Goal: Contribute content: Contribute content

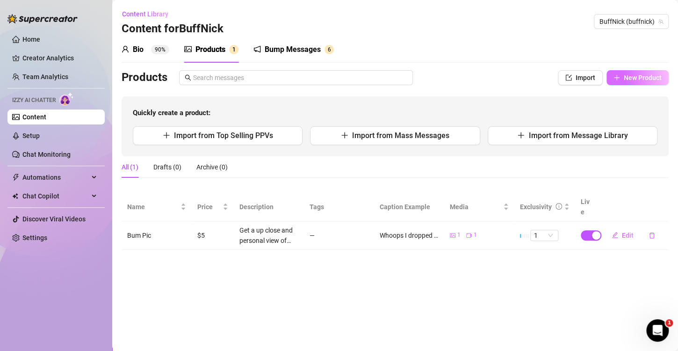
click at [621, 79] on button "New Product" at bounding box center [638, 77] width 62 height 15
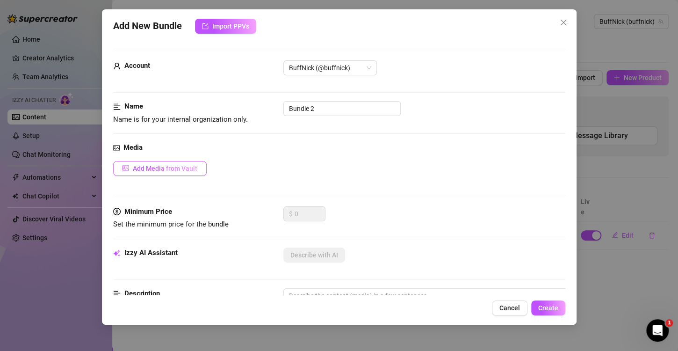
click at [185, 166] on span "Add Media from Vault" at bounding box center [165, 168] width 65 height 7
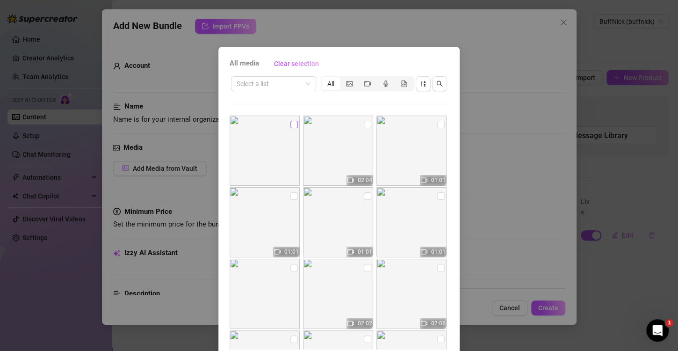
click at [291, 122] on input "checkbox" at bounding box center [294, 124] width 7 height 7
checkbox input "true"
click at [364, 125] on input "checkbox" at bounding box center [367, 124] width 7 height 7
checkbox input "true"
click at [492, 170] on div "All media Clear selection Select a list All 02:04 01:01 01:01 01:01 01:01 02:02…" at bounding box center [339, 175] width 678 height 351
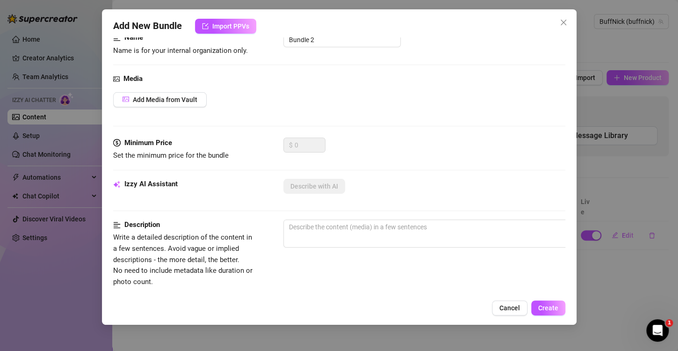
scroll to position [58, 0]
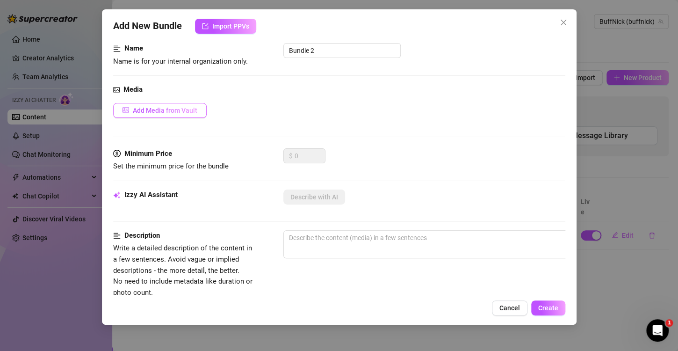
click at [192, 109] on span "Add Media from Vault" at bounding box center [165, 110] width 65 height 7
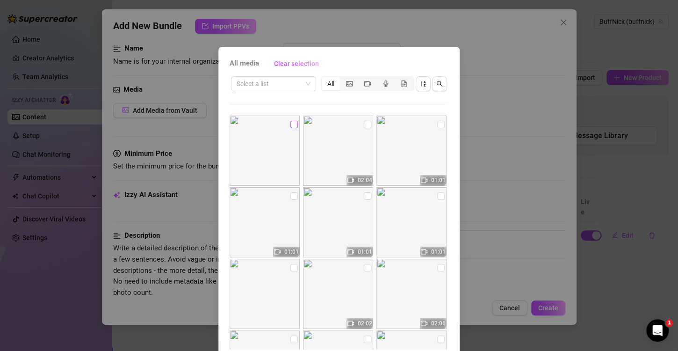
click at [291, 127] on input "checkbox" at bounding box center [294, 124] width 7 height 7
checkbox input "true"
click at [364, 121] on img at bounding box center [338, 151] width 70 height 70
click at [364, 127] on input "checkbox" at bounding box center [367, 124] width 7 height 7
checkbox input "true"
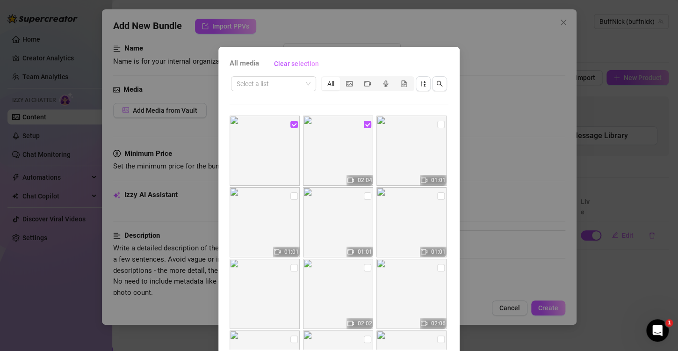
scroll to position [0, 0]
click at [310, 158] on img at bounding box center [338, 151] width 70 height 70
click at [331, 135] on img at bounding box center [338, 151] width 70 height 70
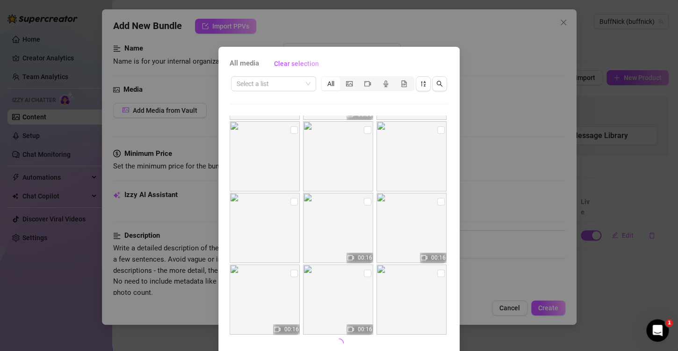
scroll to position [39, 0]
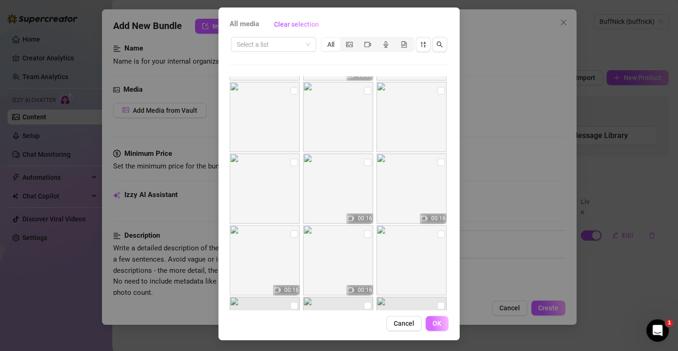
click at [433, 326] on span "OK" at bounding box center [437, 323] width 9 height 7
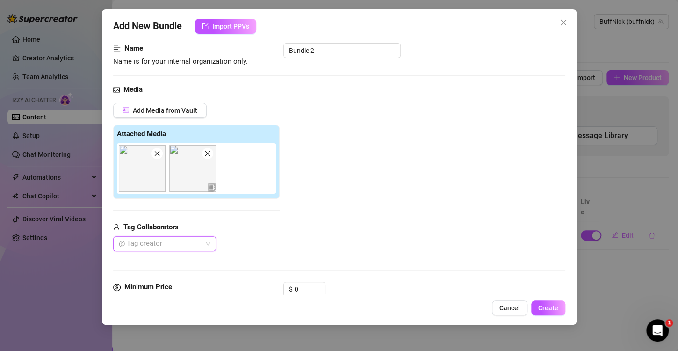
scroll to position [161, 0]
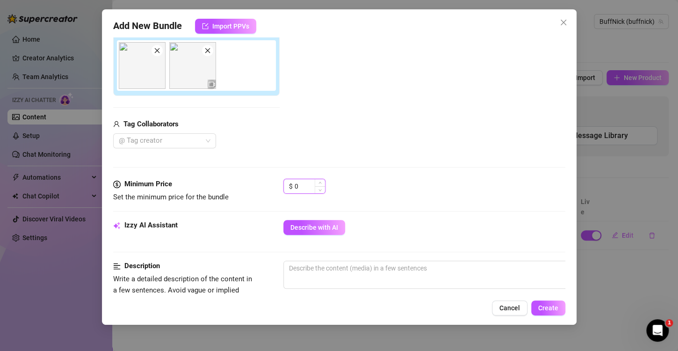
click at [313, 182] on input "0" at bounding box center [310, 186] width 30 height 14
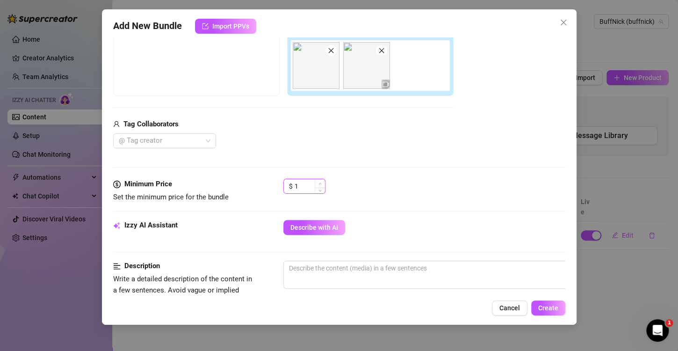
click at [322, 182] on span "Increase Value" at bounding box center [320, 183] width 10 height 8
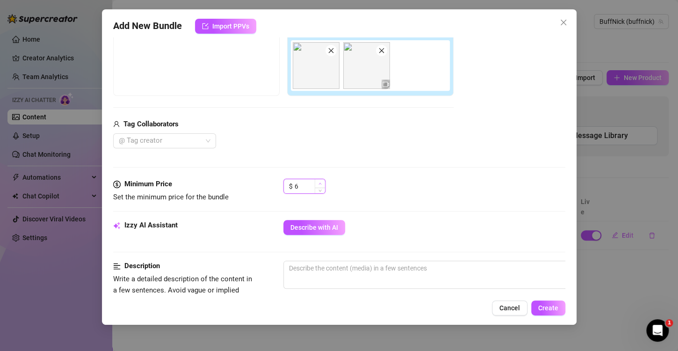
click at [322, 182] on span "Increase Value" at bounding box center [320, 183] width 10 height 8
type input "8"
click at [322, 182] on span "Increase Value" at bounding box center [320, 183] width 10 height 8
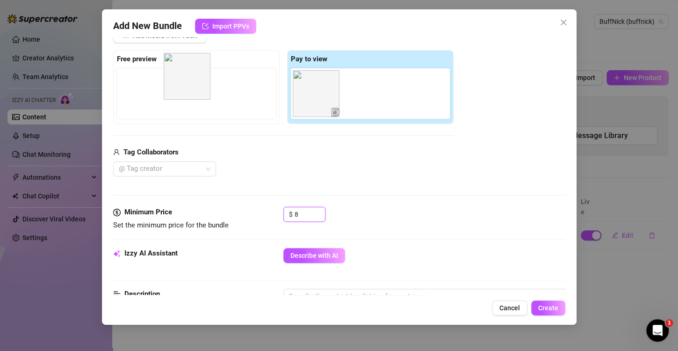
drag, startPoint x: 326, startPoint y: 103, endPoint x: 174, endPoint y: 84, distance: 153.3
click at [174, 84] on div "Free preview Pay to view" at bounding box center [283, 87] width 341 height 74
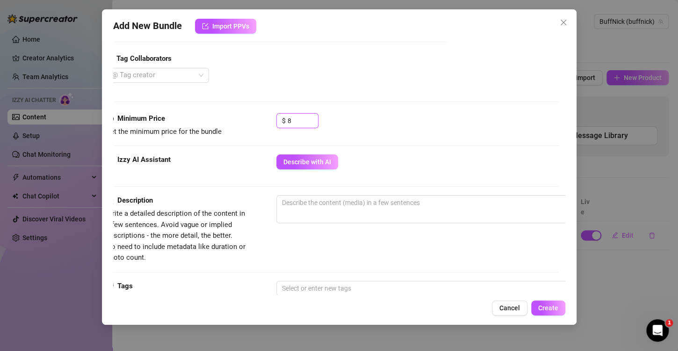
scroll to position [258, 7]
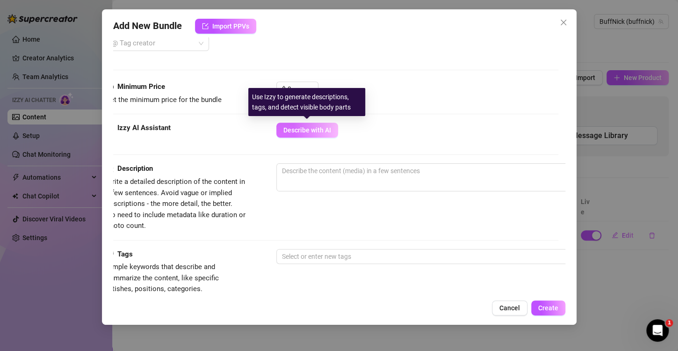
click at [298, 131] on span "Describe with AI" at bounding box center [308, 129] width 48 height 7
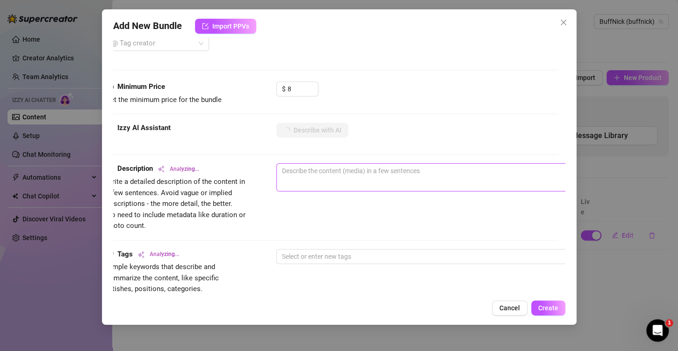
click at [308, 172] on textarea at bounding box center [440, 171] width 327 height 14
drag, startPoint x: 266, startPoint y: 282, endPoint x: 246, endPoint y: 283, distance: 20.1
click at [246, 283] on div "Tags Analyzing... Simple keywords that describe and summarize the content, like…" at bounding box center [332, 272] width 452 height 46
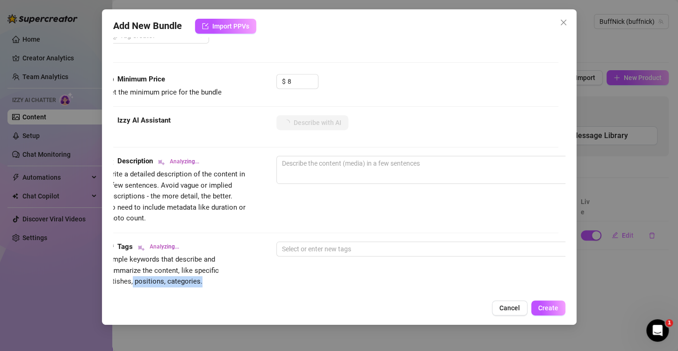
scroll to position [266, 0]
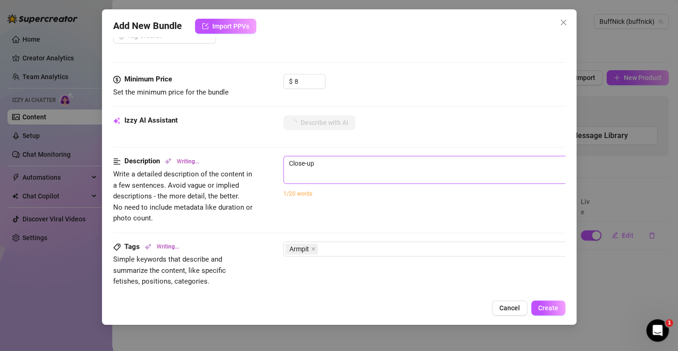
click at [347, 172] on span "Close-up 8 / 1000" at bounding box center [448, 170] width 328 height 28
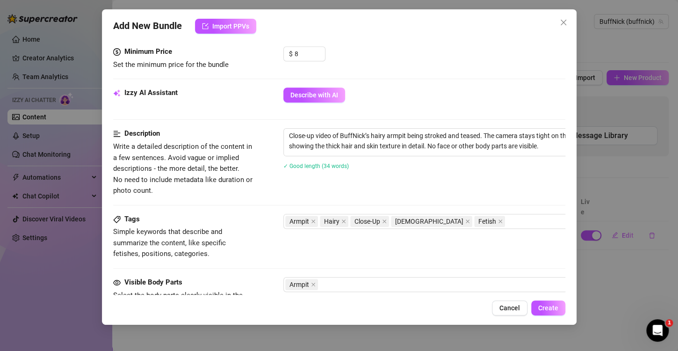
scroll to position [292, 0]
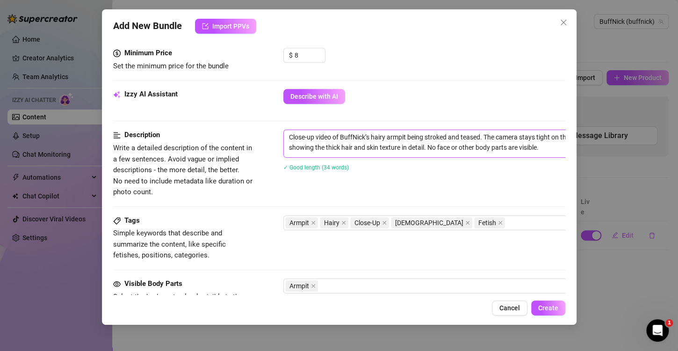
click at [371, 137] on textarea "Close-up video of BuffNick’s hairy armpit being stroked and teased. The camera …" at bounding box center [447, 142] width 327 height 24
drag, startPoint x: 392, startPoint y: 145, endPoint x: 500, endPoint y: 150, distance: 108.2
click at [500, 150] on textarea "Close-up video of my hairy armpit being stroked and teased. The camera stays ti…" at bounding box center [447, 142] width 327 height 24
click at [401, 147] on textarea "Close-up video of my hairy armpit being stroked and teased. The camera stays ti…" at bounding box center [447, 142] width 327 height 24
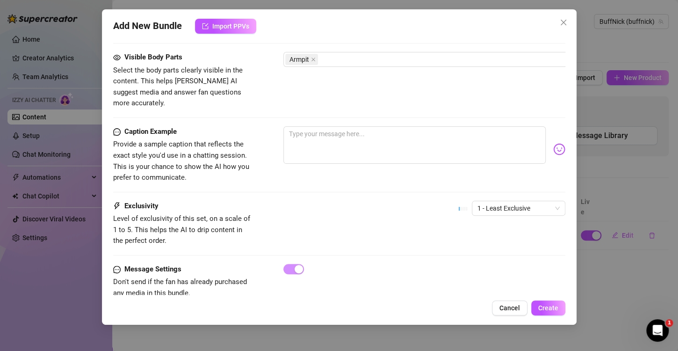
scroll to position [519, 0]
click at [478, 200] on span "1 - Least Exclusive" at bounding box center [519, 207] width 82 height 14
type textarea "Close-up video of my hairy armpit being stroked and teased. The camera stays ti…"
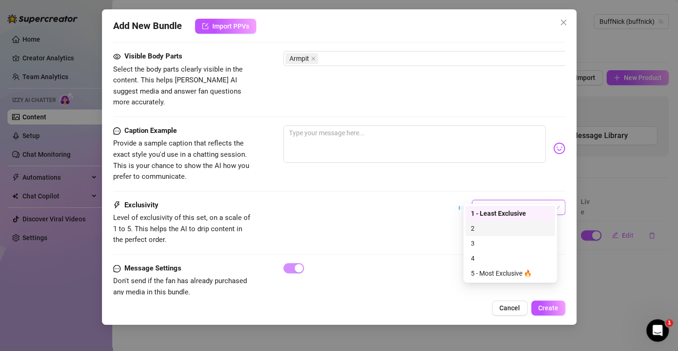
click at [423, 210] on div "Exclusivity Level of exclusivity of this set, on a scale of 1 to 5. This helps …" at bounding box center [339, 223] width 452 height 46
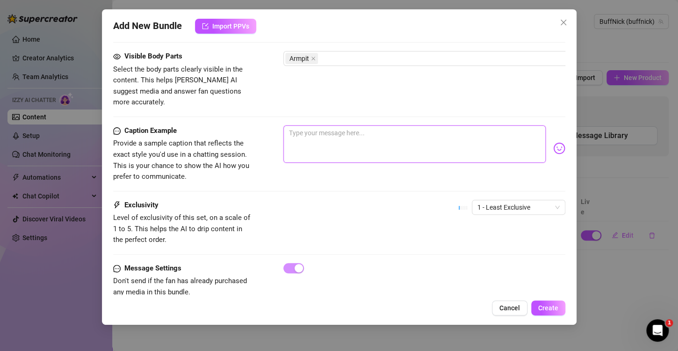
click at [415, 140] on textarea at bounding box center [415, 143] width 262 height 37
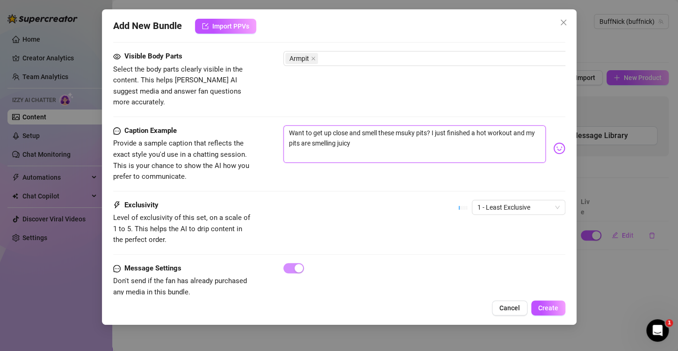
click at [412, 125] on textarea "Want to get up close and smell these msuky pits? I just finished a hot workout …" at bounding box center [415, 143] width 262 height 37
click at [387, 134] on textarea "Want to get up close and smell these musky pits? I just finished a hot workout …" at bounding box center [415, 143] width 262 height 37
click at [349, 131] on textarea "Want to get up close and smell these musky pits? I just finished a hot workout …" at bounding box center [415, 143] width 262 height 37
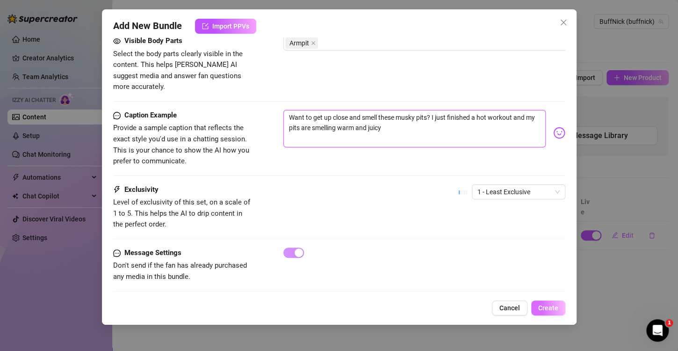
type textarea "Want to get up close and smell these musky pits? I just finished a hot workout …"
click at [549, 306] on span "Create" at bounding box center [549, 307] width 20 height 7
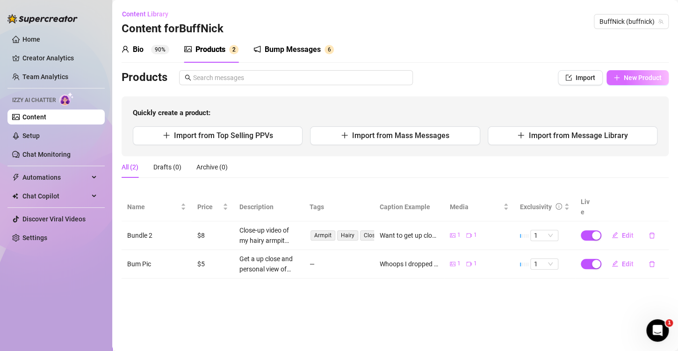
click at [649, 75] on span "New Product" at bounding box center [643, 77] width 38 height 7
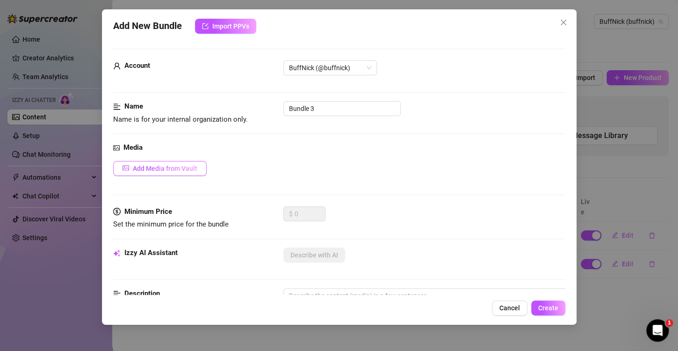
click at [189, 166] on span "Add Media from Vault" at bounding box center [165, 168] width 65 height 7
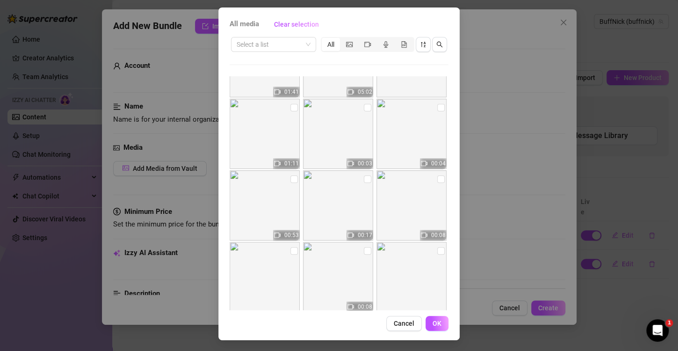
scroll to position [526, 0]
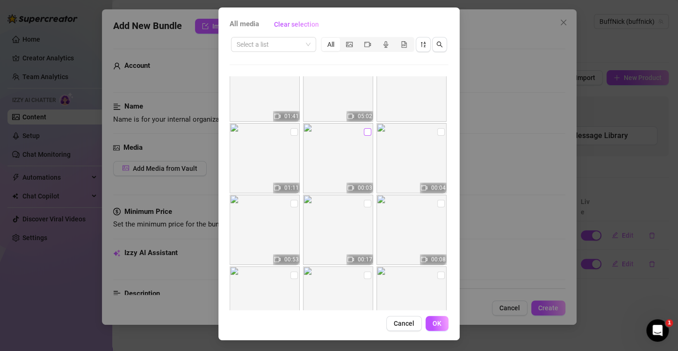
click at [364, 133] on input "checkbox" at bounding box center [367, 131] width 7 height 7
checkbox input "false"
click at [437, 133] on input "checkbox" at bounding box center [440, 131] width 7 height 7
checkbox input "true"
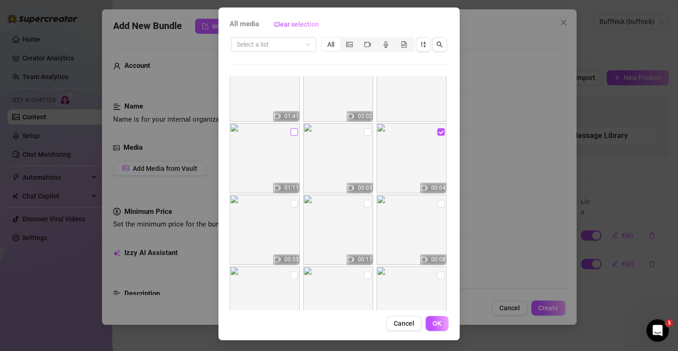
click at [291, 134] on input "checkbox" at bounding box center [294, 131] width 7 height 7
checkbox input "true"
click at [437, 329] on button "OK" at bounding box center [437, 323] width 23 height 15
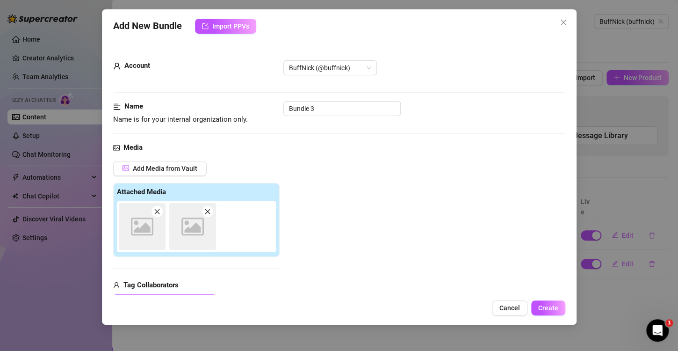
scroll to position [132, 0]
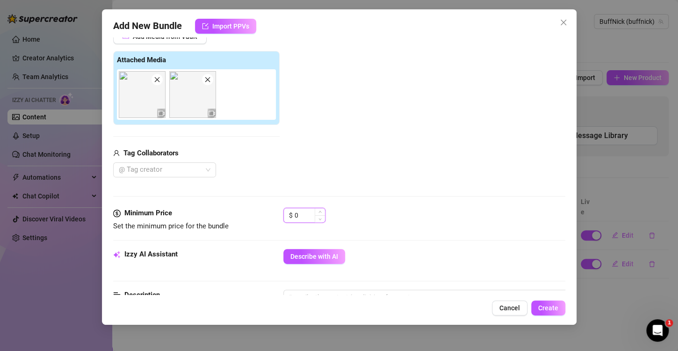
click at [308, 214] on input "0" at bounding box center [310, 215] width 30 height 14
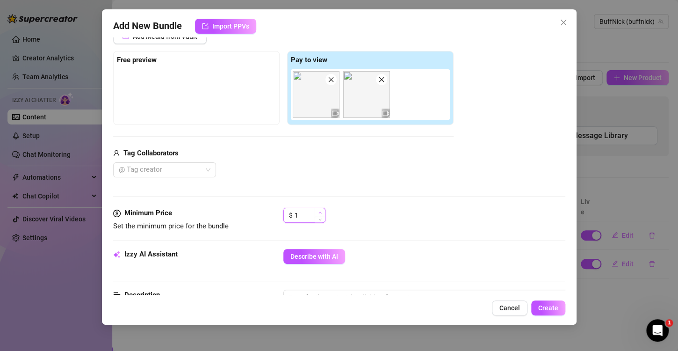
click at [320, 211] on icon "up" at bounding box center [320, 212] width 3 height 3
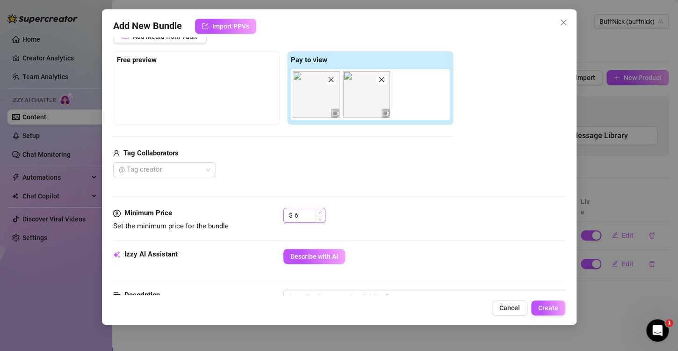
click at [320, 211] on icon "up" at bounding box center [320, 212] width 3 height 3
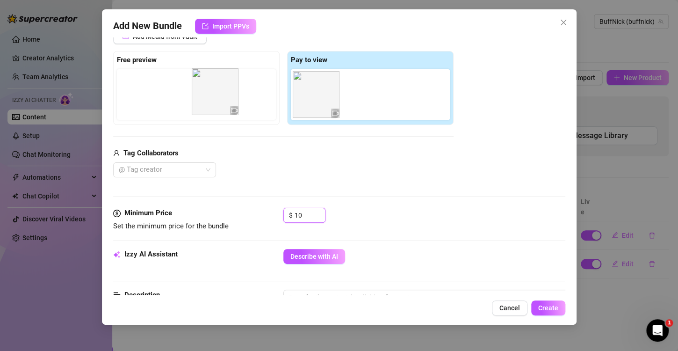
drag, startPoint x: 316, startPoint y: 109, endPoint x: 200, endPoint y: 107, distance: 116.0
click at [200, 107] on div "Free preview Pay to view" at bounding box center [283, 88] width 341 height 74
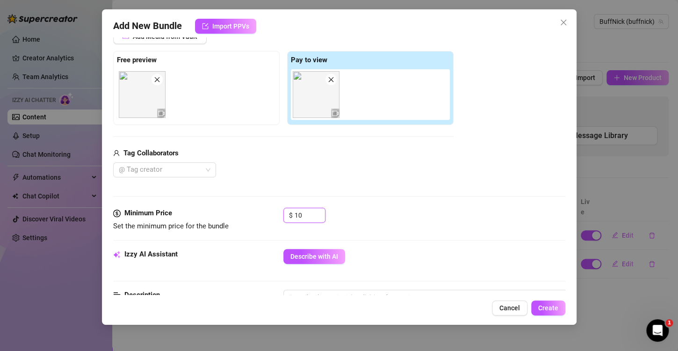
click at [140, 104] on img at bounding box center [142, 94] width 47 height 47
click at [159, 86] on img at bounding box center [142, 94] width 47 height 47
click at [330, 82] on icon "close" at bounding box center [331, 79] width 7 height 7
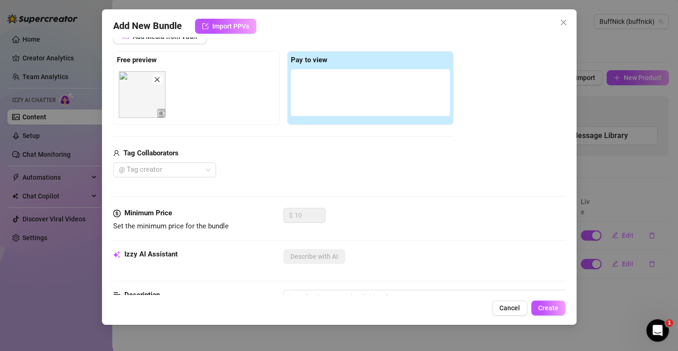
click at [155, 78] on icon "close" at bounding box center [156, 79] width 5 height 5
type input "0"
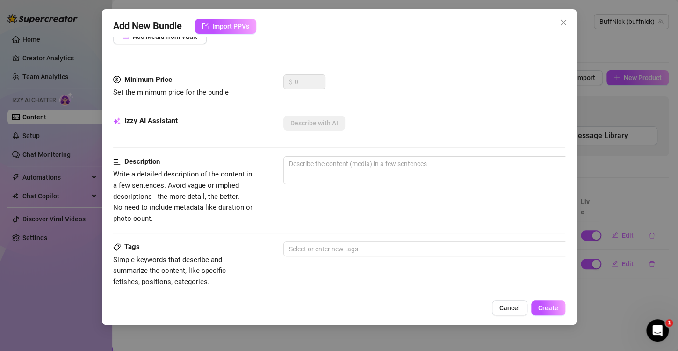
scroll to position [111, 0]
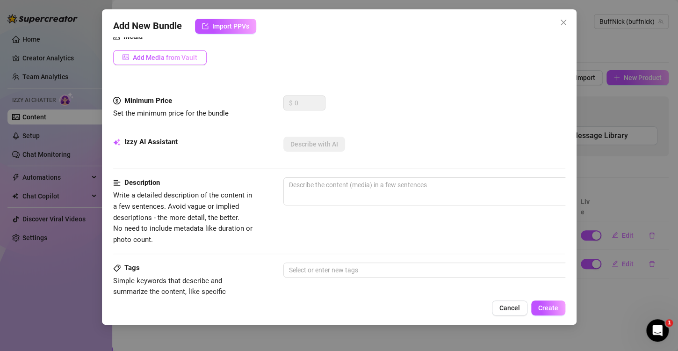
click at [161, 60] on span "Add Media from Vault" at bounding box center [165, 57] width 65 height 7
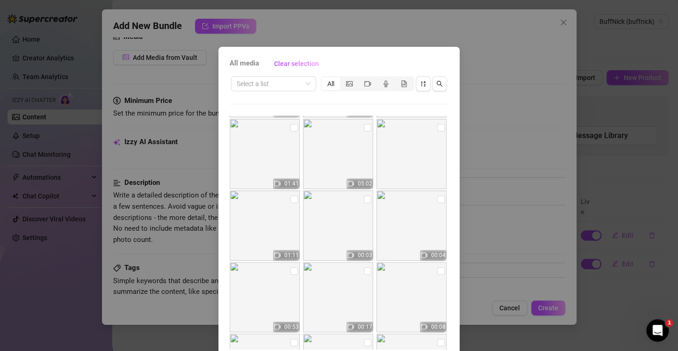
scroll to position [499, 0]
click at [437, 199] on input "checkbox" at bounding box center [440, 198] width 7 height 7
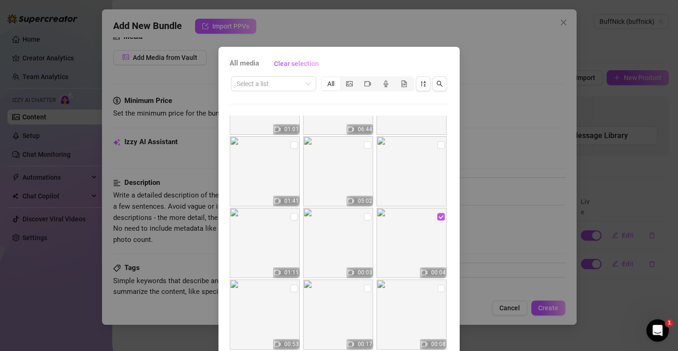
scroll to position [480, 0]
click at [437, 217] on input "checkbox" at bounding box center [440, 216] width 7 height 7
checkbox input "false"
click at [437, 147] on input "checkbox" at bounding box center [440, 145] width 7 height 7
checkbox input "true"
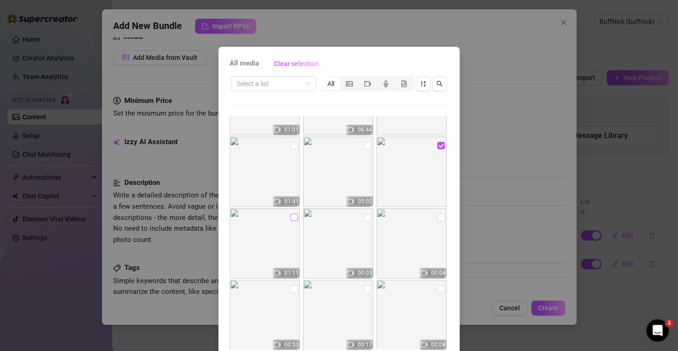
click at [291, 216] on input "checkbox" at bounding box center [294, 216] width 7 height 7
checkbox input "true"
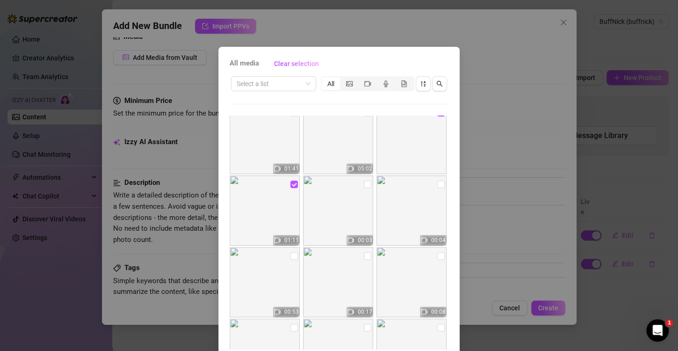
scroll to position [514, 0]
click at [364, 256] on input "checkbox" at bounding box center [367, 254] width 7 height 7
checkbox input "true"
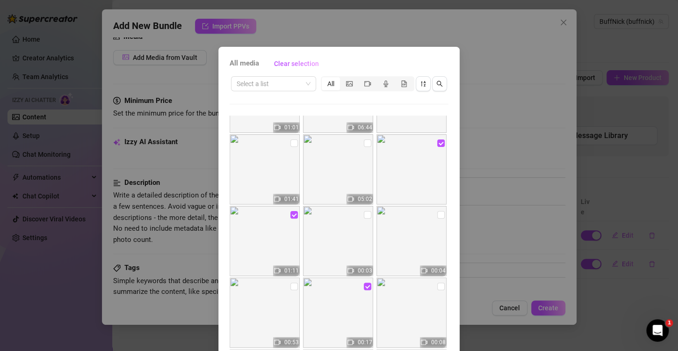
scroll to position [39, 0]
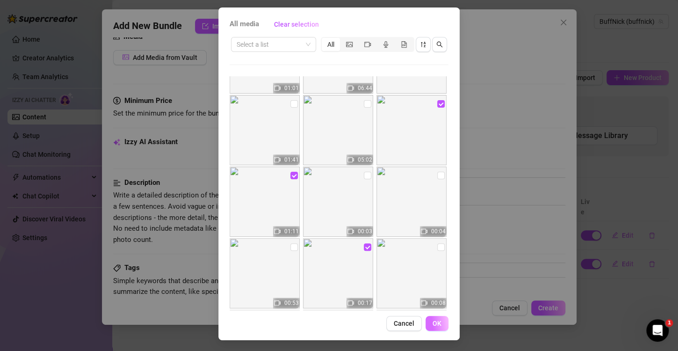
click at [433, 324] on span "OK" at bounding box center [437, 323] width 9 height 7
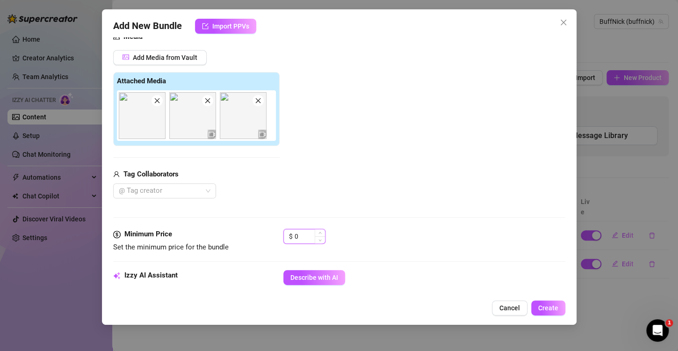
click at [302, 239] on input "0" at bounding box center [310, 236] width 30 height 14
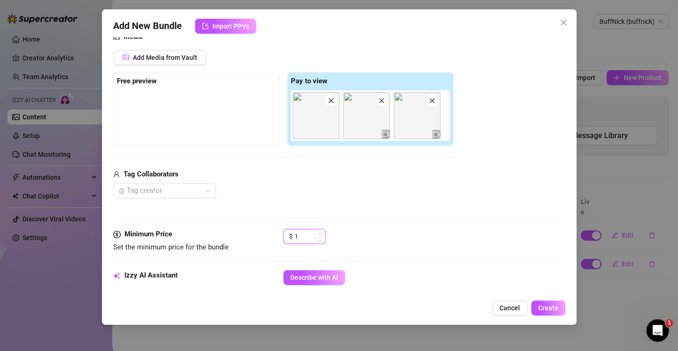
click at [320, 233] on icon "up" at bounding box center [320, 233] width 3 height 3
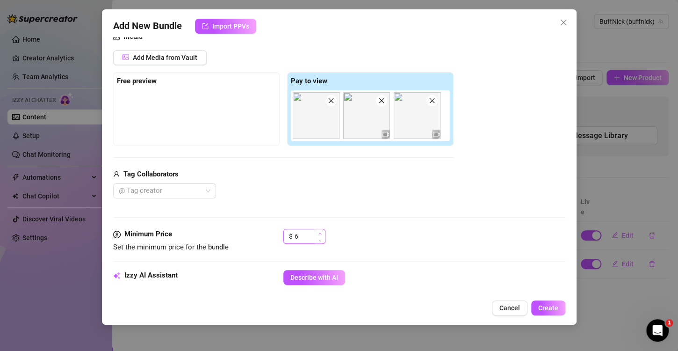
click at [320, 233] on icon "up" at bounding box center [320, 233] width 3 height 3
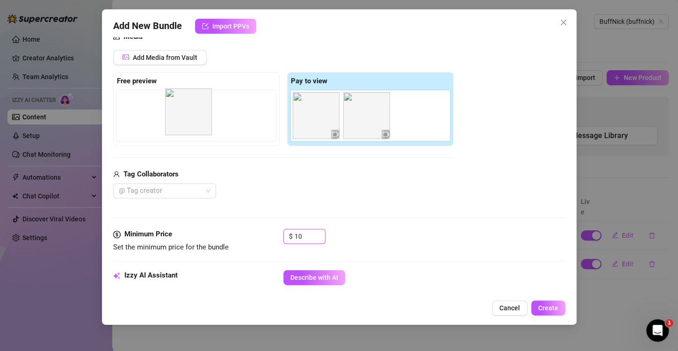
drag, startPoint x: 325, startPoint y: 130, endPoint x: 195, endPoint y: 124, distance: 129.7
click at [195, 124] on div "Free preview Pay to view" at bounding box center [283, 109] width 341 height 74
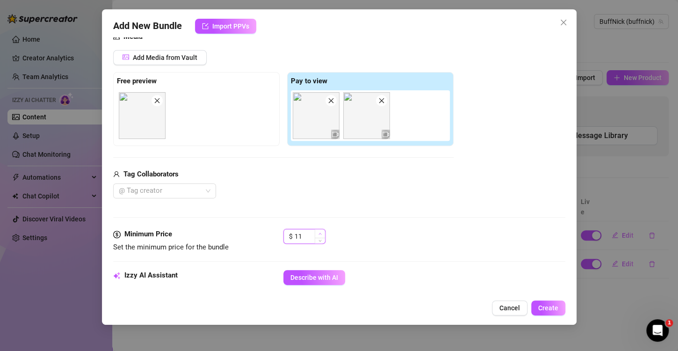
click at [320, 233] on icon "up" at bounding box center [320, 234] width 3 height 2
type input "12"
click at [320, 233] on icon "up" at bounding box center [320, 234] width 3 height 2
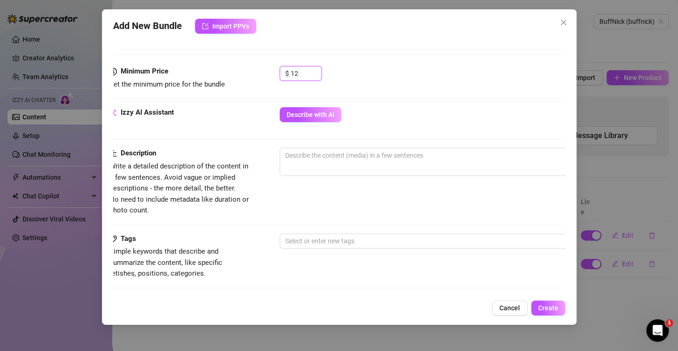
scroll to position [275, 4]
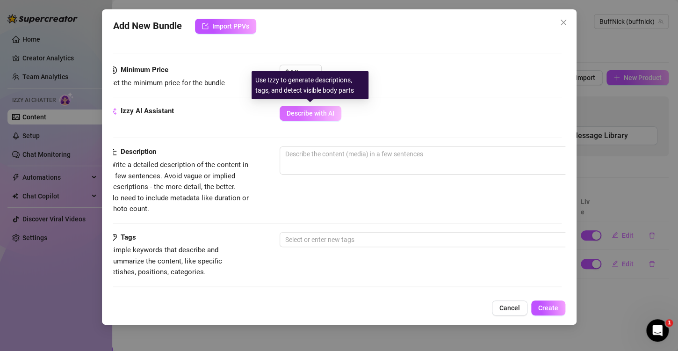
click at [301, 118] on button "Describe with AI" at bounding box center [311, 113] width 62 height 15
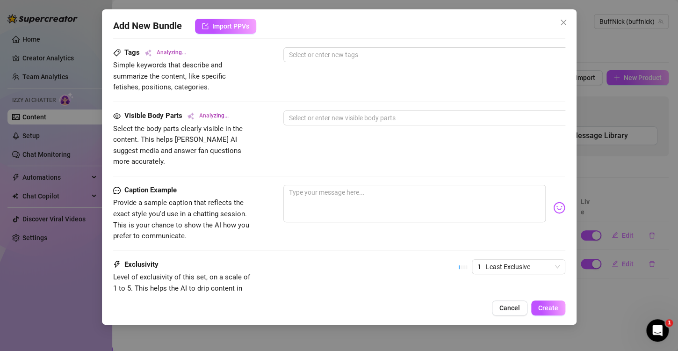
scroll to position [460, 0]
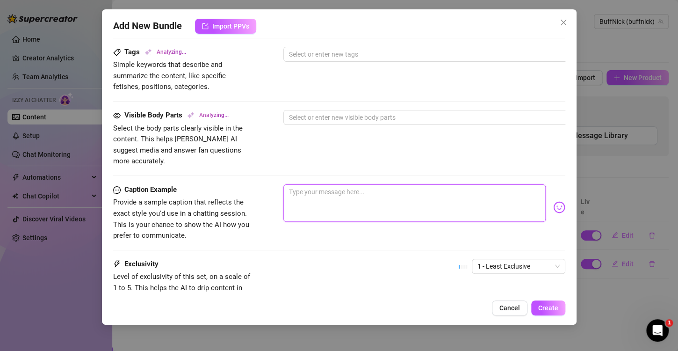
click at [335, 184] on textarea at bounding box center [415, 202] width 262 height 37
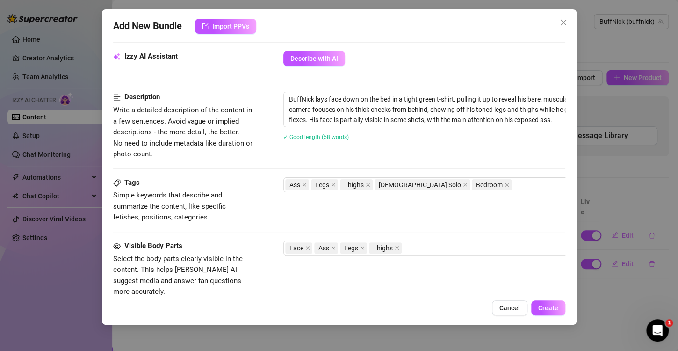
scroll to position [329, 0]
type textarea "Wish you were under me as I hump the bed? Listen to me moan and pretend you're …"
click at [314, 98] on textarea "BuffNick lays face down on the bed in a tight green t-shirt, pulling it up to r…" at bounding box center [447, 110] width 327 height 35
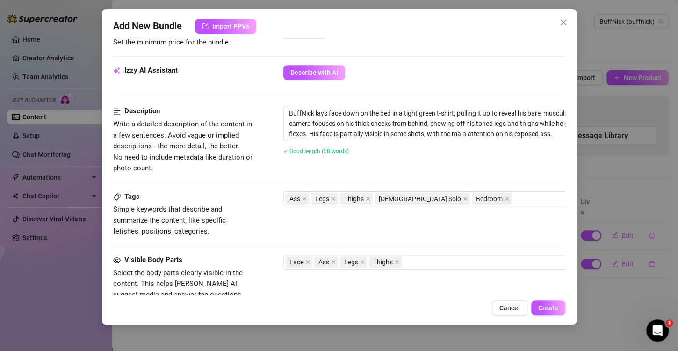
scroll to position [316, 0]
click at [316, 115] on textarea "BuffNick lays face down on the bed in a tight green t-shirt, pulling it up to r…" at bounding box center [447, 123] width 327 height 35
click at [501, 115] on textarea "I lay face down on the bed in a tight green t-shirt, pulling it up to reveal hi…" at bounding box center [447, 123] width 327 height 35
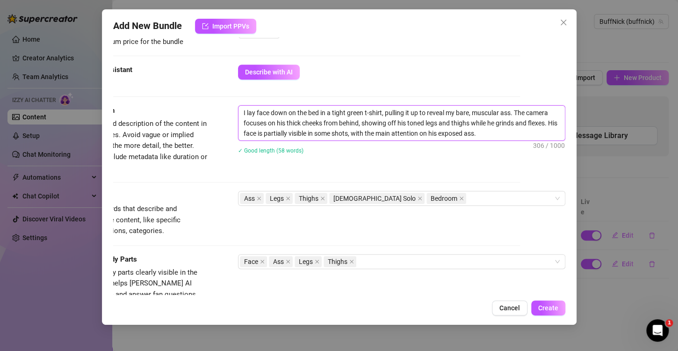
click at [275, 127] on textarea "I lay face down on the bed in a tight green t-shirt, pulling it up to reveal my…" at bounding box center [402, 123] width 327 height 35
click at [398, 122] on textarea "I lay face down on the bed in a tight green t-shirt, pulling it up to reveal my…" at bounding box center [402, 123] width 327 height 35
click at [490, 121] on textarea "I lay face down on the bed in a tight green t-shirt, pulling it up to reveal my…" at bounding box center [402, 123] width 327 height 35
click at [505, 122] on textarea "I lay face down on the bed in a tight green t-shirt, pulling it up to reveal my…" at bounding box center [402, 123] width 327 height 35
click at [529, 122] on textarea "I lay face down on the bed in a tight green t-shirt, pulling it up to reveal my…" at bounding box center [402, 123] width 327 height 35
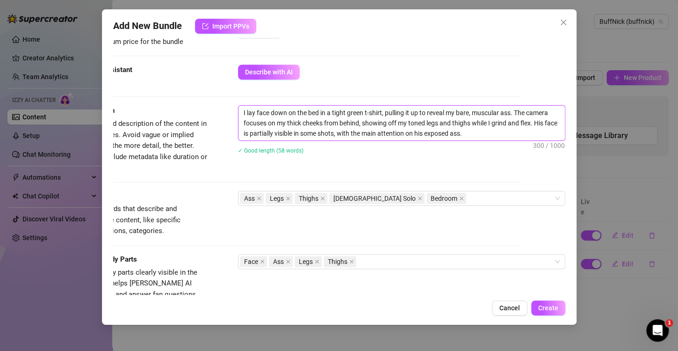
click at [544, 121] on textarea "I lay face down on the bed in a tight green t-shirt, pulling it up to reveal my…" at bounding box center [402, 123] width 327 height 35
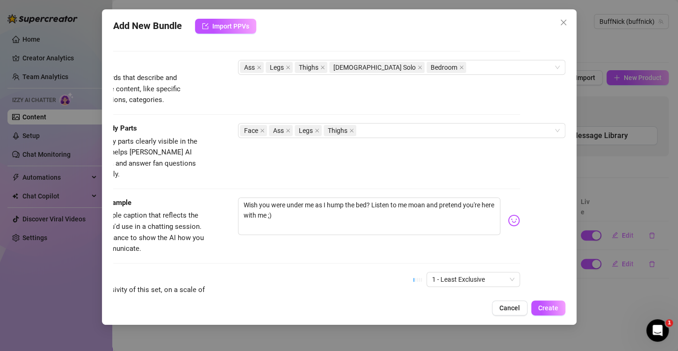
scroll to position [535, 53]
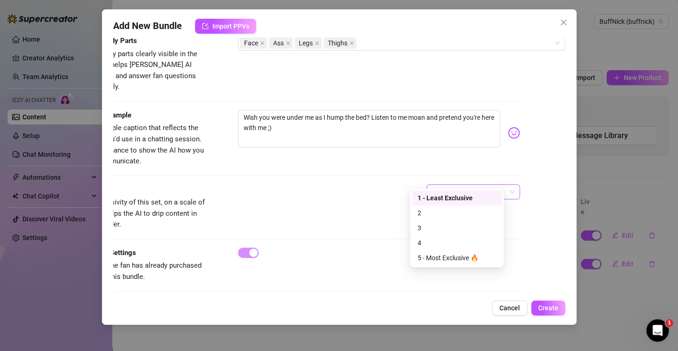
click at [456, 185] on span "1 - Least Exclusive" at bounding box center [473, 192] width 82 height 14
type textarea "I lay face down on the bed in a tight green t-shirt, pulling it up to reveal my…"
click at [448, 215] on div "2" at bounding box center [457, 213] width 79 height 10
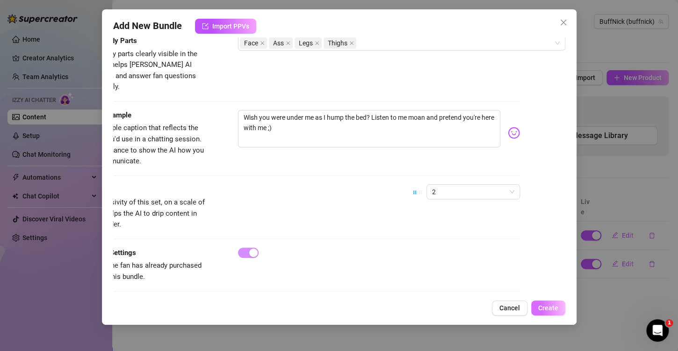
click at [557, 301] on button "Create" at bounding box center [549, 307] width 34 height 15
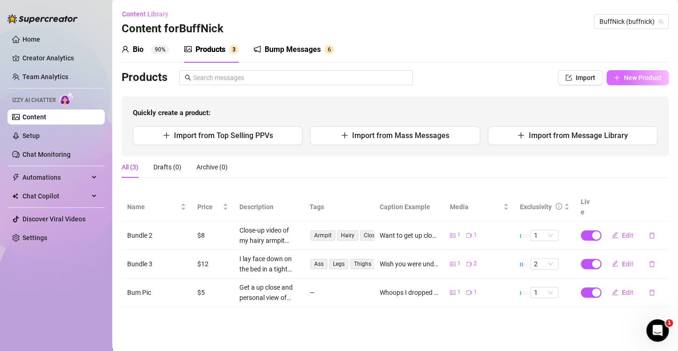
click at [638, 74] on span "New Product" at bounding box center [643, 77] width 38 height 7
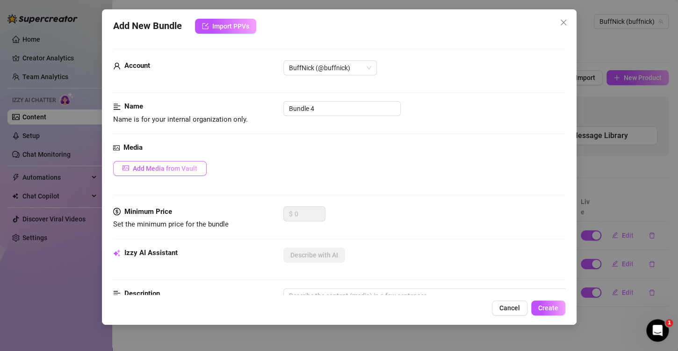
click at [196, 170] on span "Add Media from Vault" at bounding box center [165, 168] width 65 height 7
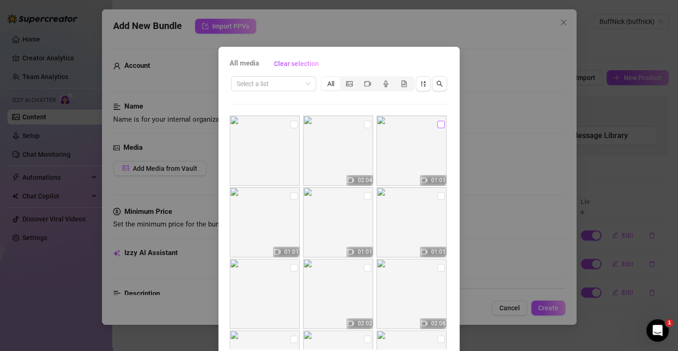
click at [437, 126] on input "checkbox" at bounding box center [440, 124] width 7 height 7
checkbox input "true"
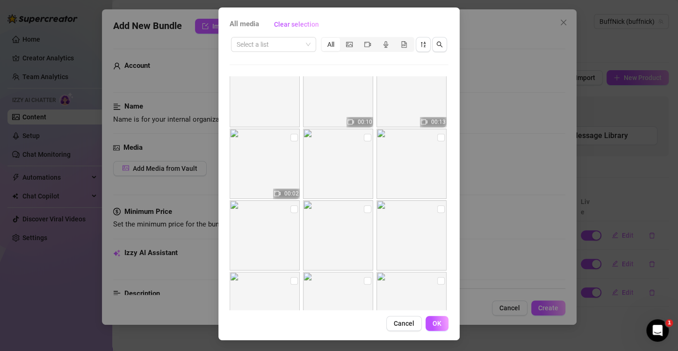
scroll to position [4147, 0]
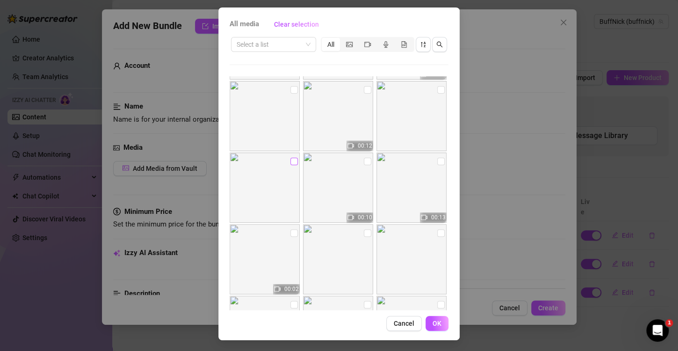
click at [291, 160] on input "checkbox" at bounding box center [294, 161] width 7 height 7
checkbox input "true"
click at [426, 320] on button "OK" at bounding box center [437, 323] width 23 height 15
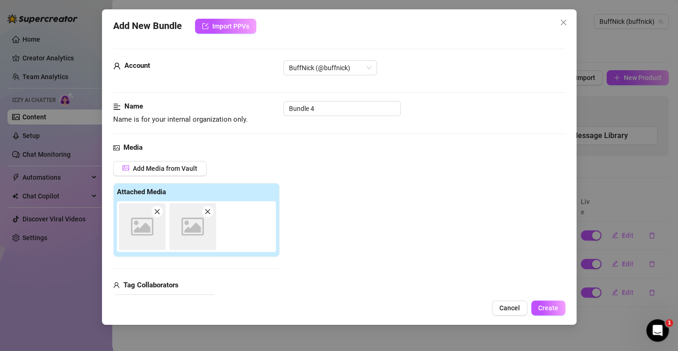
scroll to position [132, 0]
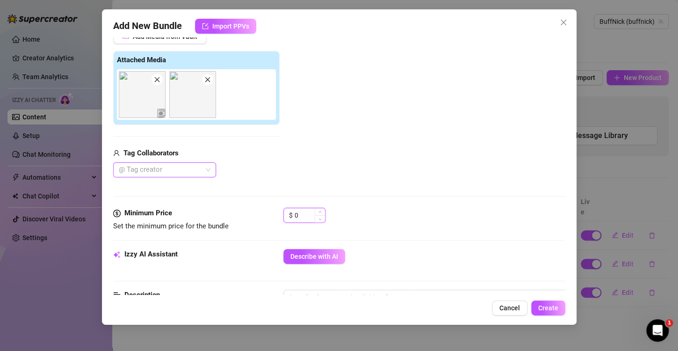
click at [306, 216] on input "0" at bounding box center [310, 215] width 30 height 14
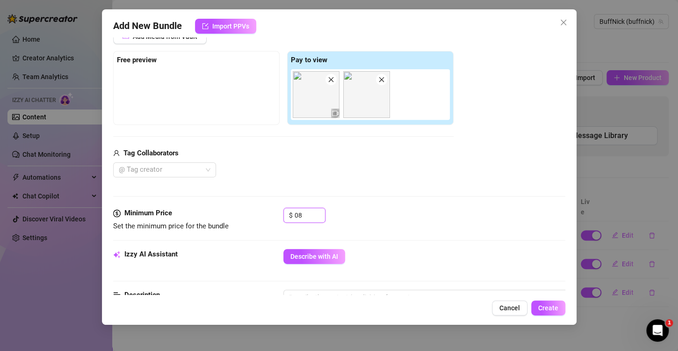
type input "0"
type input "8"
click at [348, 183] on div "Media Add Media from Vault Free preview Pay to view Tag Collaborators @ Tag cre…" at bounding box center [339, 108] width 452 height 197
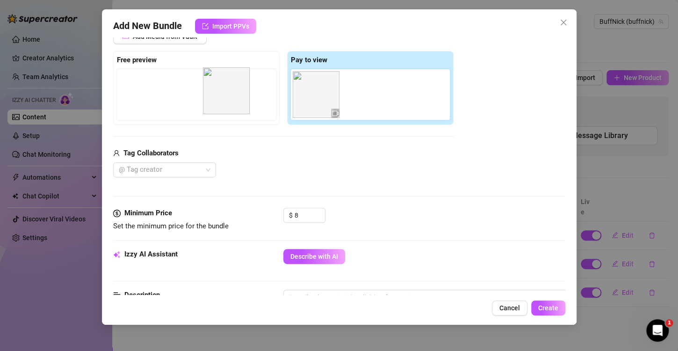
drag, startPoint x: 358, startPoint y: 106, endPoint x: 212, endPoint y: 101, distance: 146.1
click at [212, 101] on div "Free preview Pay to view" at bounding box center [283, 88] width 341 height 74
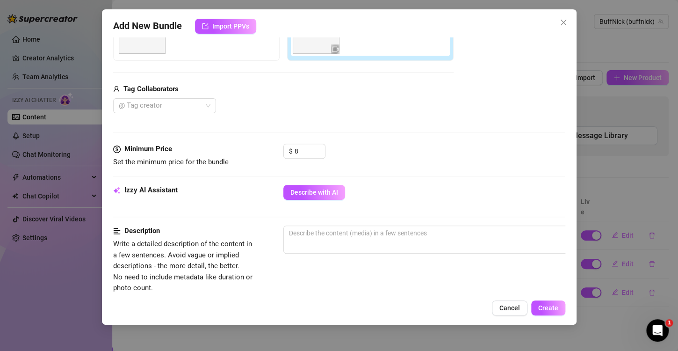
scroll to position [274, 0]
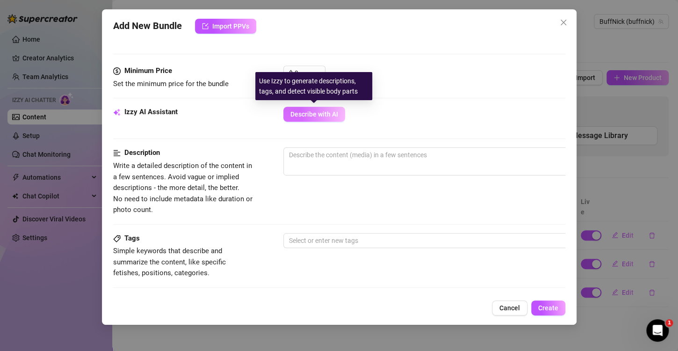
click at [320, 114] on span "Describe with AI" at bounding box center [315, 113] width 48 height 7
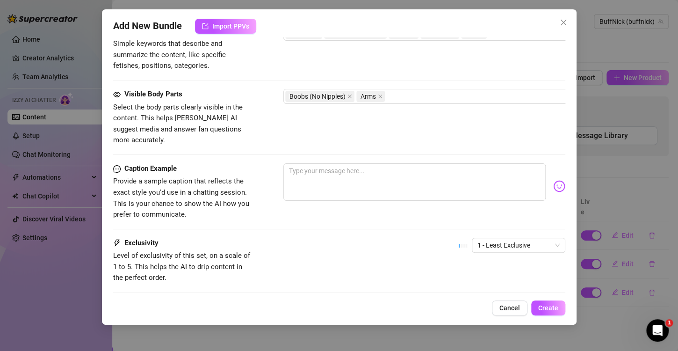
scroll to position [485, 0]
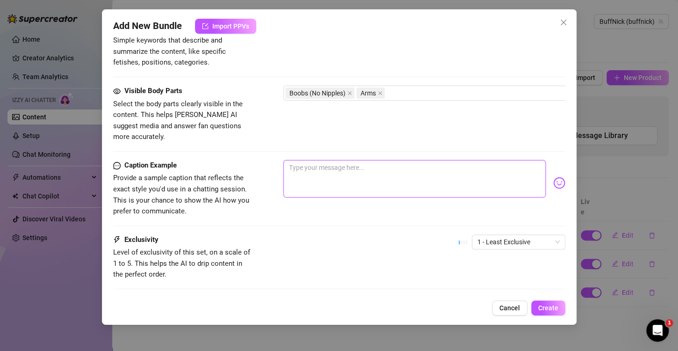
click at [323, 162] on textarea at bounding box center [415, 178] width 262 height 37
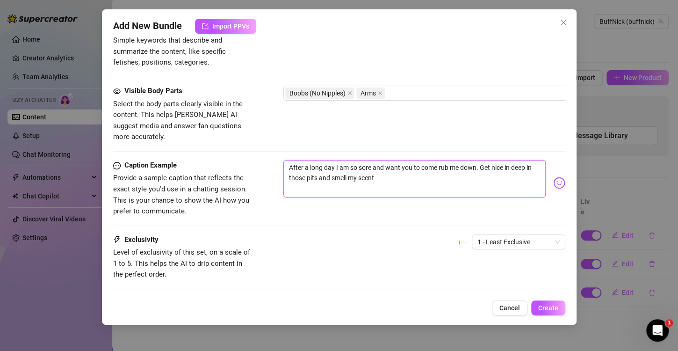
scroll to position [535, 0]
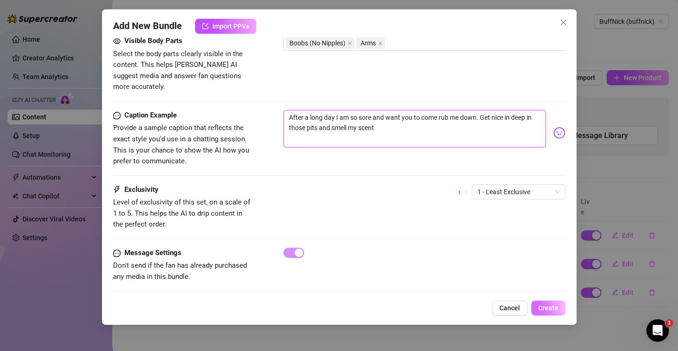
type textarea "After a long day I am so sore and want you to come rub me down. Get nice in dee…"
click at [547, 315] on button "Create" at bounding box center [549, 307] width 34 height 15
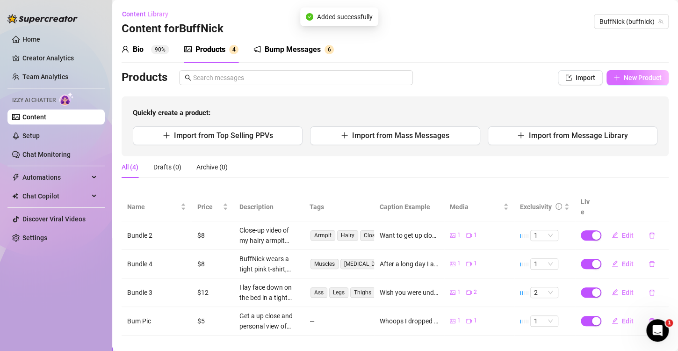
click at [624, 79] on span "New Product" at bounding box center [643, 77] width 38 height 7
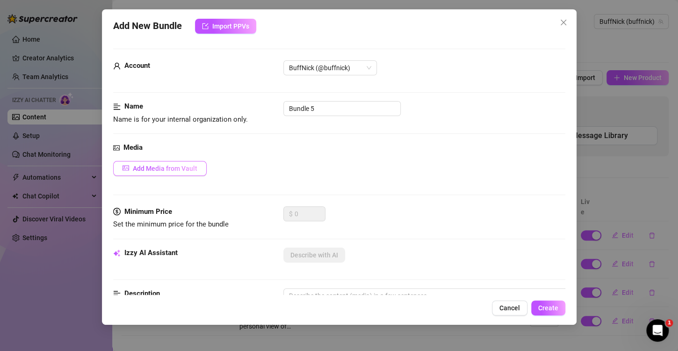
click at [194, 161] on button "Add Media from Vault" at bounding box center [160, 168] width 94 height 15
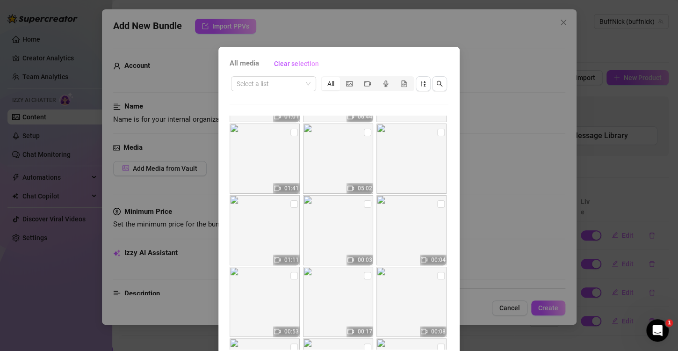
scroll to position [492, 0]
click at [291, 276] on input "checkbox" at bounding box center [294, 276] width 7 height 7
checkbox input "true"
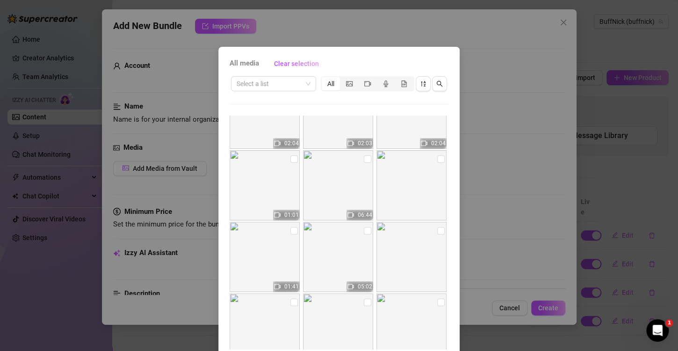
scroll to position [395, 0]
click at [437, 159] on input "checkbox" at bounding box center [440, 158] width 7 height 7
checkbox input "true"
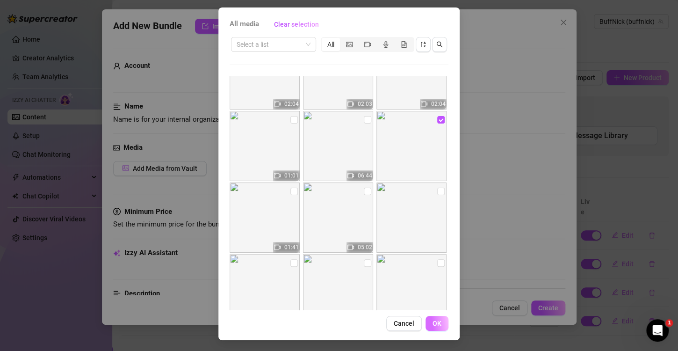
click at [428, 321] on button "OK" at bounding box center [437, 323] width 23 height 15
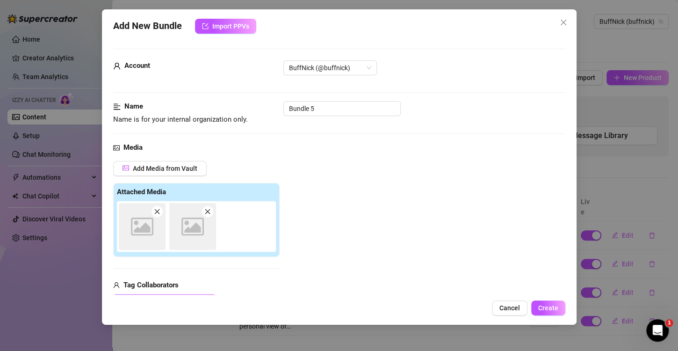
scroll to position [132, 0]
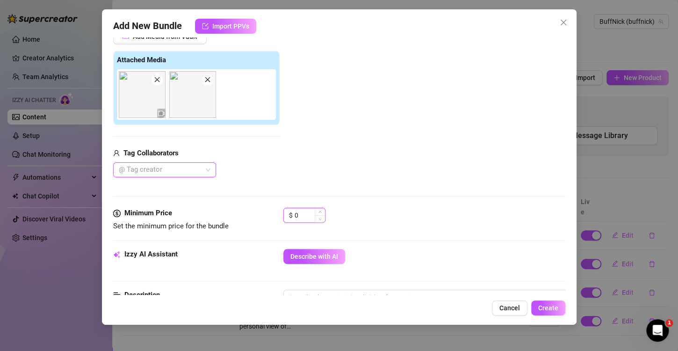
click at [300, 211] on input "0" at bounding box center [310, 215] width 30 height 14
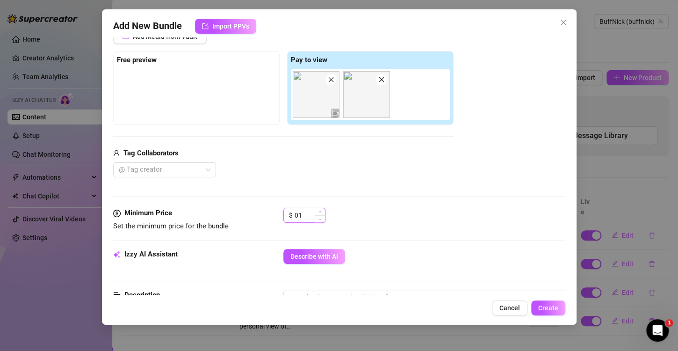
type input "0"
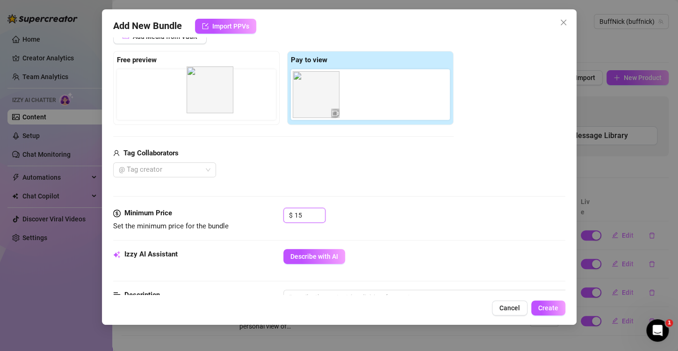
drag, startPoint x: 362, startPoint y: 96, endPoint x: 198, endPoint y: 90, distance: 164.4
click at [198, 90] on div "Free preview Pay to view" at bounding box center [283, 88] width 341 height 74
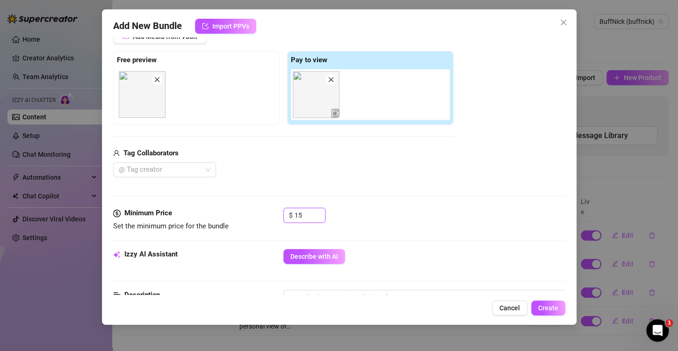
scroll to position [257, 0]
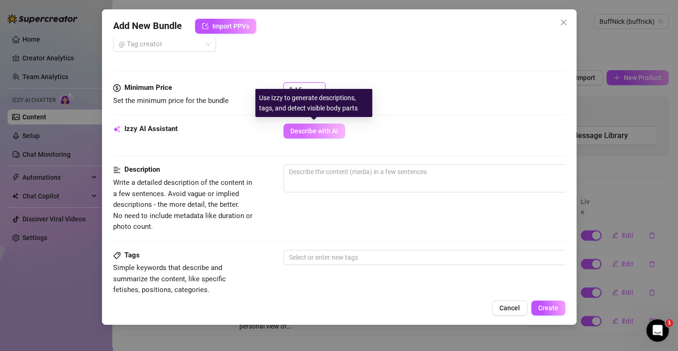
type input "15"
click at [334, 135] on button "Describe with AI" at bounding box center [315, 131] width 62 height 15
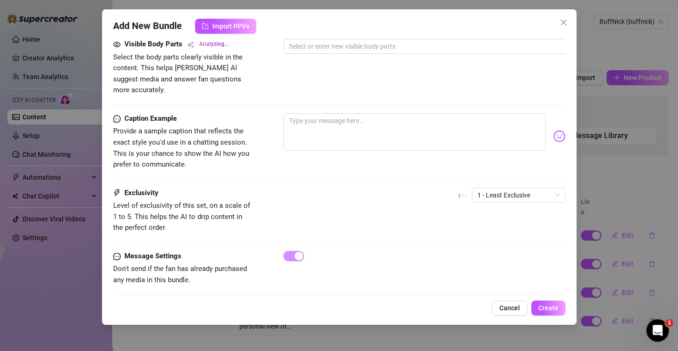
scroll to position [532, 0]
click at [356, 116] on textarea at bounding box center [415, 131] width 262 height 37
type textarea "C"
type textarea "w"
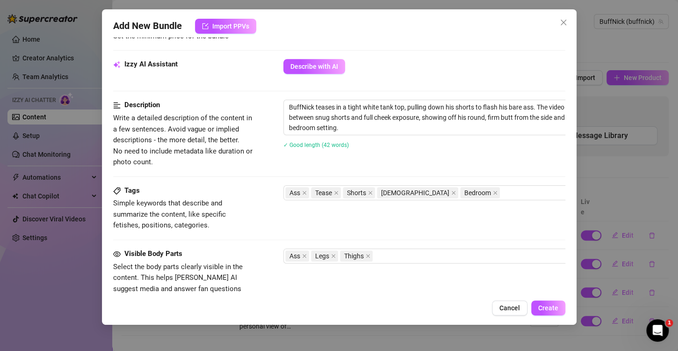
scroll to position [321, 0]
type textarea "Want to watch me play with this big ass? ;)"
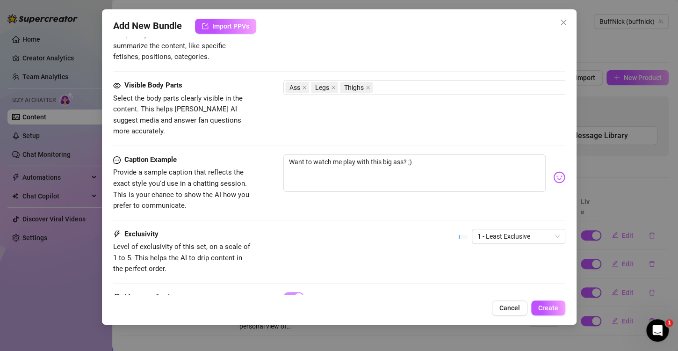
scroll to position [535, 0]
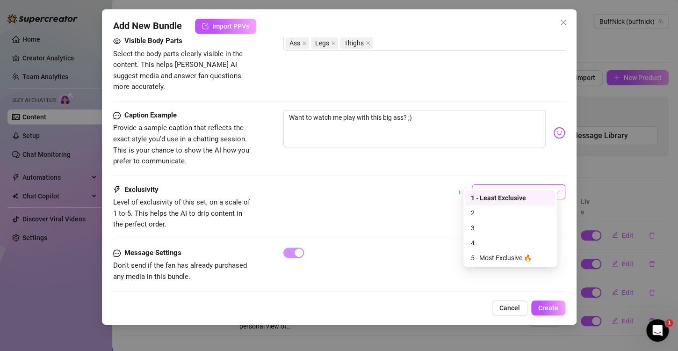
click at [512, 185] on span "1 - Least Exclusive" at bounding box center [519, 192] width 82 height 14
click at [497, 256] on div "5 - Most Exclusive 🔥" at bounding box center [510, 258] width 79 height 10
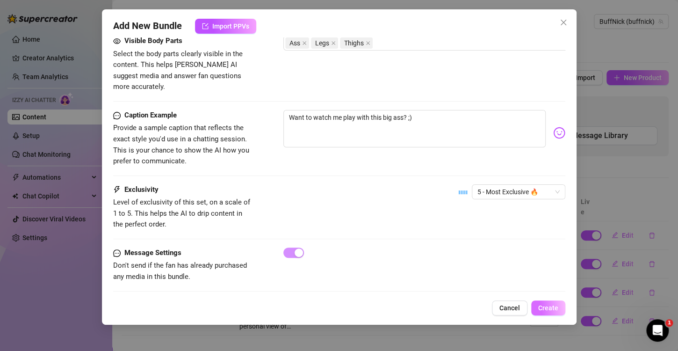
click at [555, 312] on button "Create" at bounding box center [549, 307] width 34 height 15
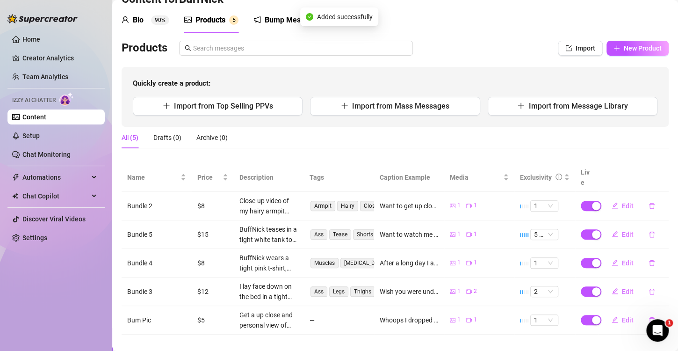
scroll to position [0, 0]
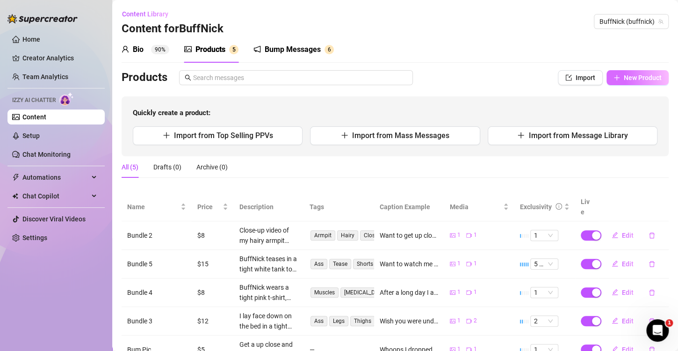
click at [627, 80] on span "New Product" at bounding box center [643, 77] width 38 height 7
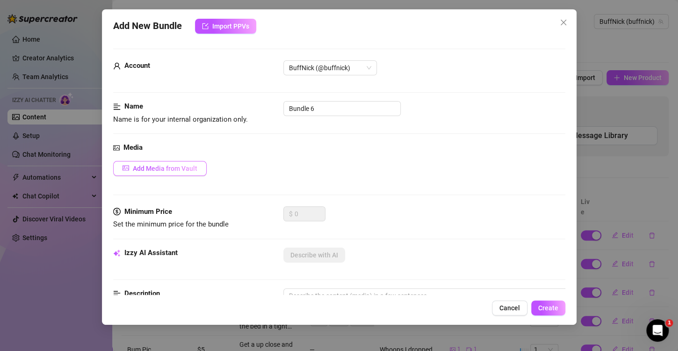
click at [164, 162] on button "Add Media from Vault" at bounding box center [160, 168] width 94 height 15
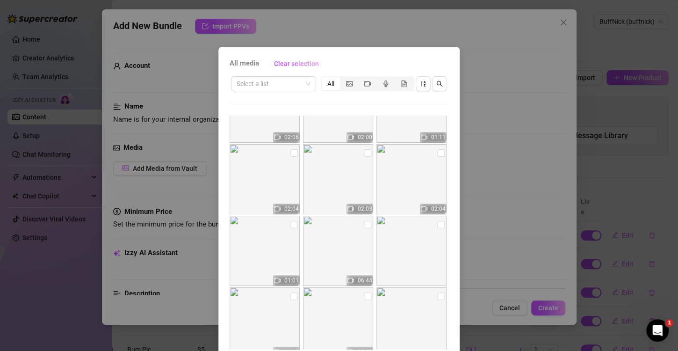
scroll to position [373, 0]
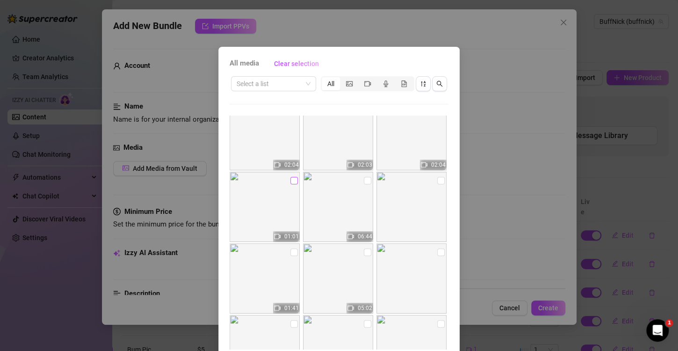
click at [291, 182] on input "checkbox" at bounding box center [294, 180] width 7 height 7
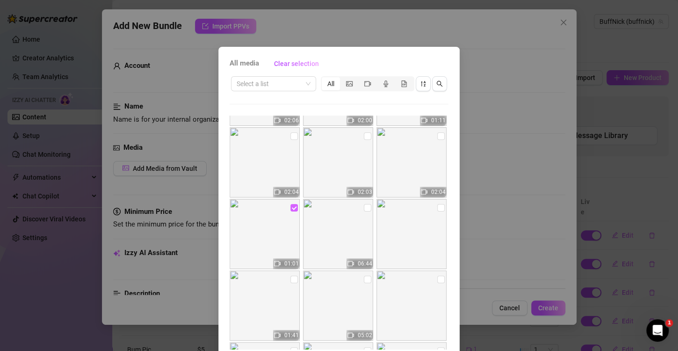
click at [291, 207] on input "checkbox" at bounding box center [294, 207] width 7 height 7
checkbox input "false"
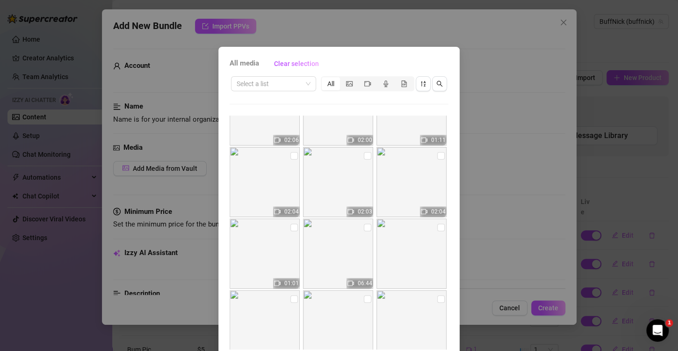
scroll to position [324, 0]
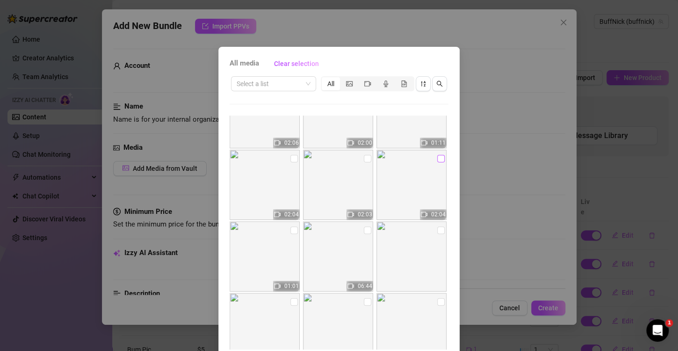
click at [437, 160] on input "checkbox" at bounding box center [440, 158] width 7 height 7
checkbox input "true"
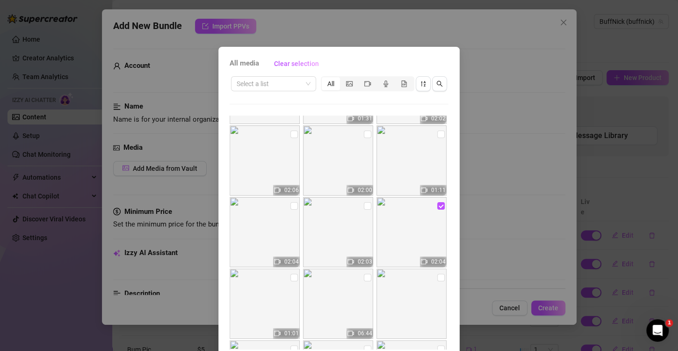
scroll to position [354, 0]
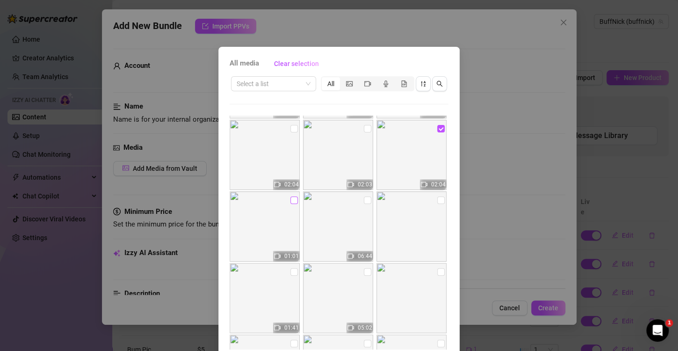
click at [291, 197] on input "checkbox" at bounding box center [294, 200] width 7 height 7
checkbox input "true"
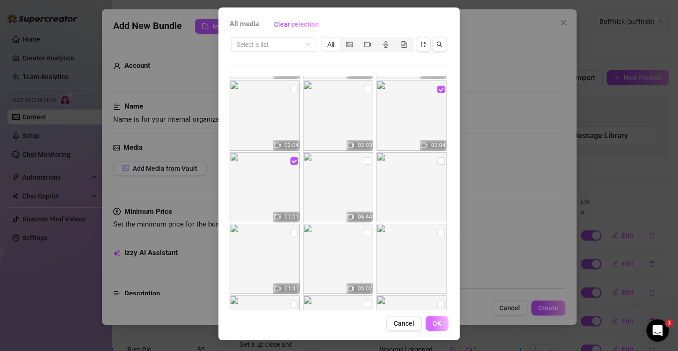
click at [426, 323] on button "OK" at bounding box center [437, 323] width 23 height 15
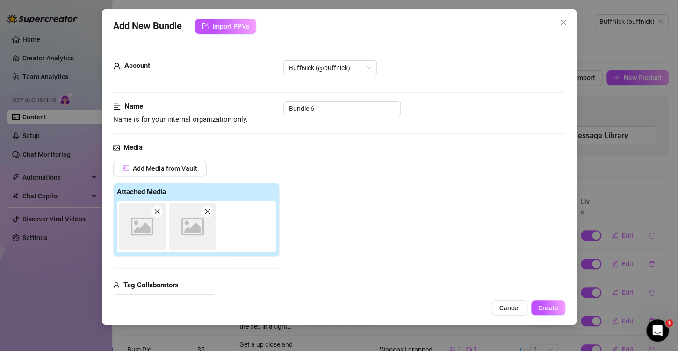
scroll to position [132, 0]
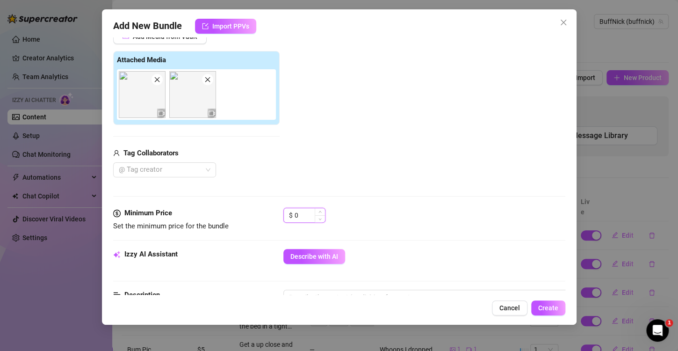
click at [310, 214] on input "0" at bounding box center [310, 215] width 30 height 14
click at [320, 213] on span "Increase Value" at bounding box center [320, 212] width 10 height 8
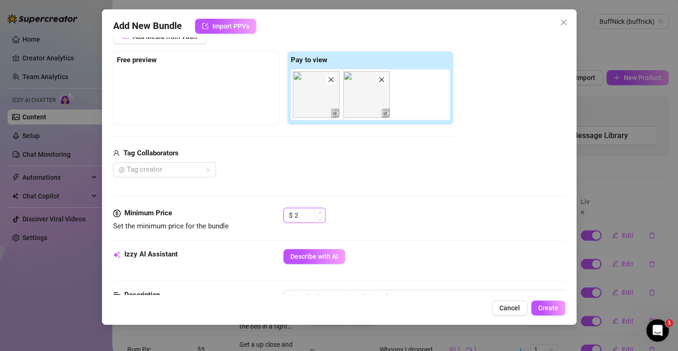
click at [320, 213] on span "Increase Value" at bounding box center [320, 212] width 10 height 8
type input "3"
click at [320, 213] on span "Increase Value" at bounding box center [320, 212] width 10 height 8
click at [308, 213] on input "3" at bounding box center [310, 215] width 30 height 14
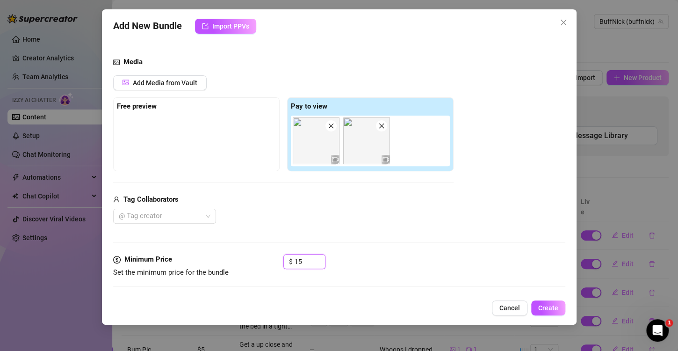
scroll to position [85, 0]
type input "15"
click at [189, 82] on span "Add Media from Vault" at bounding box center [165, 83] width 65 height 7
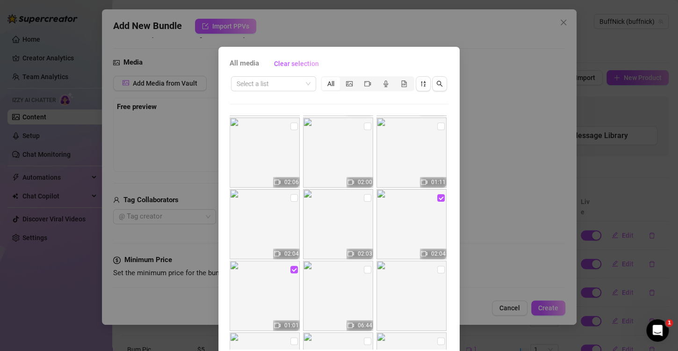
scroll to position [0, 0]
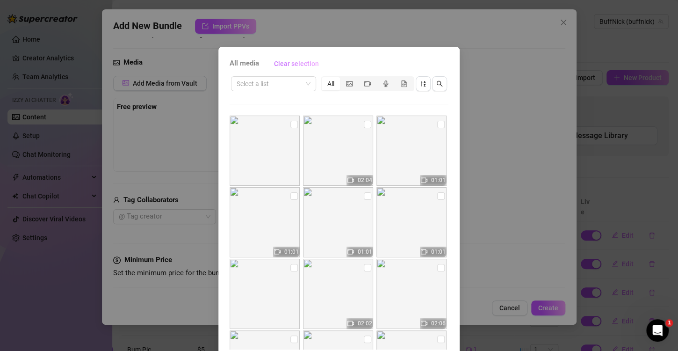
click at [303, 60] on span "Clear selection" at bounding box center [296, 63] width 45 height 7
checkbox input "false"
click at [220, 106] on div "All media Clear selection Select a list All 02:04 01:01 01:01 01:01 01:01 02:02…" at bounding box center [339, 213] width 241 height 333
click at [185, 117] on div "All media Clear selection Select a list All 02:04 01:01 01:01 01:01 01:01 02:02…" at bounding box center [339, 175] width 678 height 351
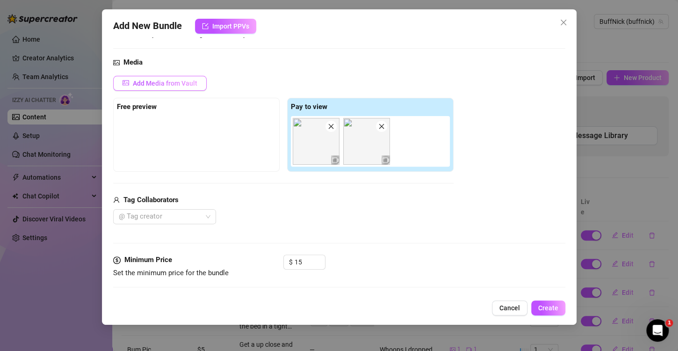
click at [192, 86] on span "Add Media from Vault" at bounding box center [165, 83] width 65 height 7
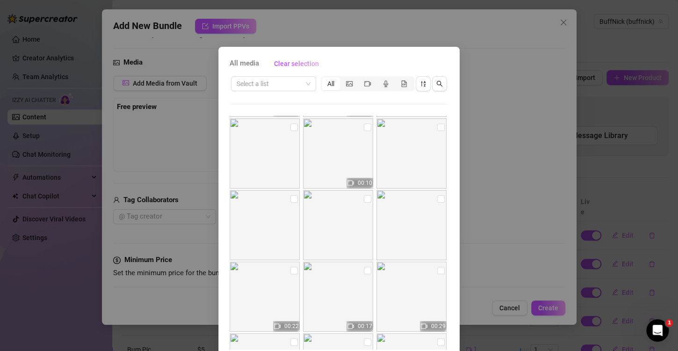
scroll to position [1429, 0]
click at [346, 86] on icon "picture" at bounding box center [349, 83] width 7 height 7
click at [342, 79] on input "segmented control" at bounding box center [342, 79] width 0 height 0
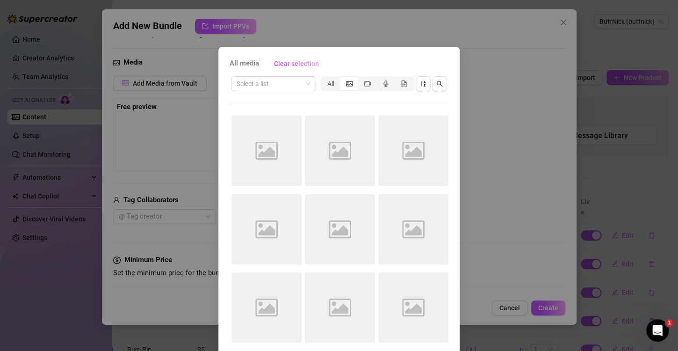
scroll to position [0, 0]
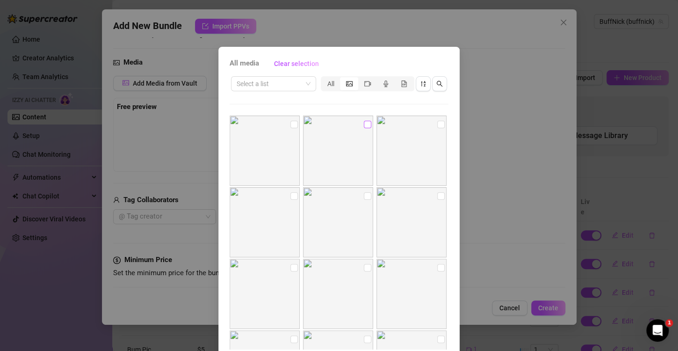
click at [364, 125] on input "checkbox" at bounding box center [367, 124] width 7 height 7
checkbox input "true"
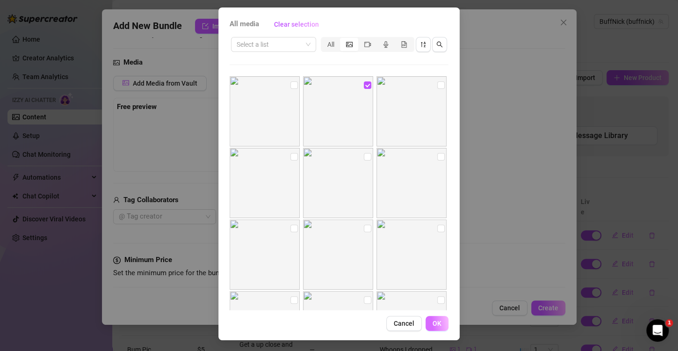
click at [436, 318] on button "OK" at bounding box center [437, 323] width 23 height 15
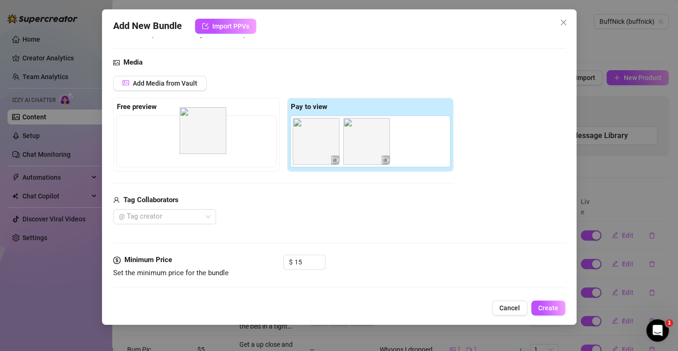
drag, startPoint x: 413, startPoint y: 157, endPoint x: 196, endPoint y: 146, distance: 216.9
click at [196, 146] on div "Free preview Pay to view" at bounding box center [283, 135] width 341 height 74
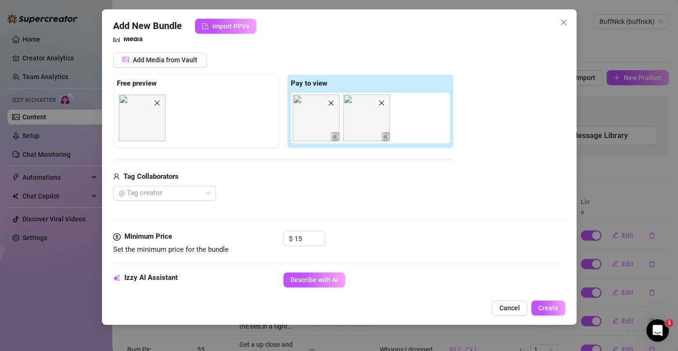
scroll to position [153, 0]
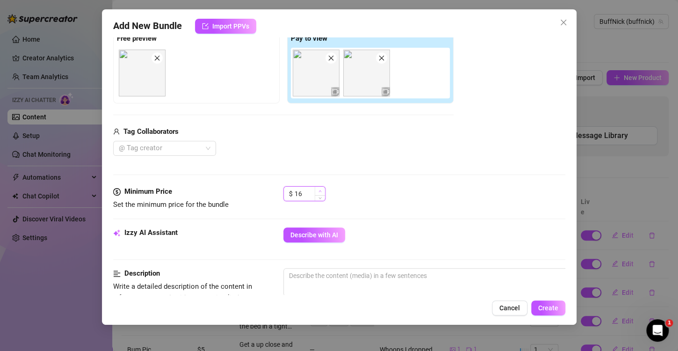
click at [320, 190] on icon "up" at bounding box center [320, 190] width 3 height 3
type input "20"
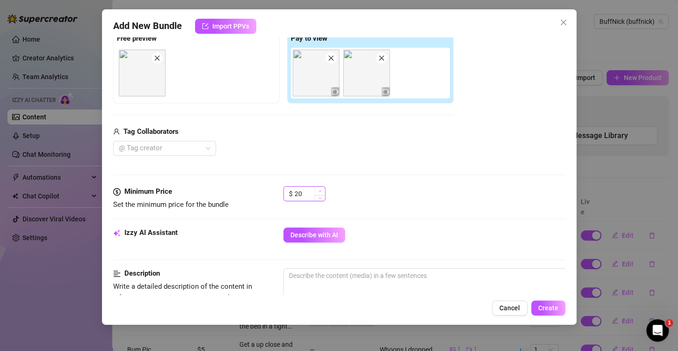
click at [320, 190] on icon "up" at bounding box center [320, 190] width 3 height 3
click at [284, 155] on div "@ Tag creator" at bounding box center [283, 148] width 341 height 15
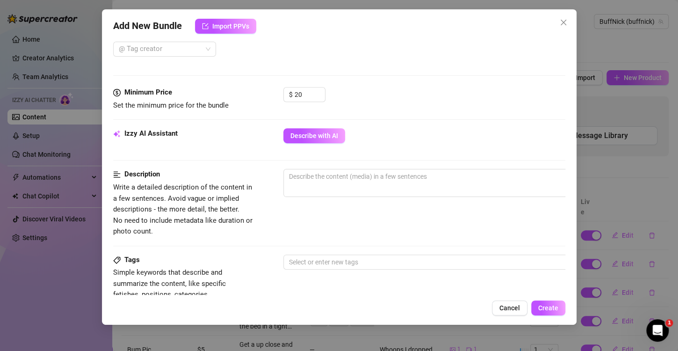
scroll to position [288, 0]
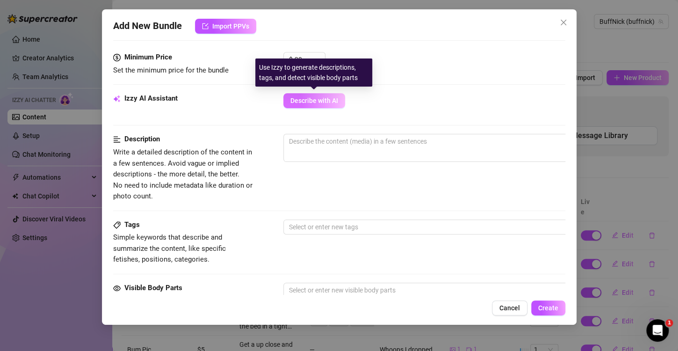
click at [309, 106] on button "Describe with AI" at bounding box center [315, 100] width 62 height 15
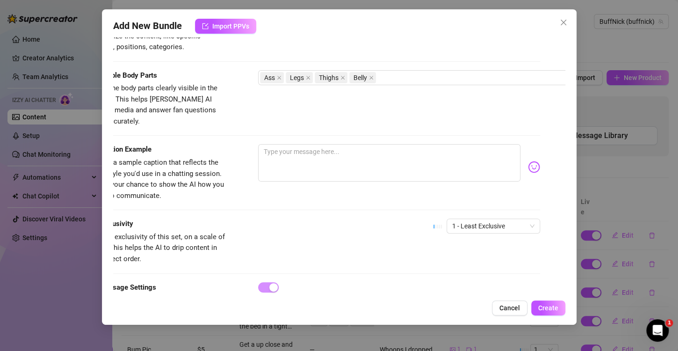
scroll to position [506, 25]
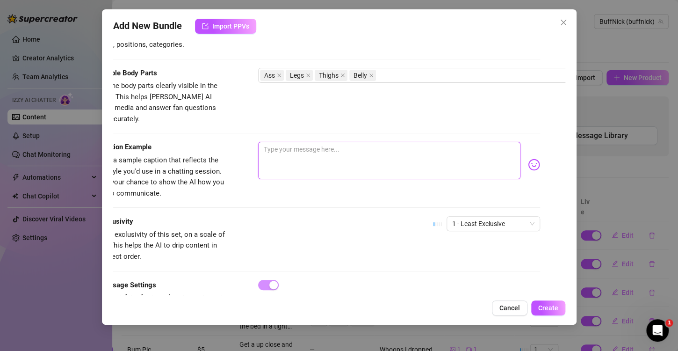
click at [416, 144] on textarea at bounding box center [389, 160] width 262 height 37
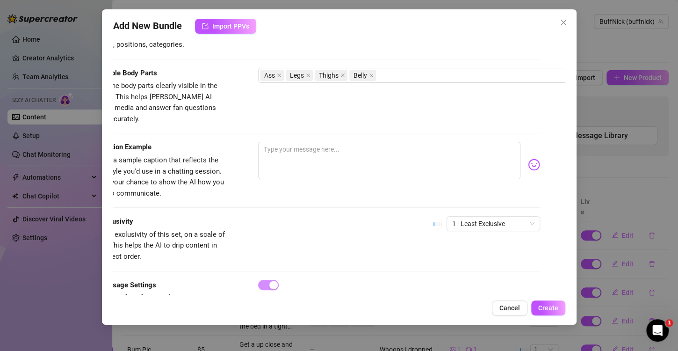
scroll to position [506, 0]
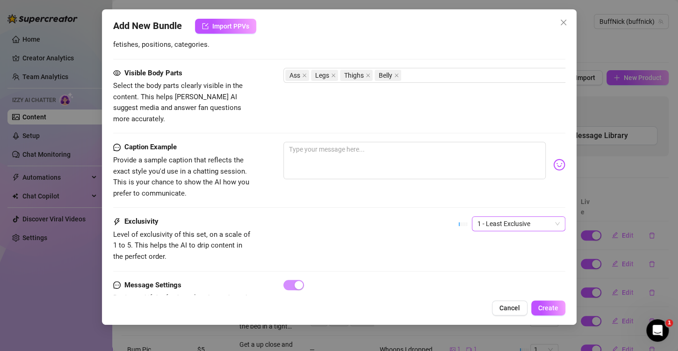
click at [478, 217] on span "1 - Least Exclusive" at bounding box center [519, 224] width 82 height 14
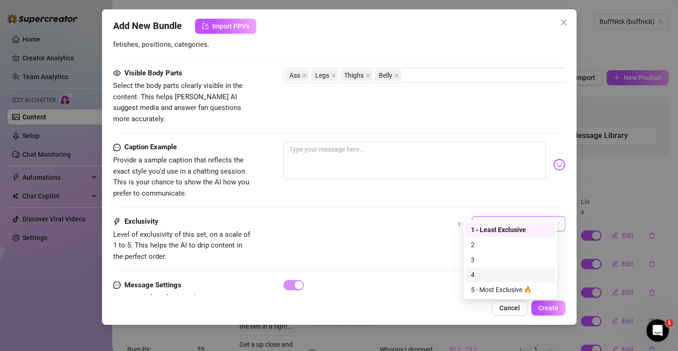
click at [482, 271] on div "4" at bounding box center [510, 275] width 79 height 10
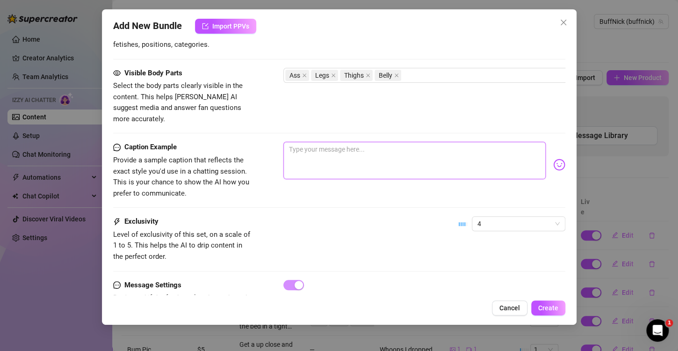
click at [347, 152] on textarea at bounding box center [415, 160] width 262 height 37
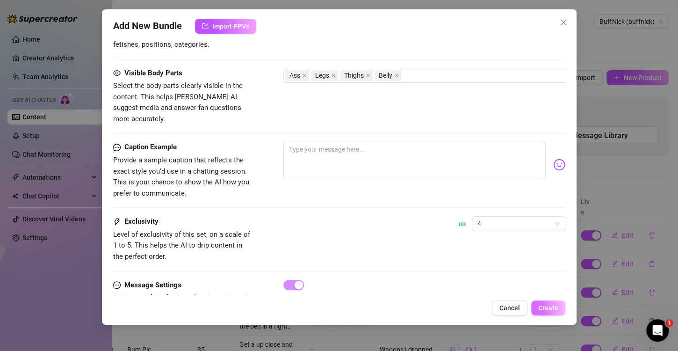
click at [543, 308] on span "Create" at bounding box center [549, 307] width 20 height 7
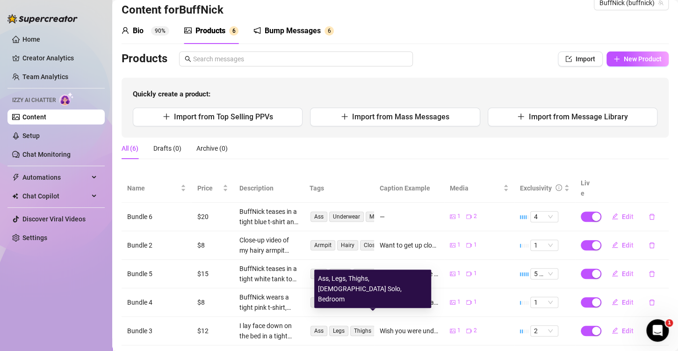
scroll to position [0, 0]
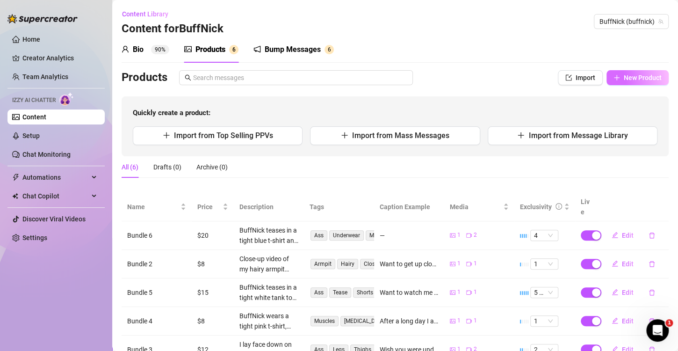
click at [634, 74] on span "New Product" at bounding box center [643, 77] width 38 height 7
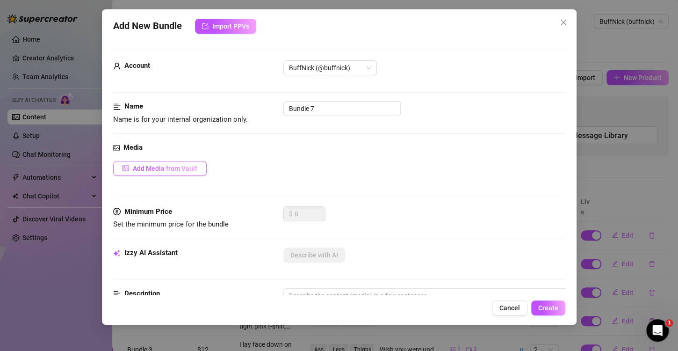
click at [187, 169] on span "Add Media from Vault" at bounding box center [165, 168] width 65 height 7
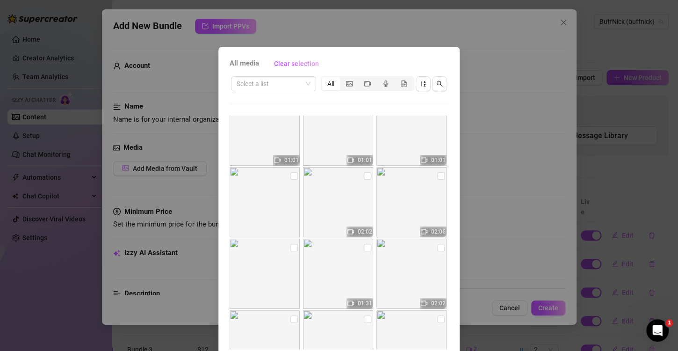
scroll to position [93, 0]
click at [291, 175] on input "checkbox" at bounding box center [294, 174] width 7 height 7
checkbox input "true"
click at [364, 176] on input "checkbox" at bounding box center [367, 174] width 7 height 7
checkbox input "true"
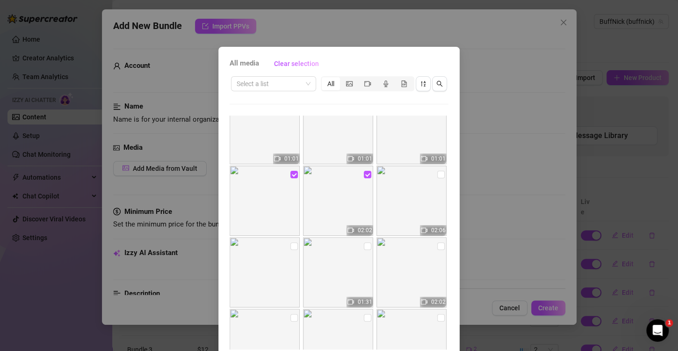
scroll to position [39, 0]
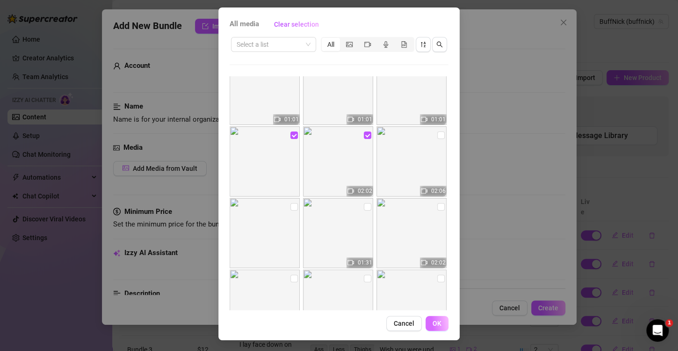
click at [433, 318] on button "OK" at bounding box center [437, 323] width 23 height 15
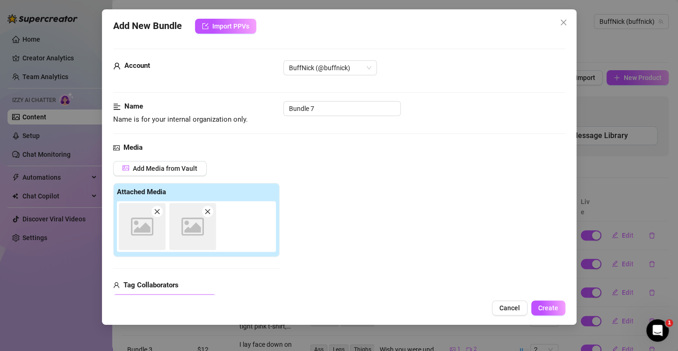
scroll to position [132, 0]
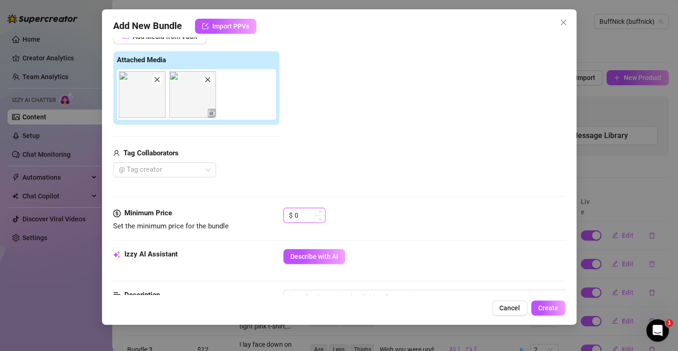
click at [297, 218] on input "0" at bounding box center [310, 215] width 30 height 14
click at [320, 212] on icon "up" at bounding box center [320, 212] width 3 height 3
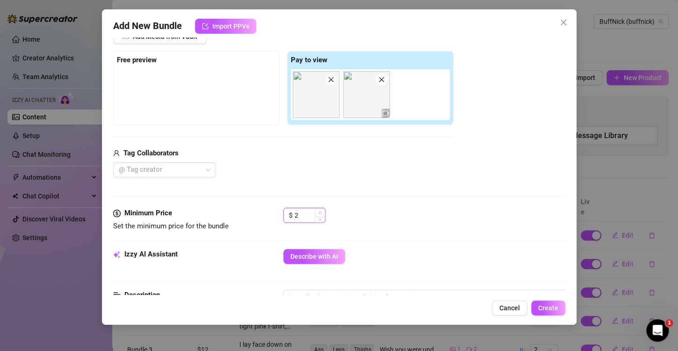
click at [320, 212] on icon "up" at bounding box center [320, 212] width 3 height 3
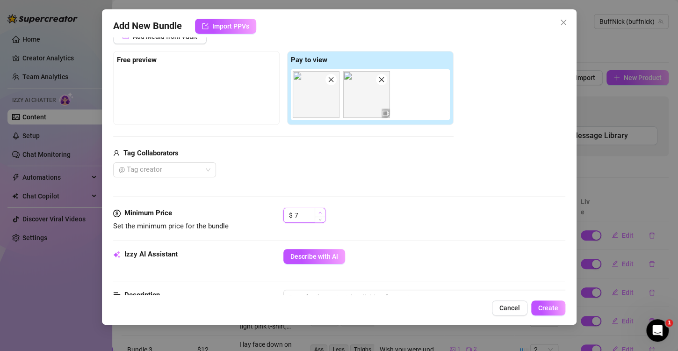
click at [320, 212] on icon "up" at bounding box center [320, 212] width 3 height 3
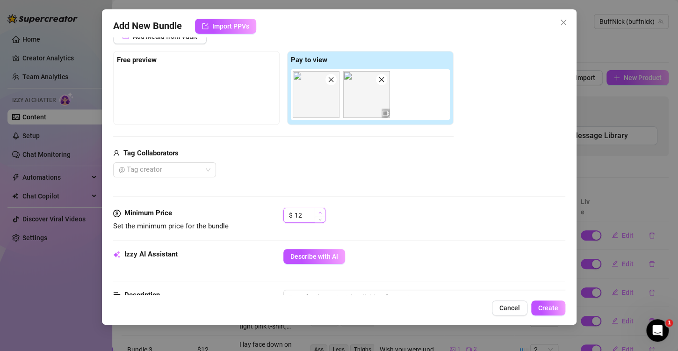
click at [320, 212] on icon "up" at bounding box center [320, 212] width 3 height 3
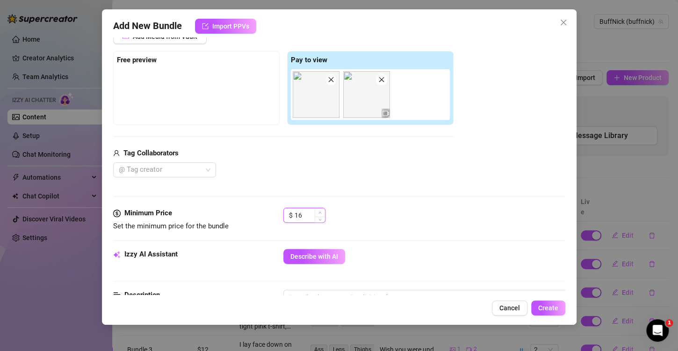
type input "17"
click at [320, 212] on icon "up" at bounding box center [320, 212] width 3 height 3
drag, startPoint x: 339, startPoint y: 175, endPoint x: 320, endPoint y: 124, distance: 54.2
click at [320, 124] on div "Add Media from Vault Free preview Pay to view Tag Collaborators @ Tag creator" at bounding box center [283, 103] width 341 height 149
click at [323, 142] on div "Add Media from Vault Free preview Pay to view Tag Collaborators @ Tag creator" at bounding box center [283, 103] width 341 height 149
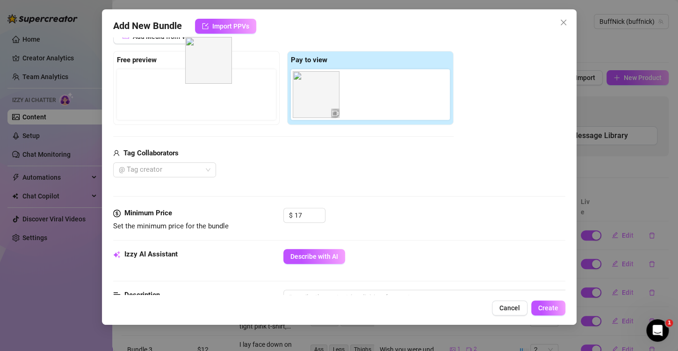
drag, startPoint x: 312, startPoint y: 115, endPoint x: 201, endPoint y: 82, distance: 115.6
click at [201, 82] on div "Free preview Pay to view" at bounding box center [283, 88] width 341 height 74
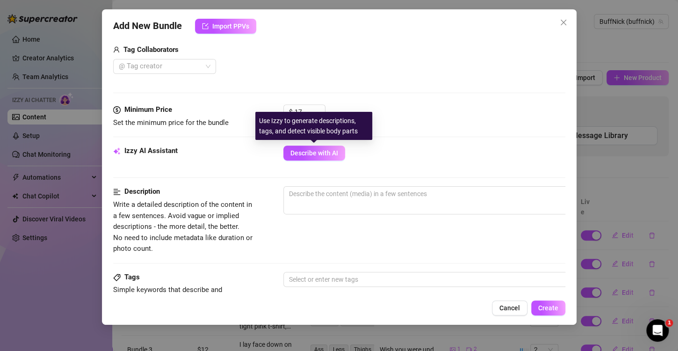
scroll to position [236, 0]
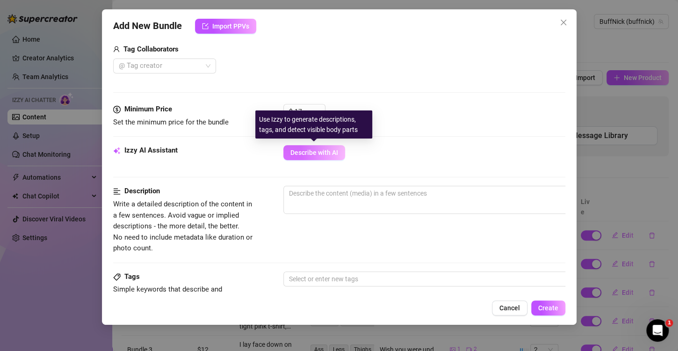
click at [308, 155] on span "Describe with AI" at bounding box center [315, 152] width 48 height 7
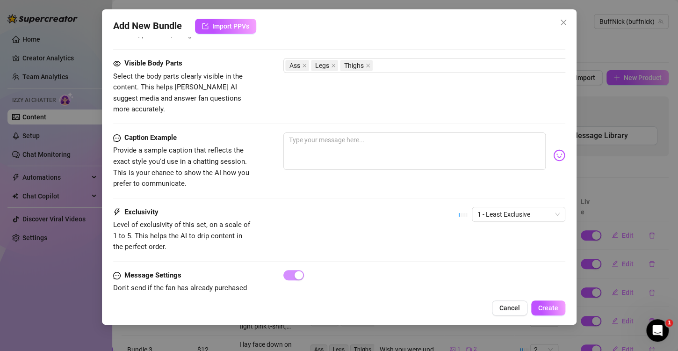
scroll to position [513, 0]
drag, startPoint x: 504, startPoint y: 210, endPoint x: 508, endPoint y: 203, distance: 8.6
click at [508, 206] on div "1 - Least Exclusive" at bounding box center [512, 217] width 107 height 23
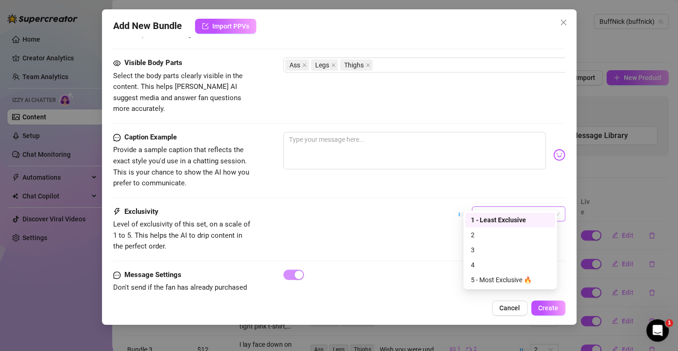
click at [509, 207] on span "1 - Least Exclusive" at bounding box center [519, 214] width 82 height 14
click at [495, 248] on div "3" at bounding box center [510, 250] width 79 height 10
click at [502, 207] on span "3" at bounding box center [519, 214] width 82 height 14
click at [491, 266] on div "4" at bounding box center [510, 265] width 79 height 10
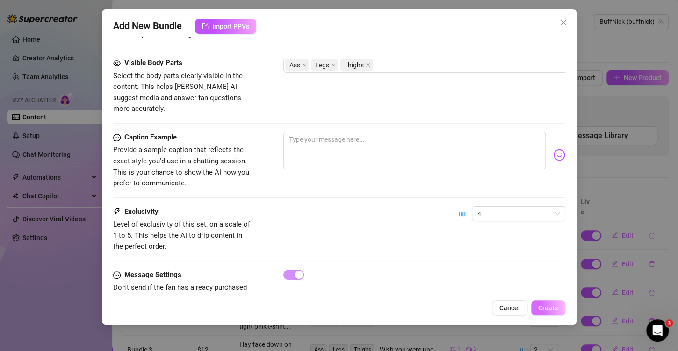
click at [543, 311] on span "Create" at bounding box center [549, 307] width 20 height 7
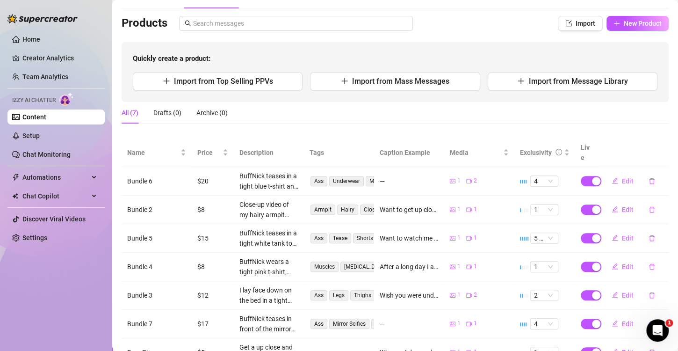
scroll to position [53, 0]
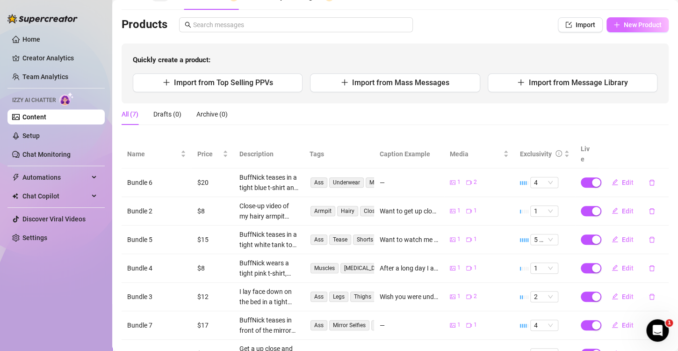
click at [624, 24] on span "New Product" at bounding box center [643, 24] width 38 height 7
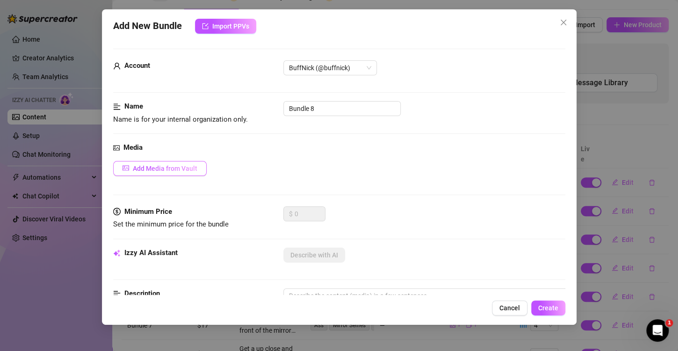
click at [183, 168] on span "Add Media from Vault" at bounding box center [165, 168] width 65 height 7
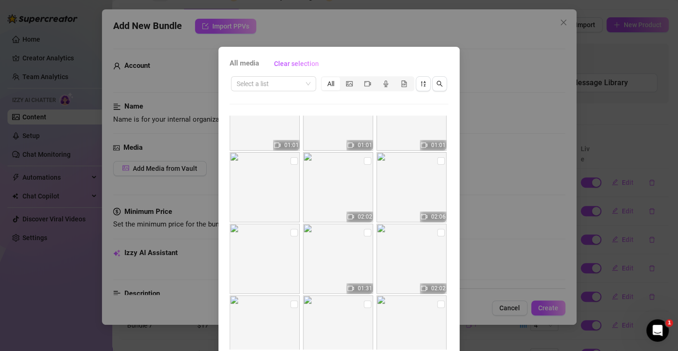
scroll to position [108, 0]
click at [291, 234] on label at bounding box center [294, 231] width 7 height 10
click at [291, 234] on input "checkbox" at bounding box center [294, 230] width 7 height 7
checkbox input "true"
click at [437, 236] on label at bounding box center [440, 231] width 7 height 10
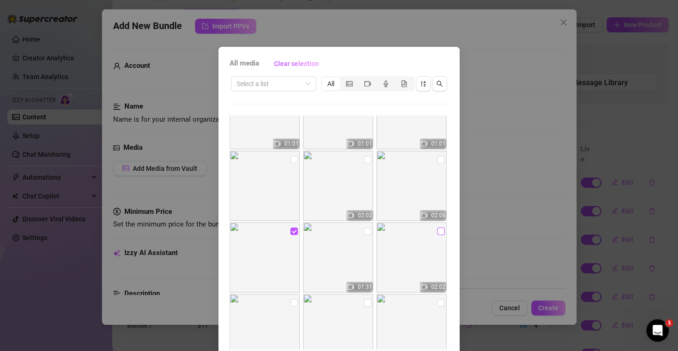
click at [437, 235] on input "checkbox" at bounding box center [440, 230] width 7 height 7
checkbox input "true"
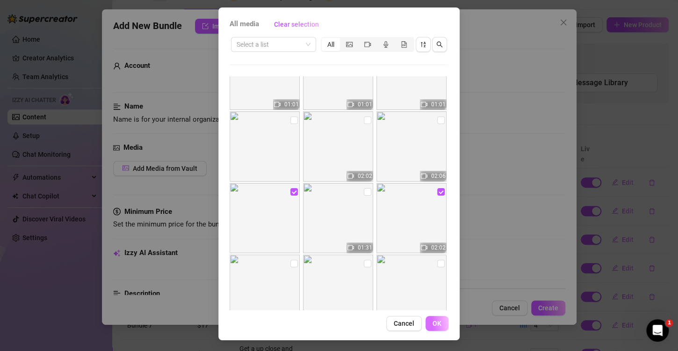
click at [433, 320] on span "OK" at bounding box center [437, 323] width 9 height 7
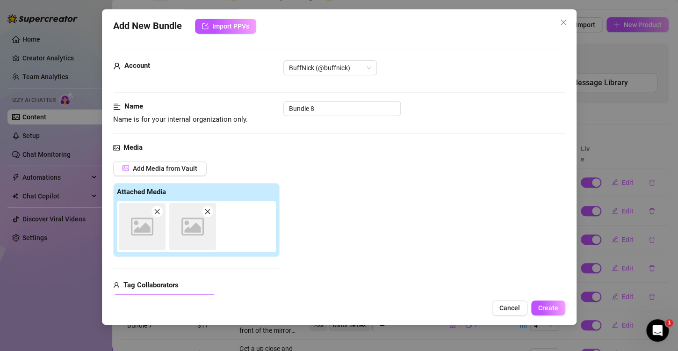
scroll to position [132, 0]
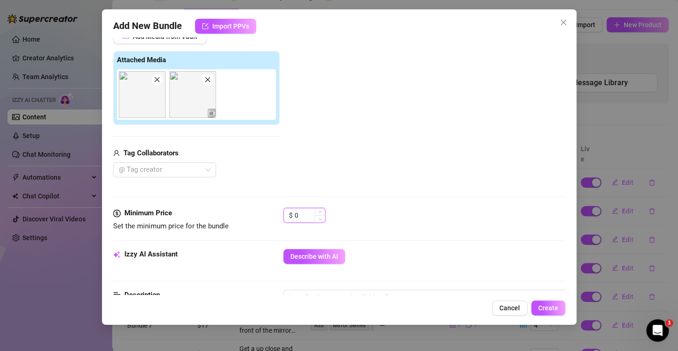
click at [301, 221] on input "0" at bounding box center [310, 215] width 30 height 14
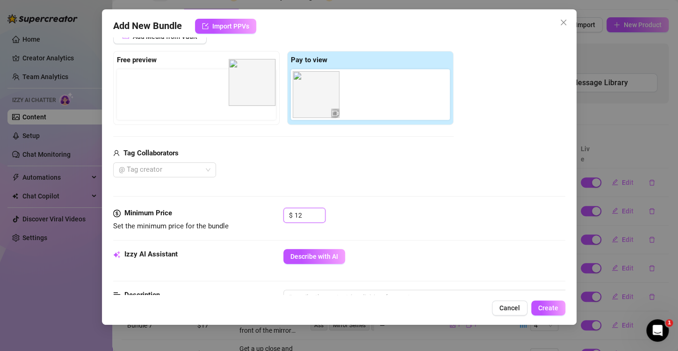
drag, startPoint x: 317, startPoint y: 97, endPoint x: 219, endPoint y: 81, distance: 99.6
click at [219, 81] on div "Free preview Pay to view" at bounding box center [283, 88] width 341 height 74
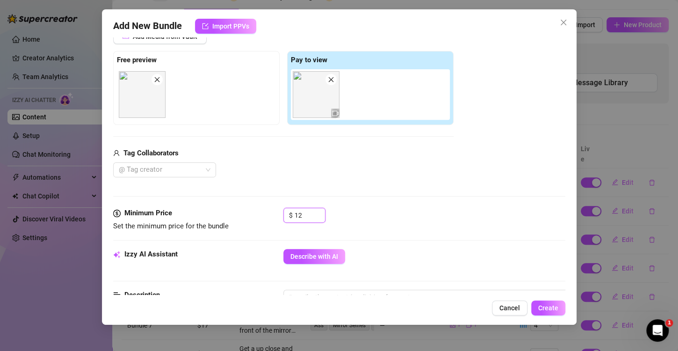
scroll to position [195, 0]
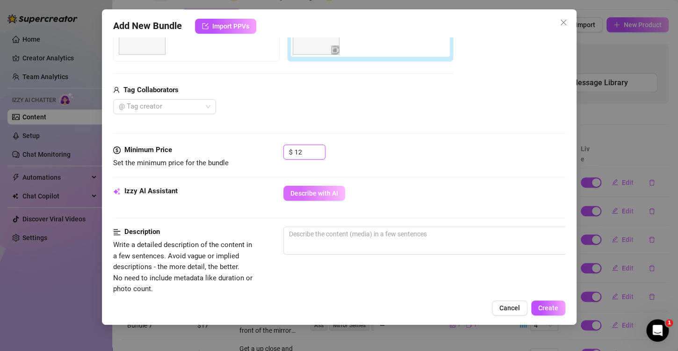
type input "12"
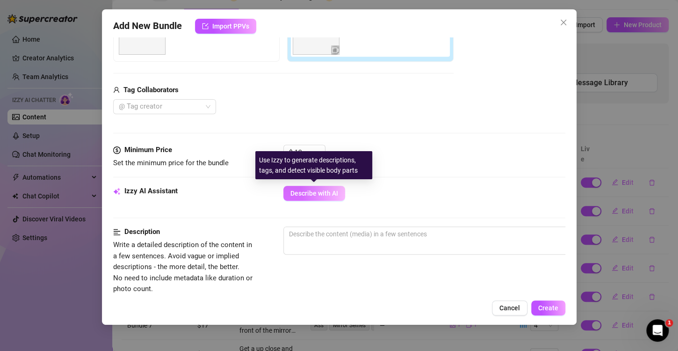
click at [335, 192] on span "Describe with AI" at bounding box center [315, 192] width 48 height 7
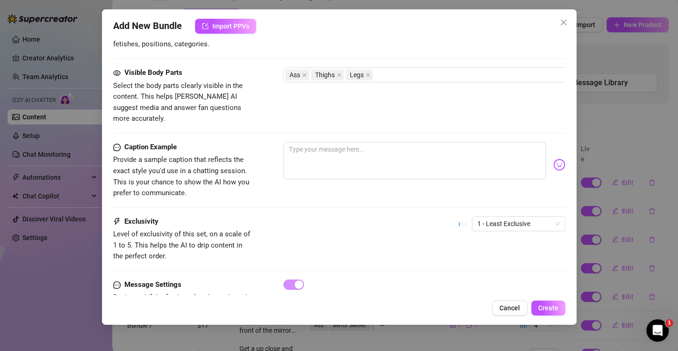
scroll to position [535, 0]
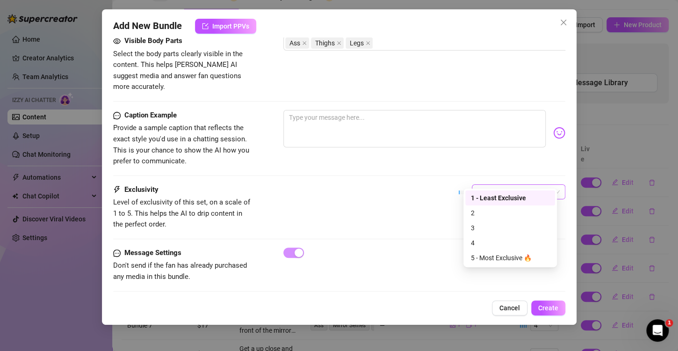
click at [493, 185] on span "1 - Least Exclusive" at bounding box center [519, 192] width 82 height 14
click at [487, 227] on div "3" at bounding box center [510, 228] width 79 height 10
click at [554, 307] on span "Create" at bounding box center [549, 307] width 20 height 7
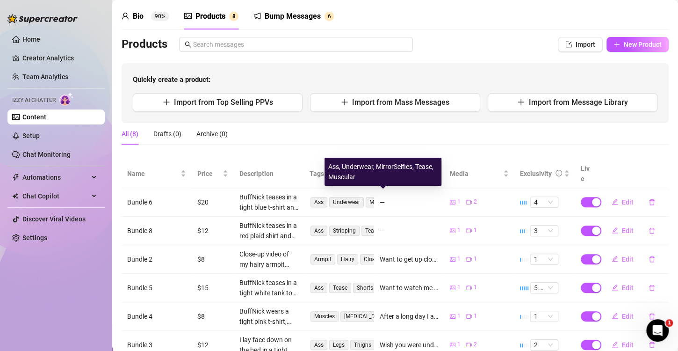
scroll to position [26, 0]
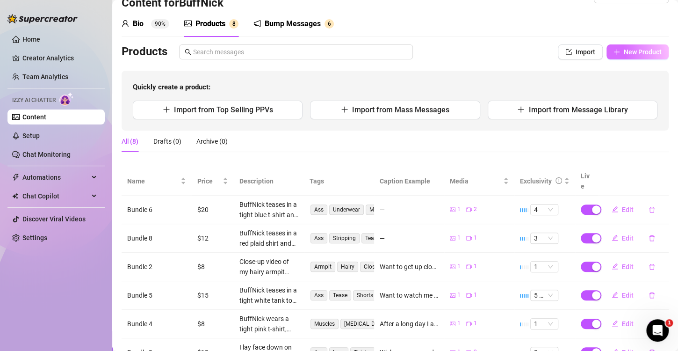
click at [614, 58] on button "New Product" at bounding box center [638, 51] width 62 height 15
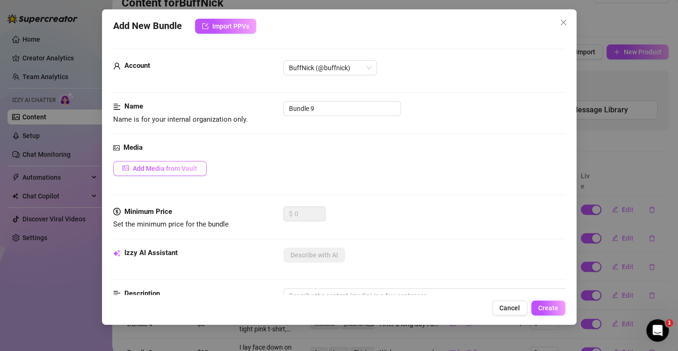
click at [191, 169] on span "Add Media from Vault" at bounding box center [165, 168] width 65 height 7
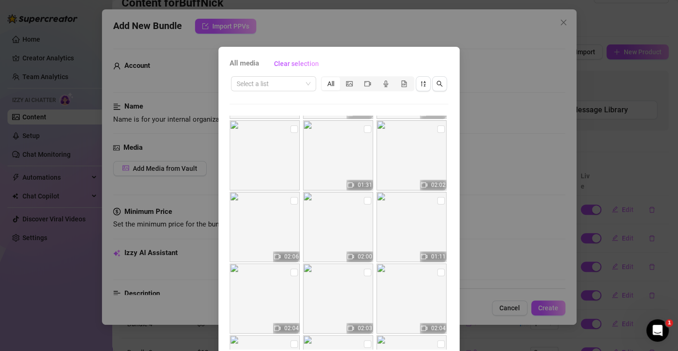
scroll to position [396, 0]
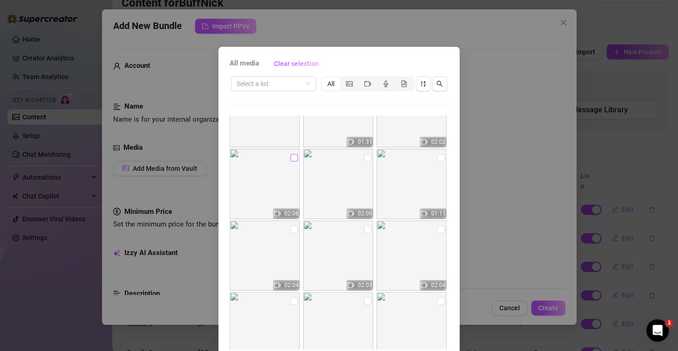
click at [291, 157] on input "checkbox" at bounding box center [294, 157] width 7 height 7
checkbox input "true"
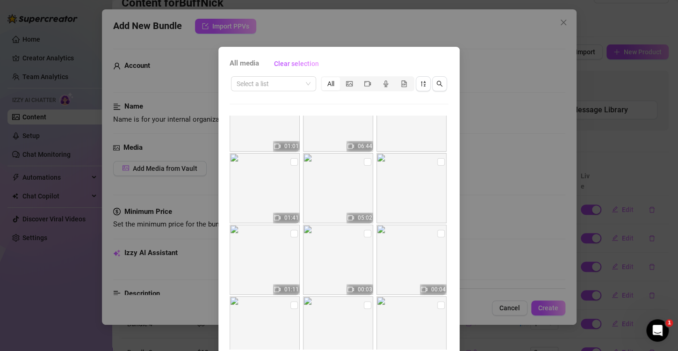
scroll to position [575, 0]
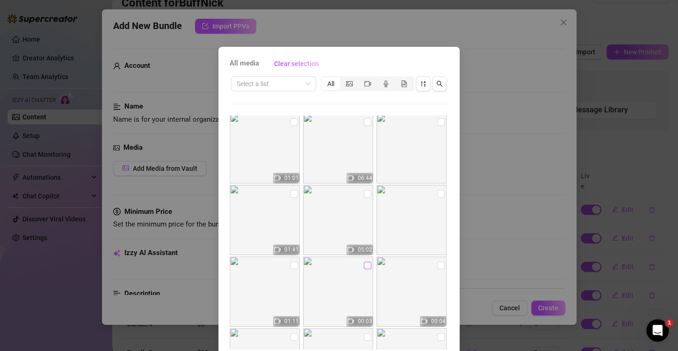
click at [364, 266] on input "checkbox" at bounding box center [367, 265] width 7 height 7
checkbox input "true"
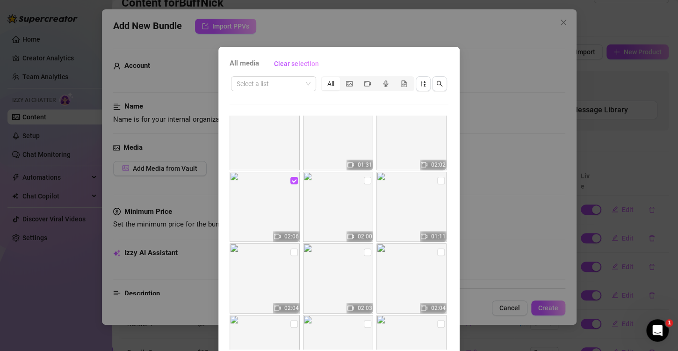
scroll to position [375, 0]
click at [291, 253] on input "checkbox" at bounding box center [294, 250] width 7 height 7
checkbox input "true"
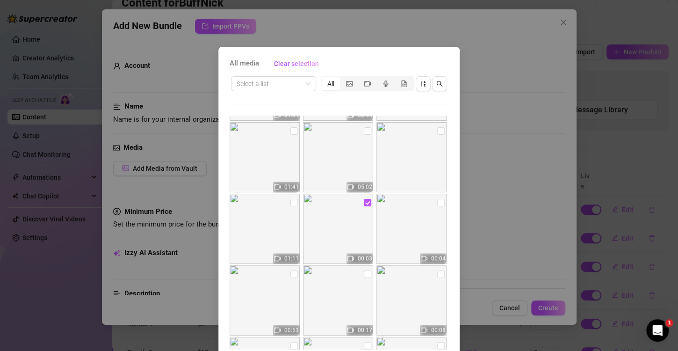
scroll to position [39, 0]
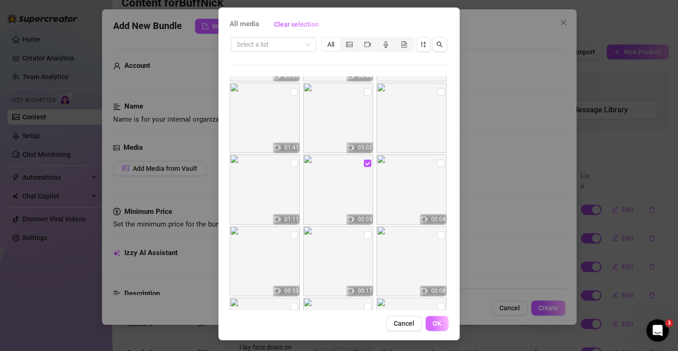
click at [432, 318] on button "OK" at bounding box center [437, 323] width 23 height 15
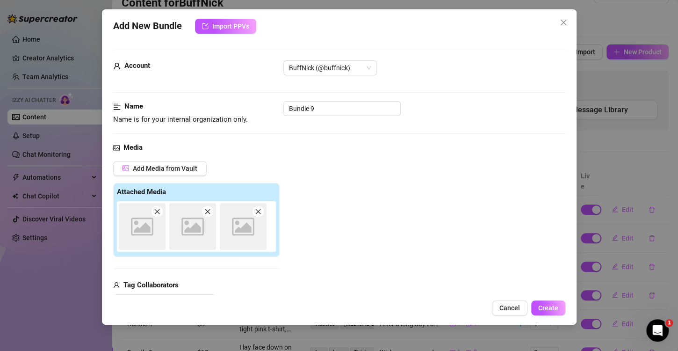
scroll to position [132, 0]
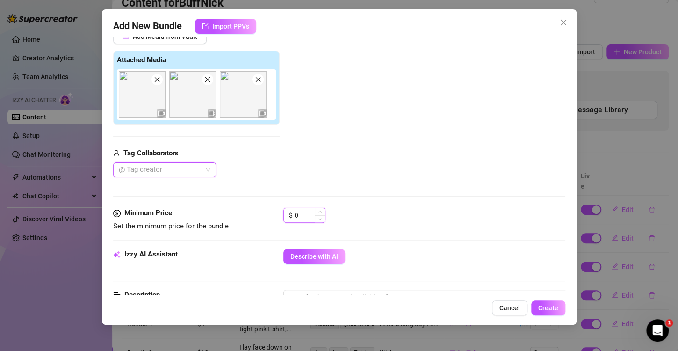
click at [309, 214] on input "0" at bounding box center [310, 215] width 30 height 14
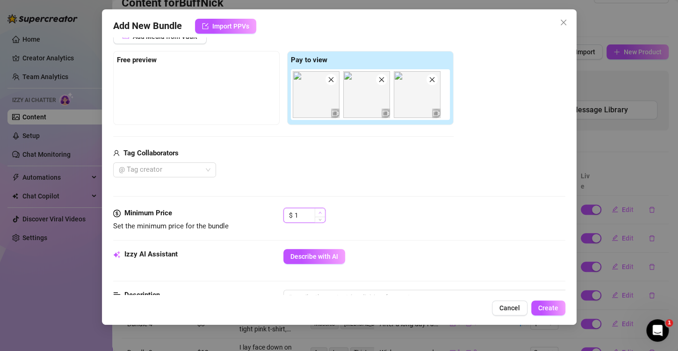
click at [319, 211] on icon "up" at bounding box center [320, 212] width 3 height 3
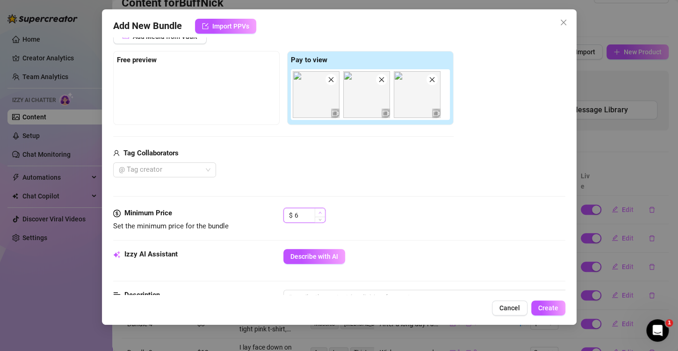
click at [319, 211] on icon "up" at bounding box center [320, 212] width 3 height 3
type input "7"
click at [319, 211] on icon "up" at bounding box center [320, 212] width 3 height 3
click at [307, 211] on input "7" at bounding box center [310, 215] width 30 height 14
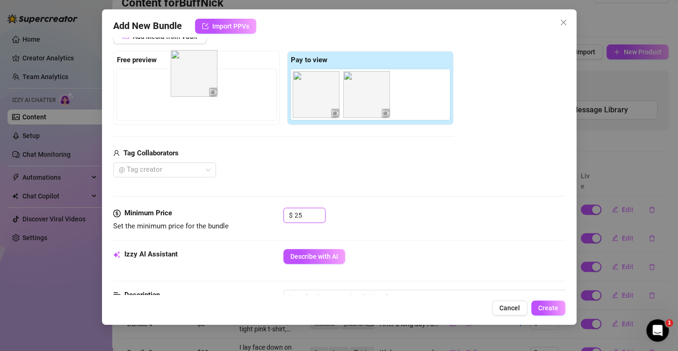
drag, startPoint x: 363, startPoint y: 110, endPoint x: 187, endPoint y: 90, distance: 177.6
click at [187, 90] on div "Free preview Pay to view" at bounding box center [283, 88] width 341 height 74
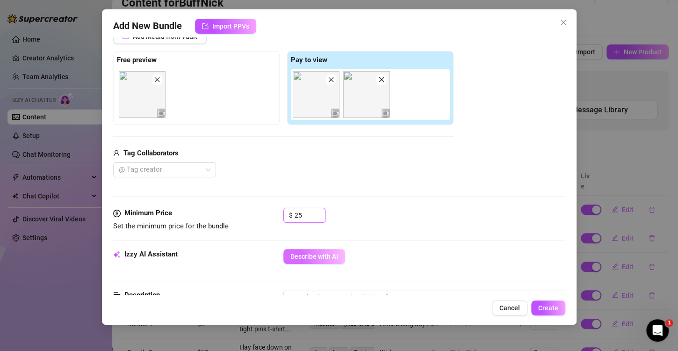
type input "25"
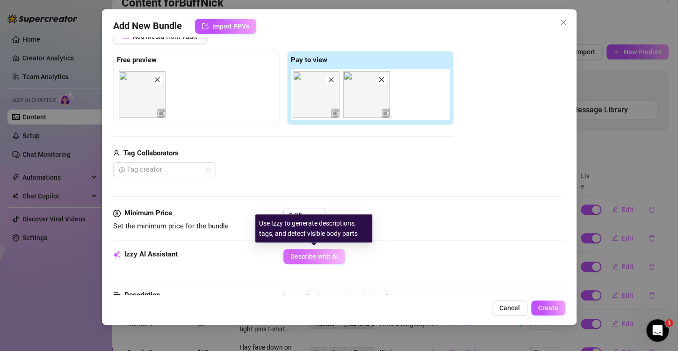
click at [336, 256] on span "Describe with AI" at bounding box center [315, 256] width 48 height 7
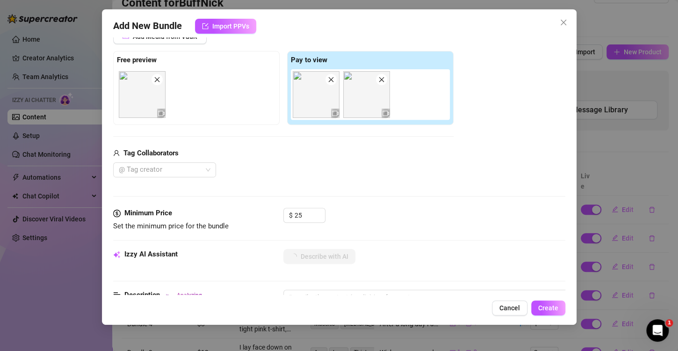
scroll to position [242, 0]
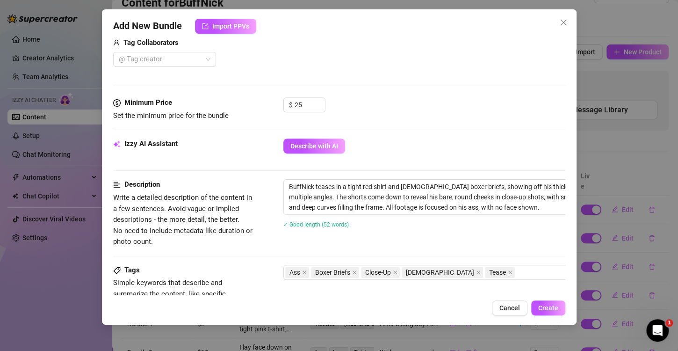
drag, startPoint x: 408, startPoint y: 243, endPoint x: 429, endPoint y: 52, distance: 192.5
click at [429, 52] on div "@ Tag creator" at bounding box center [283, 59] width 341 height 15
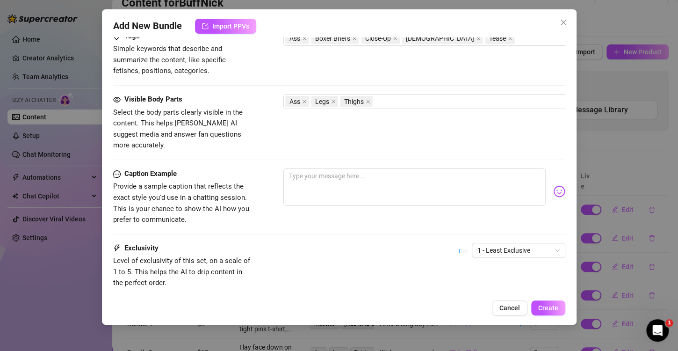
scroll to position [535, 0]
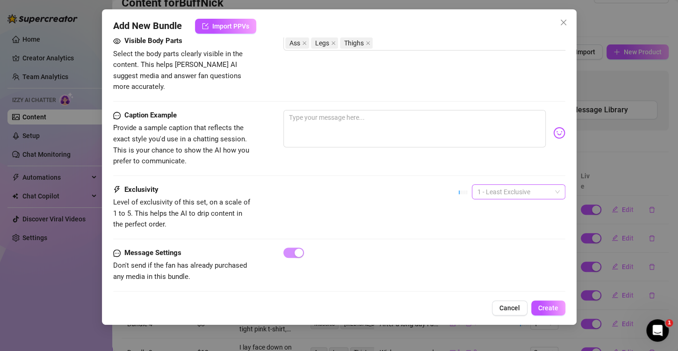
click at [527, 185] on span "1 - Least Exclusive" at bounding box center [519, 192] width 82 height 14
click at [518, 262] on div "5 - Most Exclusive 🔥" at bounding box center [510, 258] width 79 height 10
click at [547, 308] on span "Create" at bounding box center [549, 307] width 20 height 7
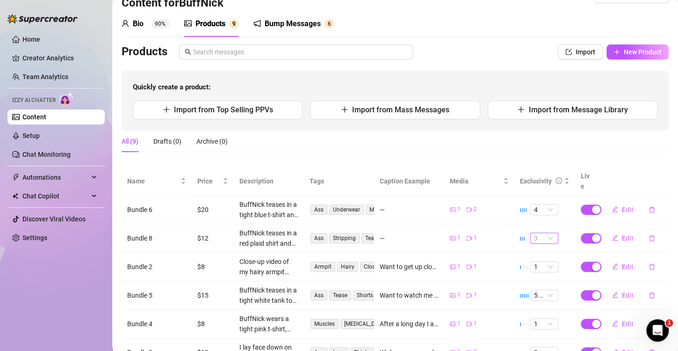
click at [541, 233] on span "3" at bounding box center [544, 238] width 21 height 10
drag, startPoint x: 216, startPoint y: 181, endPoint x: 265, endPoint y: 167, distance: 51.1
click at [265, 167] on tr "Name Price Description Tags Caption Example Media Exclusivity Live" at bounding box center [395, 181] width 547 height 29
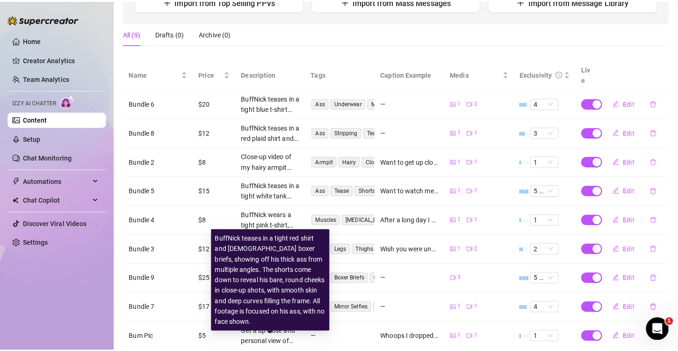
scroll to position [0, 0]
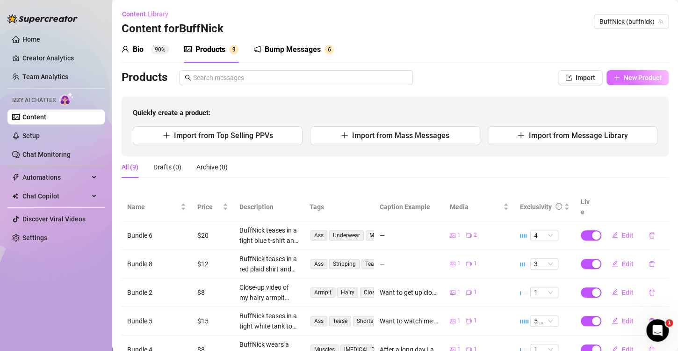
click at [614, 79] on icon "plus" at bounding box center [617, 77] width 7 height 7
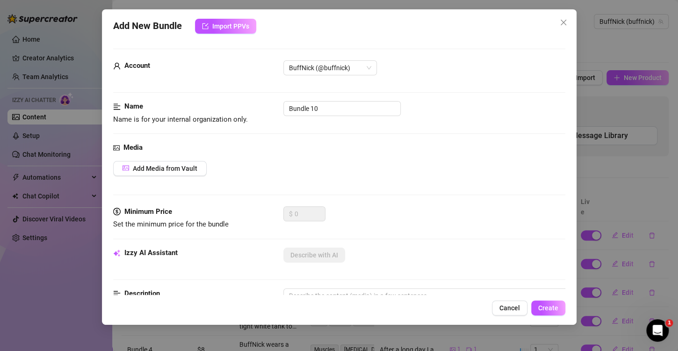
click at [154, 176] on div "Media Add Media from Vault" at bounding box center [339, 174] width 452 height 64
click at [161, 168] on span "Add Media from Vault" at bounding box center [165, 168] width 65 height 7
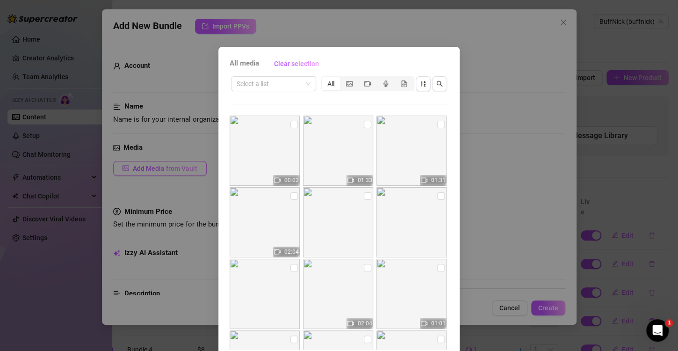
click at [161, 168] on div "All media Clear selection Select a list All 00:02 01:33 01:31 02:04 02:04 01:01…" at bounding box center [339, 175] width 678 height 351
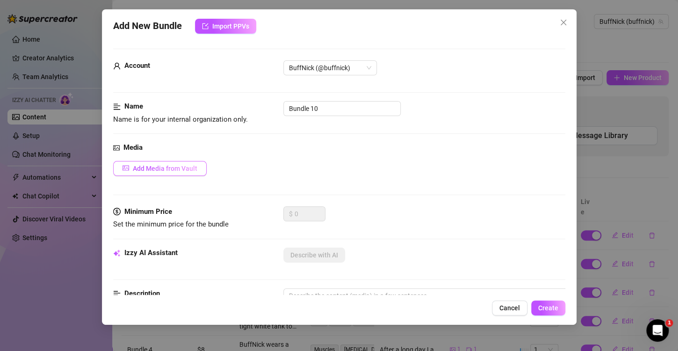
click at [161, 168] on span "Add Media from Vault" at bounding box center [165, 168] width 65 height 7
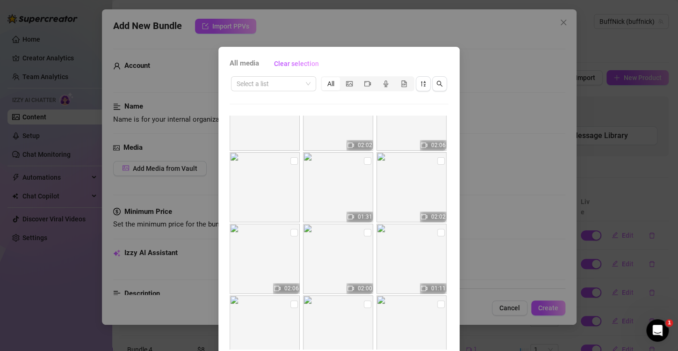
scroll to position [322, 0]
drag, startPoint x: 342, startPoint y: 243, endPoint x: 449, endPoint y: 260, distance: 107.5
click at [449, 260] on div "All media Clear selection Select a list All 00:02 01:33 01:31 02:04 02:04 01:01…" at bounding box center [339, 213] width 241 height 333
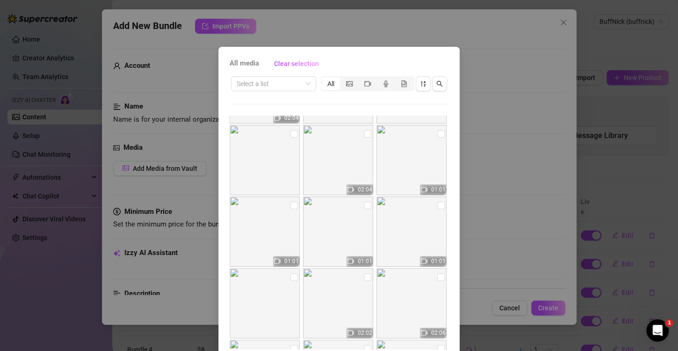
scroll to position [0, 0]
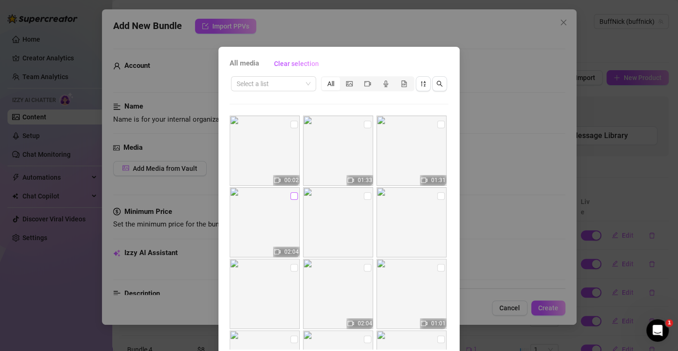
click at [291, 193] on input "checkbox" at bounding box center [294, 195] width 7 height 7
checkbox input "true"
click at [437, 121] on input "checkbox" at bounding box center [440, 124] width 7 height 7
checkbox input "true"
click at [364, 200] on label at bounding box center [367, 196] width 7 height 10
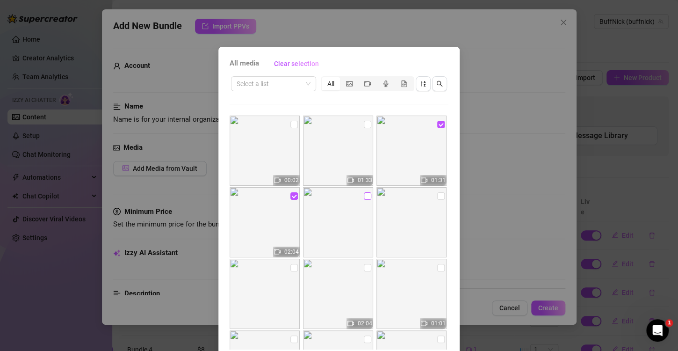
click at [364, 200] on input "checkbox" at bounding box center [367, 195] width 7 height 7
checkbox input "true"
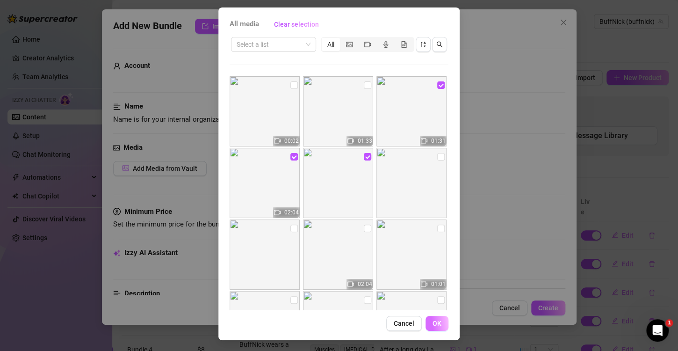
click at [436, 321] on span "OK" at bounding box center [437, 323] width 9 height 7
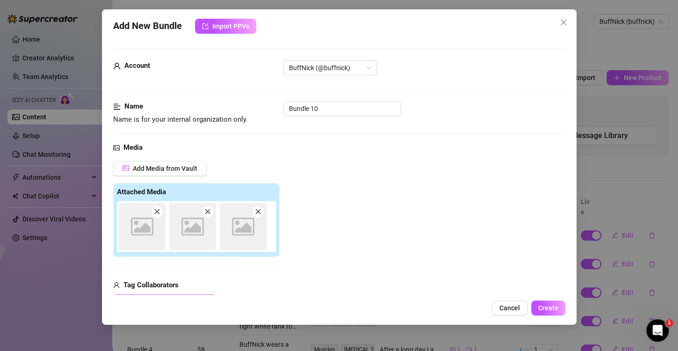
scroll to position [132, 0]
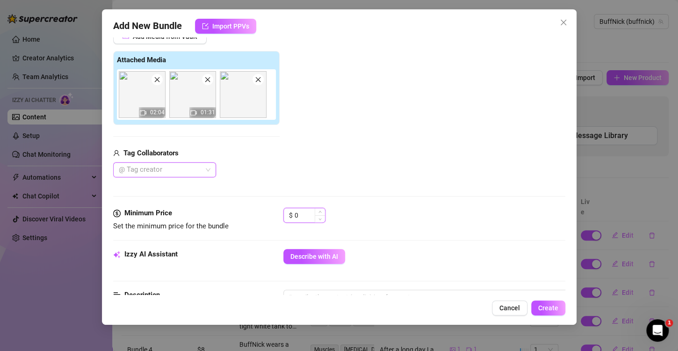
click at [301, 212] on input "0" at bounding box center [310, 215] width 30 height 14
click at [320, 213] on icon "up" at bounding box center [320, 212] width 3 height 3
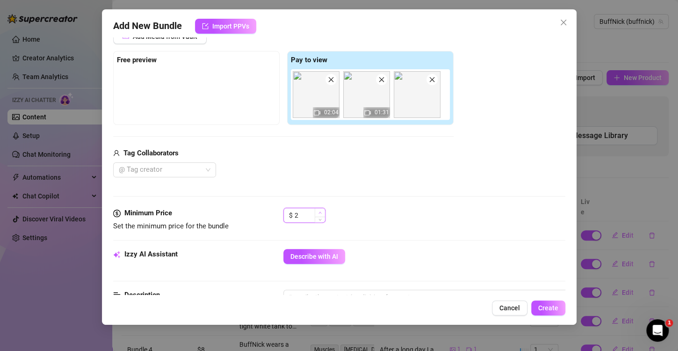
click at [320, 213] on icon "up" at bounding box center [320, 212] width 3 height 3
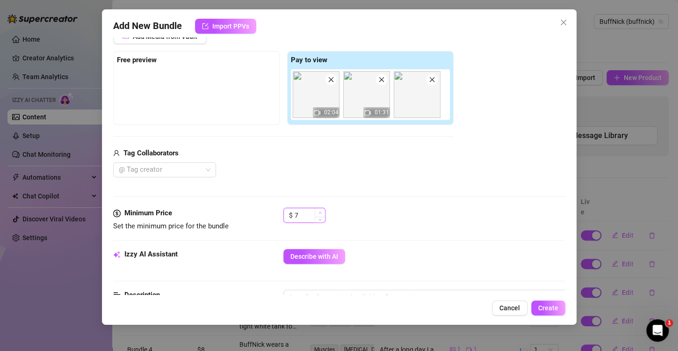
click at [320, 213] on icon "up" at bounding box center [320, 212] width 3 height 3
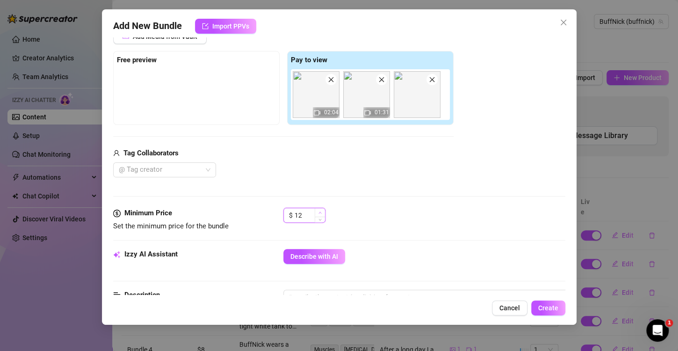
click at [320, 213] on icon "up" at bounding box center [320, 212] width 3 height 3
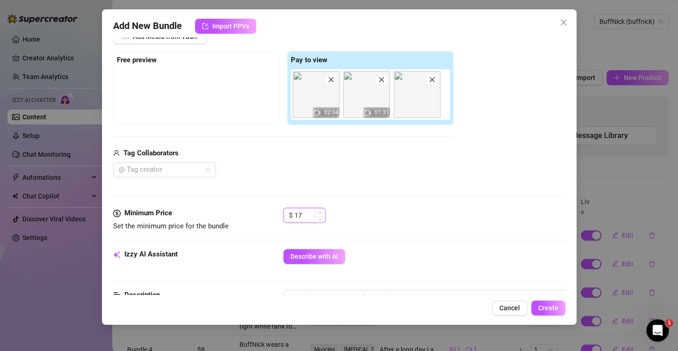
click at [320, 213] on icon "up" at bounding box center [320, 212] width 3 height 3
click at [303, 212] on input "18" at bounding box center [310, 215] width 30 height 14
type input "1"
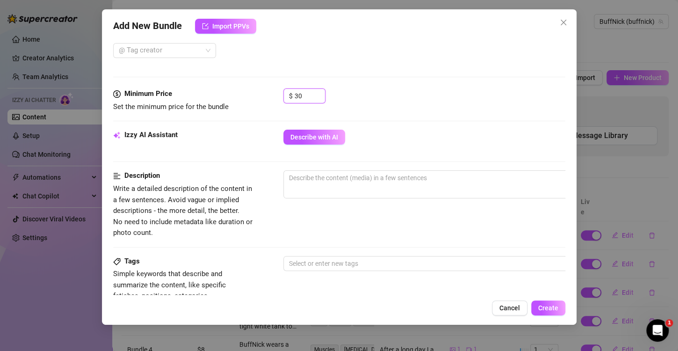
scroll to position [251, 0]
type input "30"
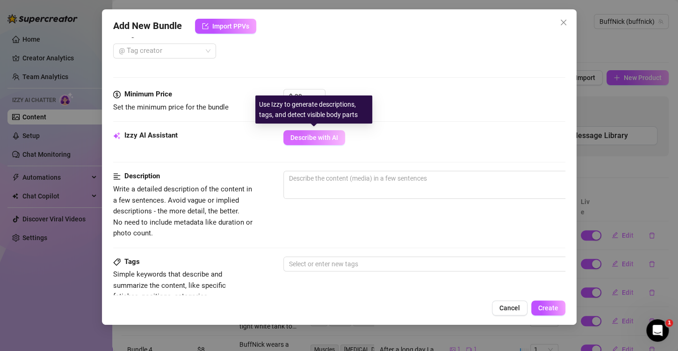
click at [335, 142] on button "Describe with AI" at bounding box center [315, 137] width 62 height 15
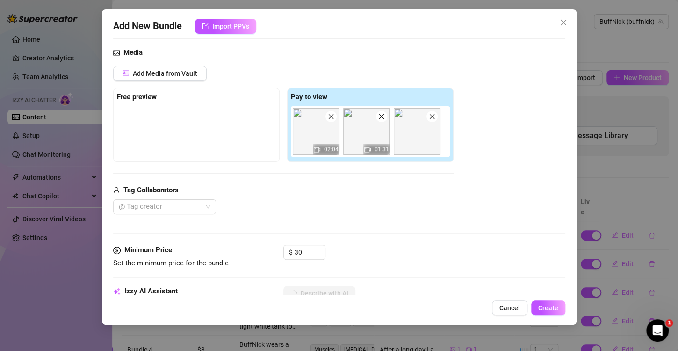
scroll to position [94, 0]
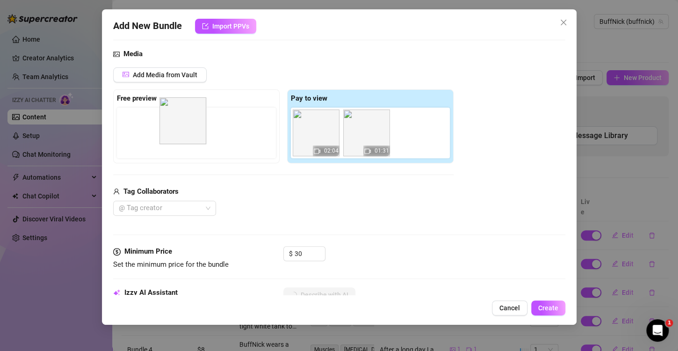
drag, startPoint x: 415, startPoint y: 136, endPoint x: 166, endPoint y: 129, distance: 249.5
click at [167, 129] on div "Free preview Pay to view 02:04 01:31" at bounding box center [283, 126] width 341 height 74
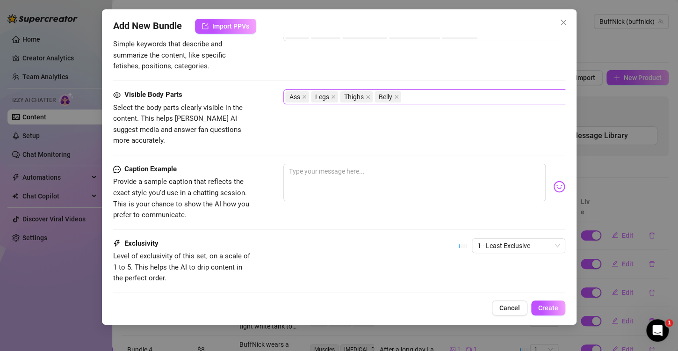
scroll to position [535, 0]
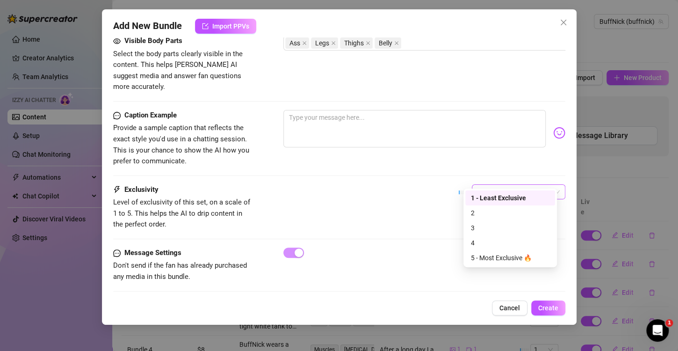
click at [504, 185] on span "1 - Least Exclusive" at bounding box center [519, 192] width 82 height 14
click at [517, 256] on div "5 - Most Exclusive 🔥" at bounding box center [510, 258] width 79 height 10
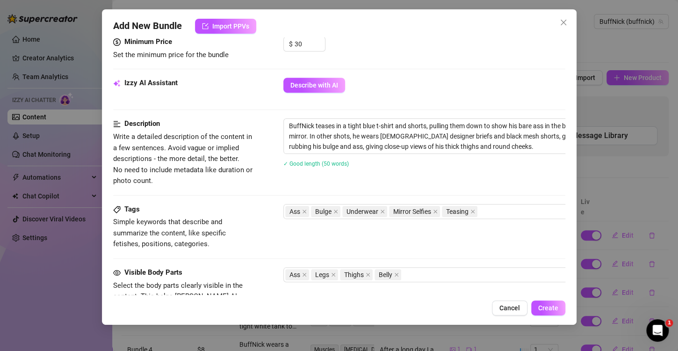
scroll to position [303, 53]
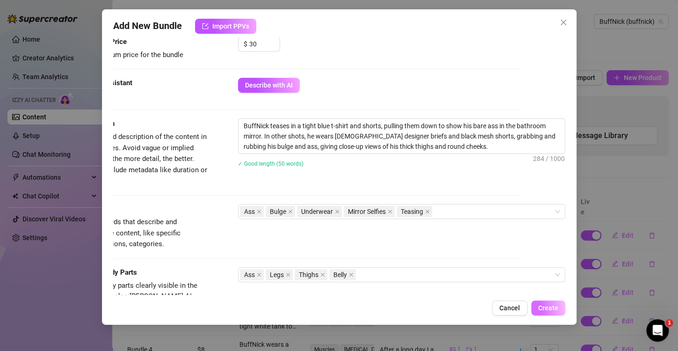
click at [557, 310] on span "Create" at bounding box center [549, 307] width 20 height 7
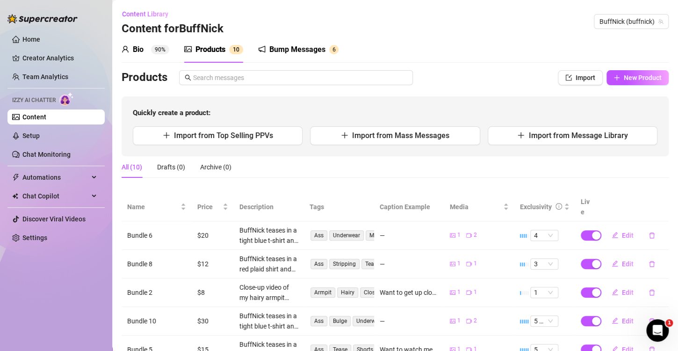
scroll to position [0, 0]
click at [649, 82] on button "New Product" at bounding box center [638, 77] width 62 height 15
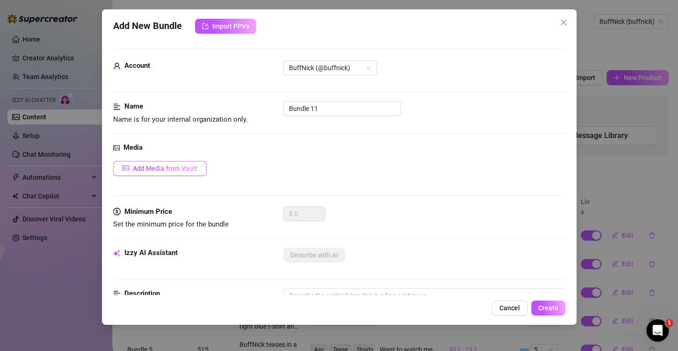
click at [162, 165] on span "Add Media from Vault" at bounding box center [165, 168] width 65 height 7
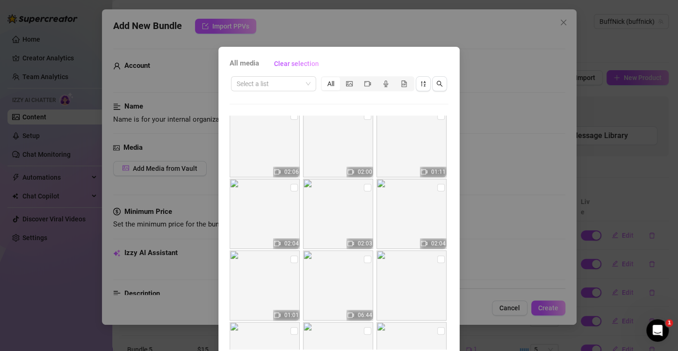
scroll to position [509, 0]
click at [364, 187] on input "checkbox" at bounding box center [367, 187] width 7 height 7
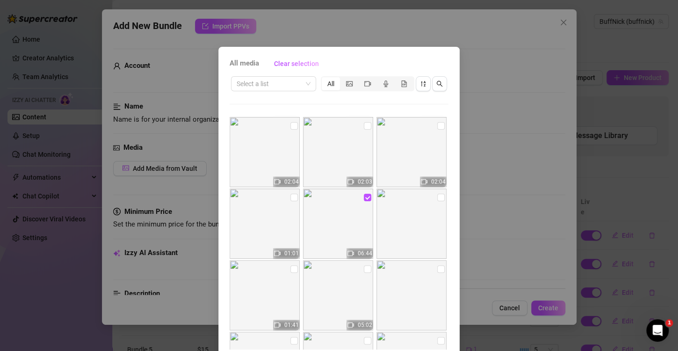
scroll to position [500, 0]
click at [364, 197] on input "checkbox" at bounding box center [367, 197] width 7 height 7
checkbox input "false"
click at [364, 268] on input "checkbox" at bounding box center [367, 268] width 7 height 7
checkbox input "true"
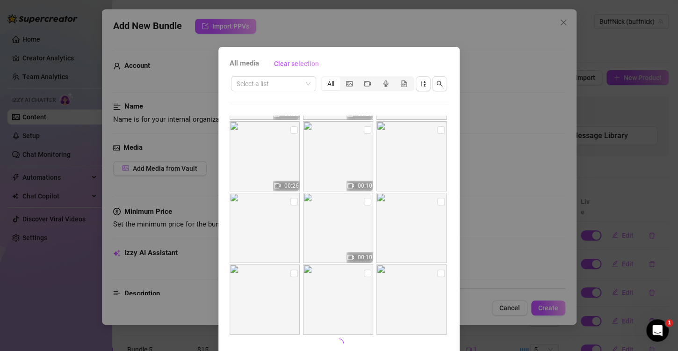
scroll to position [39, 0]
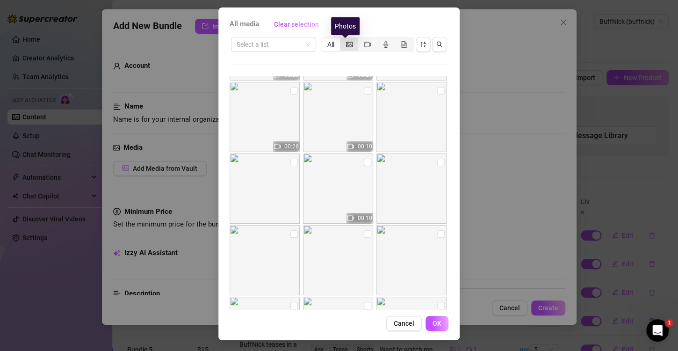
click at [346, 44] on icon "picture" at bounding box center [349, 44] width 7 height 7
click at [342, 39] on input "segmented control" at bounding box center [342, 39] width 0 height 0
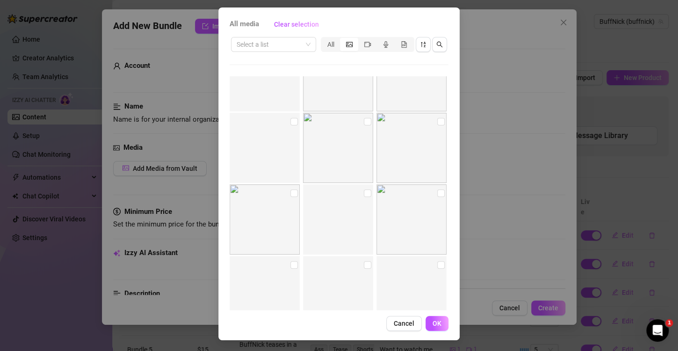
scroll to position [2748, 0]
click at [437, 126] on input "checkbox" at bounding box center [440, 128] width 7 height 7
checkbox input "true"
click at [327, 40] on div "All" at bounding box center [331, 44] width 18 height 13
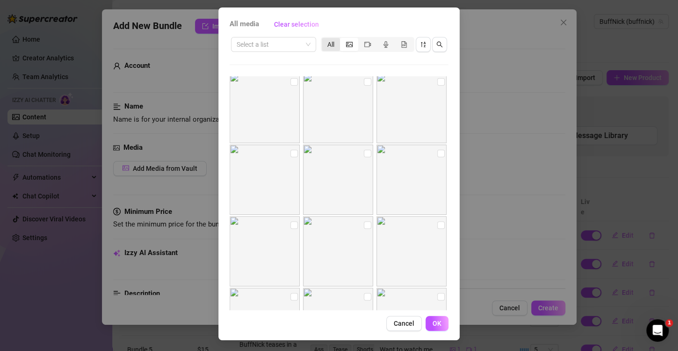
click at [324, 39] on input "All" at bounding box center [324, 39] width 0 height 0
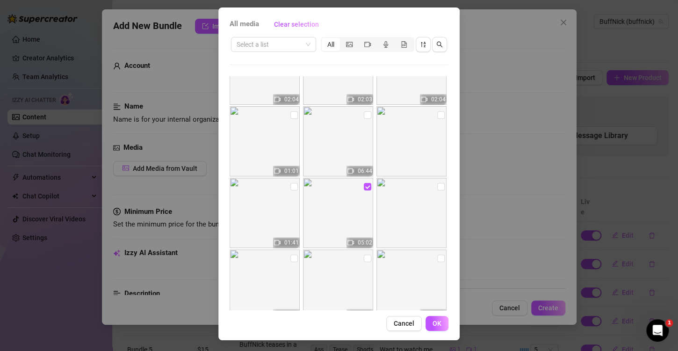
scroll to position [543, 0]
click at [433, 324] on span "OK" at bounding box center [437, 323] width 9 height 7
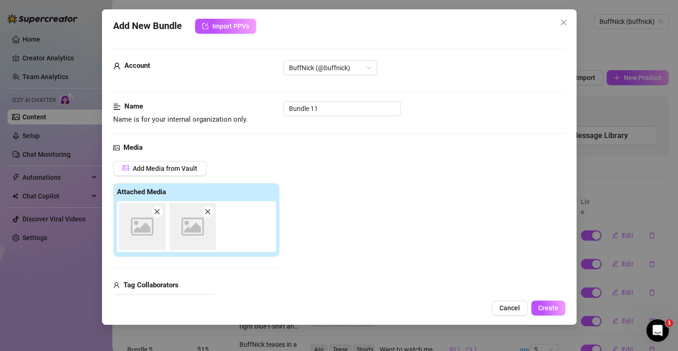
scroll to position [132, 0]
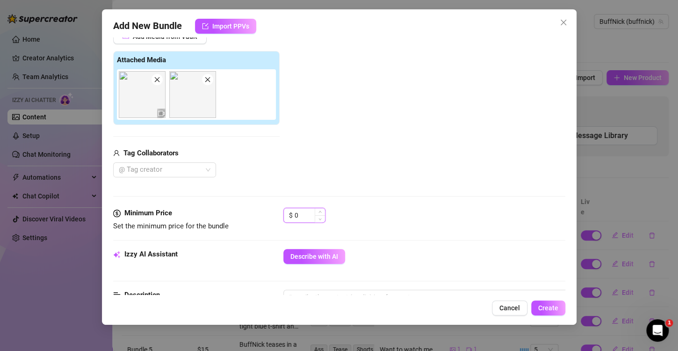
click at [313, 212] on input "0" at bounding box center [310, 215] width 30 height 14
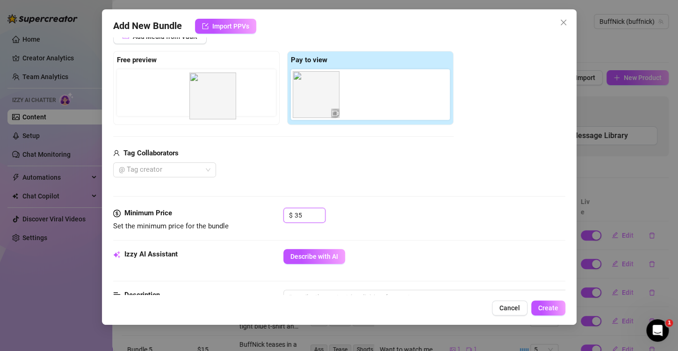
drag, startPoint x: 379, startPoint y: 105, endPoint x: 219, endPoint y: 106, distance: 160.0
click at [219, 106] on div "Free preview Pay to view" at bounding box center [283, 88] width 341 height 74
drag, startPoint x: 351, startPoint y: 104, endPoint x: 190, endPoint y: 82, distance: 162.4
click at [190, 82] on div "Free preview Pay to view" at bounding box center [283, 88] width 341 height 74
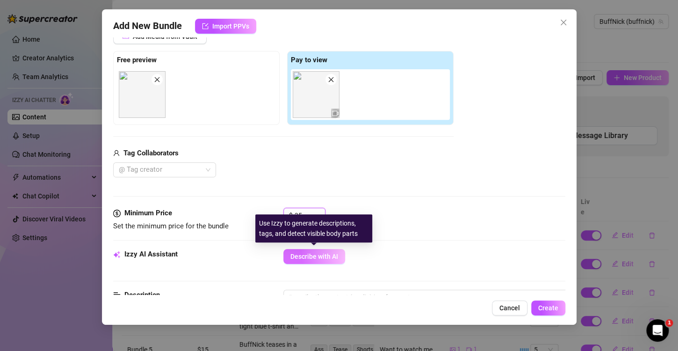
type input "35"
click at [324, 254] on span "Describe with AI" at bounding box center [315, 256] width 48 height 7
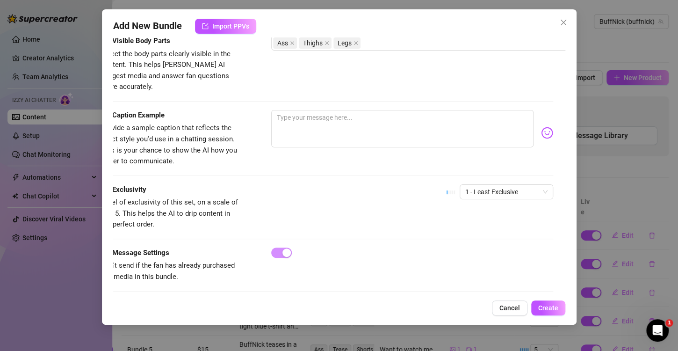
scroll to position [535, 13]
click at [479, 185] on span "1 - Least Exclusive" at bounding box center [506, 192] width 82 height 14
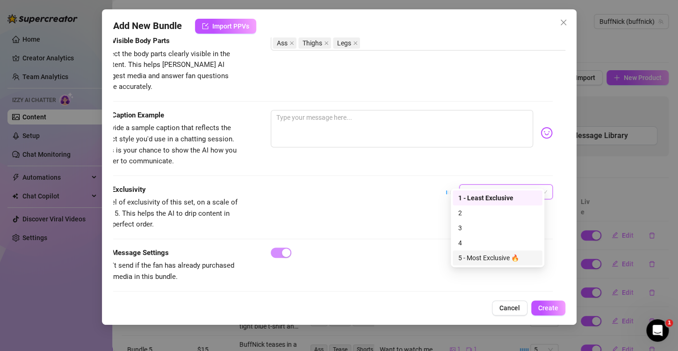
click at [501, 256] on div "5 - Most Exclusive 🔥" at bounding box center [498, 258] width 79 height 10
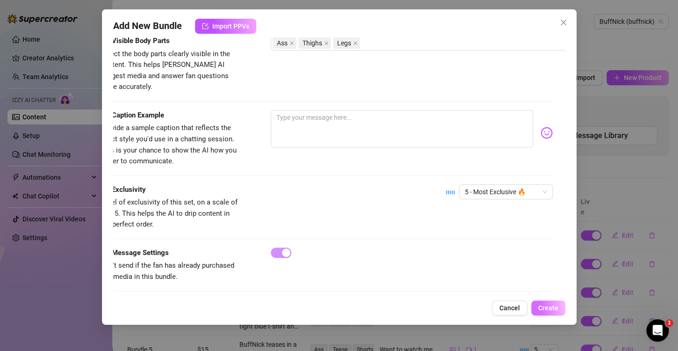
click at [552, 307] on span "Create" at bounding box center [549, 307] width 20 height 7
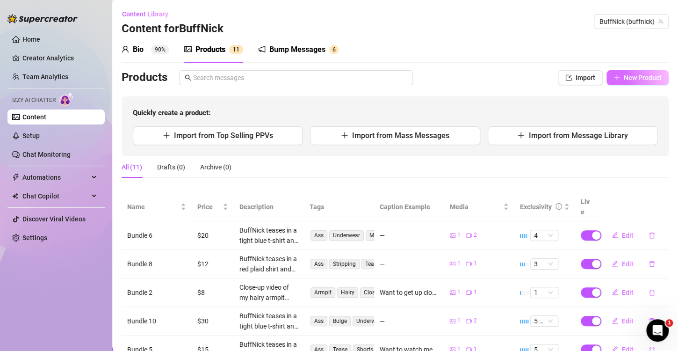
click at [614, 76] on icon "plus" at bounding box center [617, 77] width 7 height 7
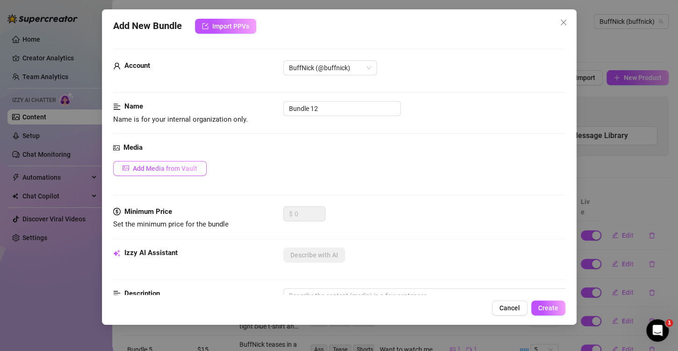
click at [182, 174] on button "Add Media from Vault" at bounding box center [160, 168] width 94 height 15
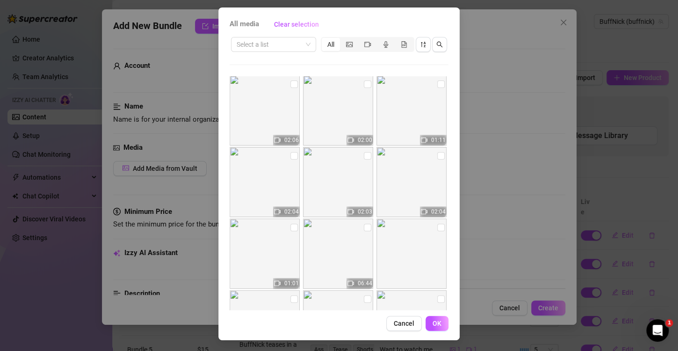
scroll to position [502, 0]
click at [364, 156] on input "checkbox" at bounding box center [367, 156] width 7 height 7
checkbox input "true"
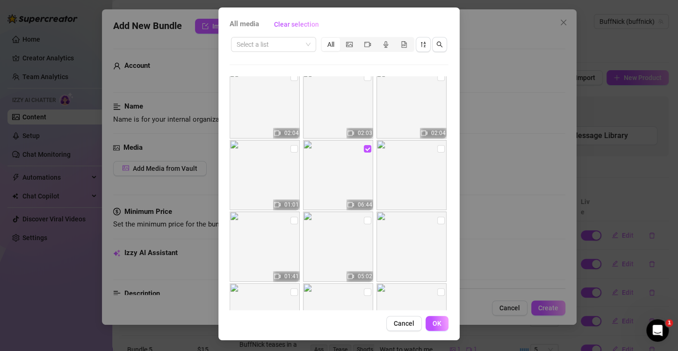
scroll to position [510, 0]
click at [437, 148] on input "checkbox" at bounding box center [440, 147] width 7 height 7
checkbox input "true"
click at [433, 320] on span "OK" at bounding box center [437, 323] width 9 height 7
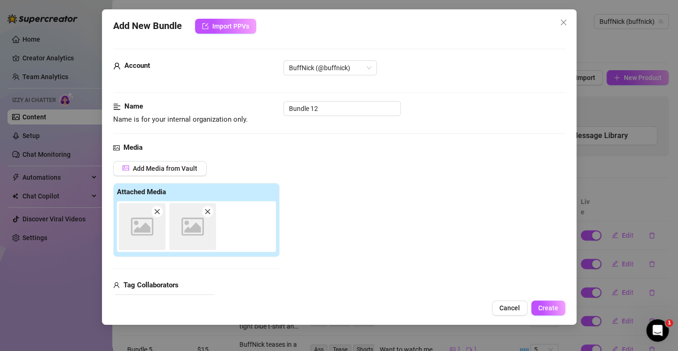
scroll to position [132, 0]
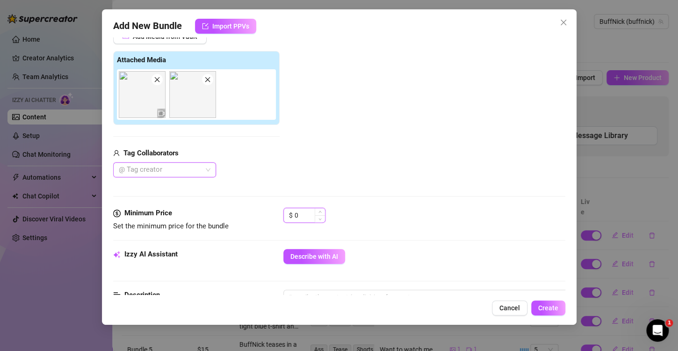
click at [306, 216] on input "0" at bounding box center [310, 215] width 30 height 14
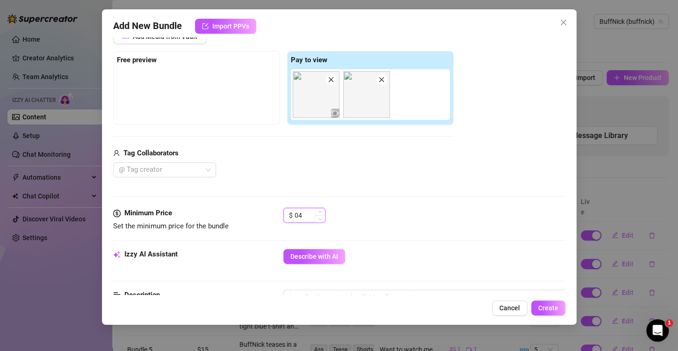
type input "0"
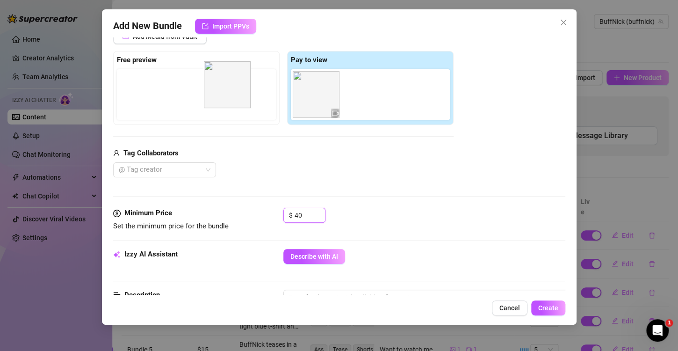
drag, startPoint x: 353, startPoint y: 103, endPoint x: 211, endPoint y: 91, distance: 142.7
click at [211, 91] on div "Free preview Pay to view" at bounding box center [283, 88] width 341 height 74
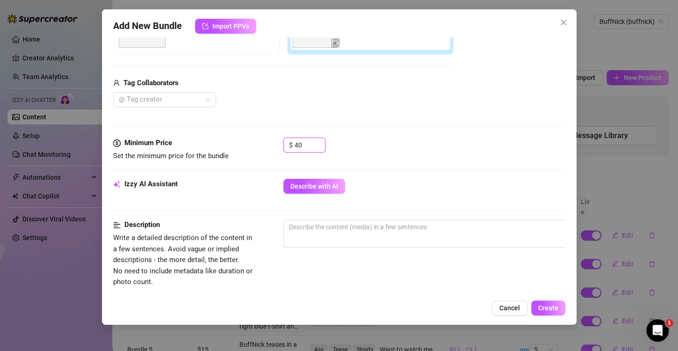
scroll to position [204, 0]
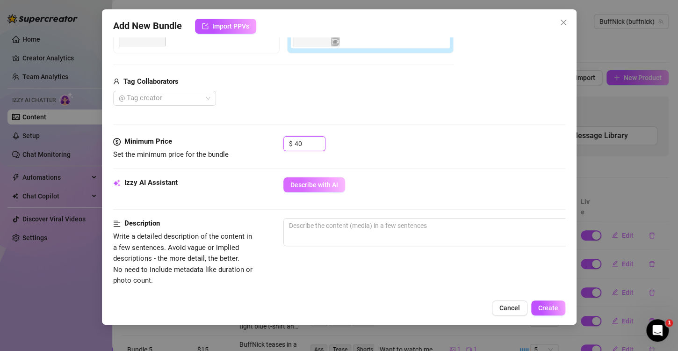
type input "40"
click at [336, 181] on span "Describe with AI" at bounding box center [315, 184] width 48 height 7
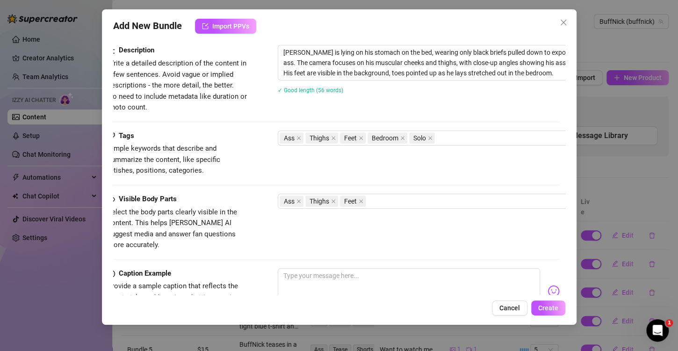
scroll to position [535, 6]
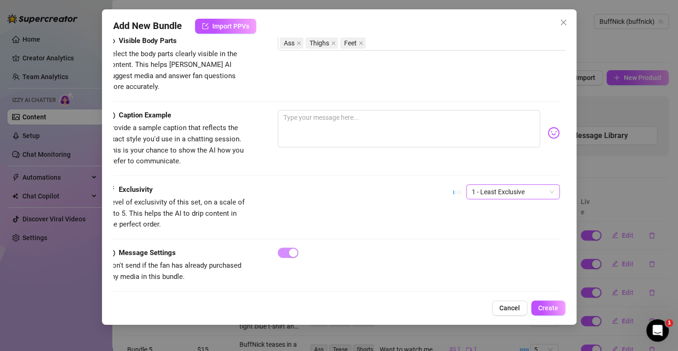
click at [483, 185] on span "1 - Least Exclusive" at bounding box center [513, 192] width 82 height 14
click at [511, 257] on div "5 - Most Exclusive 🔥" at bounding box center [505, 258] width 79 height 10
click at [552, 309] on span "Create" at bounding box center [549, 307] width 20 height 7
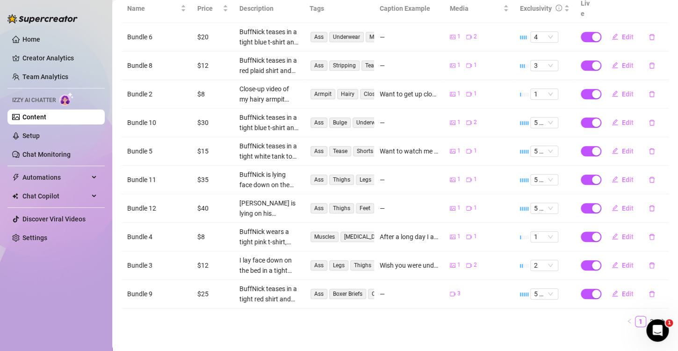
scroll to position [0, 0]
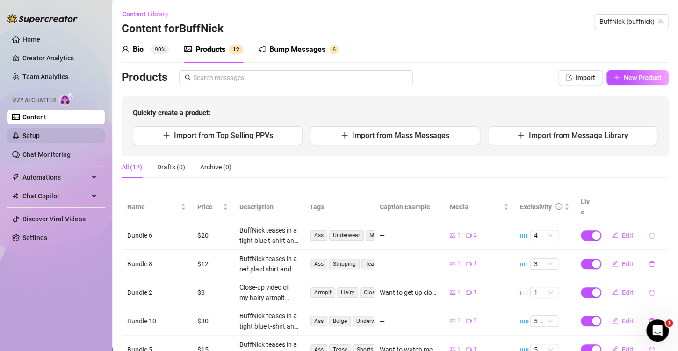
click at [40, 132] on link "Setup" at bounding box center [30, 135] width 17 height 7
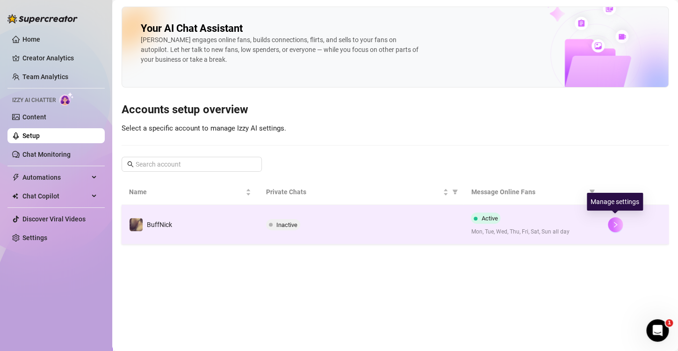
click at [612, 226] on icon "right" at bounding box center [615, 224] width 7 height 7
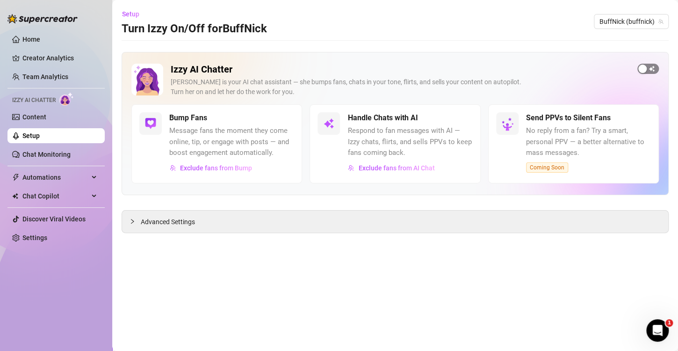
click at [646, 69] on div "button" at bounding box center [643, 69] width 8 height 8
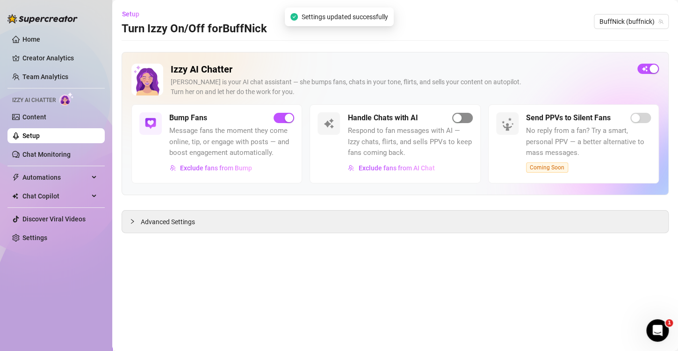
click at [463, 116] on span "button" at bounding box center [462, 118] width 21 height 10
click at [462, 116] on button "button" at bounding box center [462, 118] width 21 height 10
click at [659, 326] on icon "Open Intercom Messenger" at bounding box center [657, 330] width 15 height 15
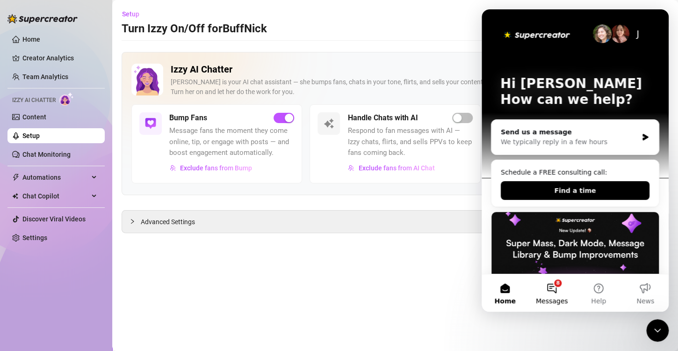
click at [553, 288] on button "8 Messages" at bounding box center [552, 292] width 47 height 37
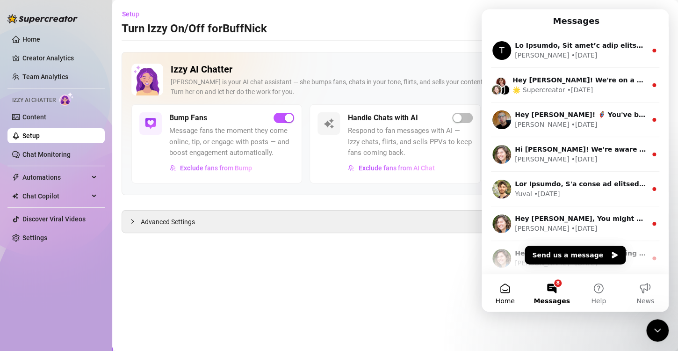
click at [508, 290] on button "Home" at bounding box center [505, 292] width 47 height 37
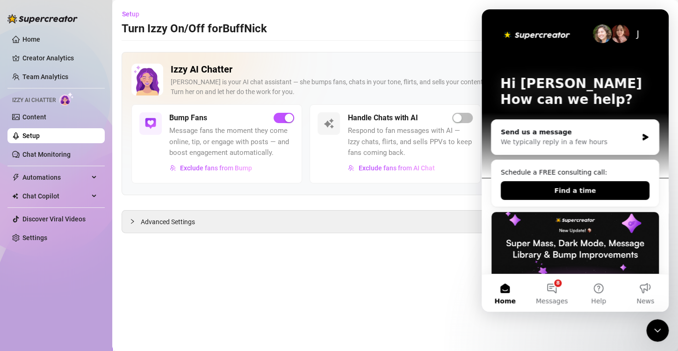
drag, startPoint x: 545, startPoint y: 289, endPoint x: 519, endPoint y: 292, distance: 26.4
click at [519, 292] on div "Home 8 Messages Help News" at bounding box center [575, 293] width 187 height 38
click at [506, 289] on button "Home" at bounding box center [505, 292] width 47 height 37
click at [561, 138] on div "We typically reply in a few hours" at bounding box center [569, 142] width 137 height 10
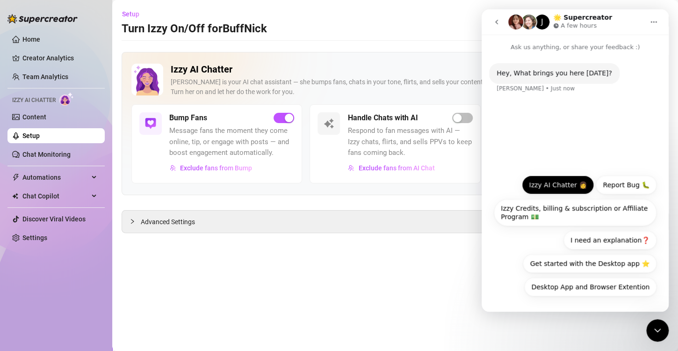
click at [564, 186] on button "Izzy AI Chatter 👩" at bounding box center [558, 184] width 72 height 19
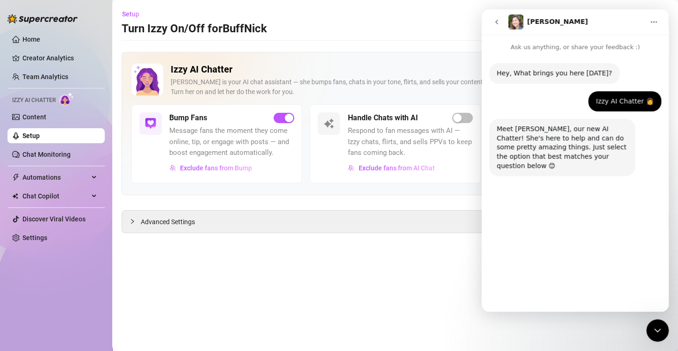
click at [590, 286] on button "Enabling Izzy" at bounding box center [581, 286] width 57 height 19
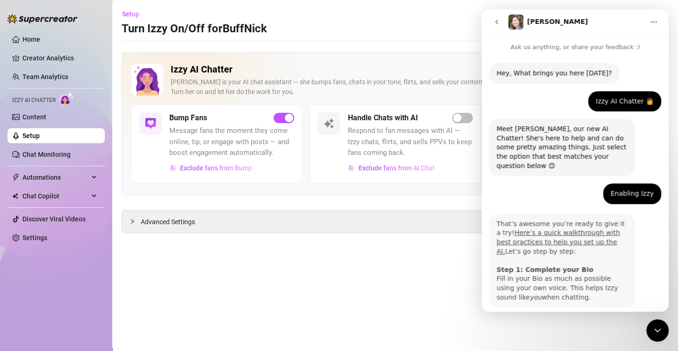
scroll to position [36, 0]
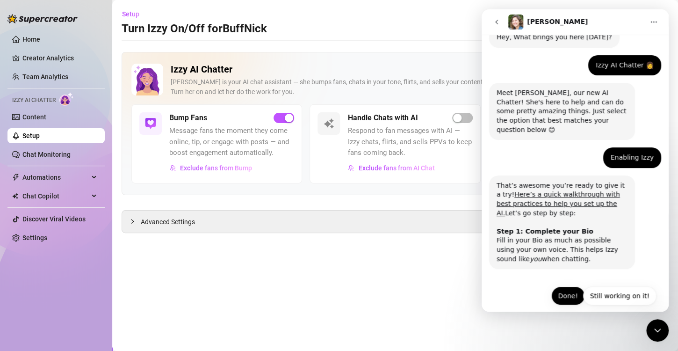
click at [561, 286] on button "Done!" at bounding box center [569, 295] width 34 height 19
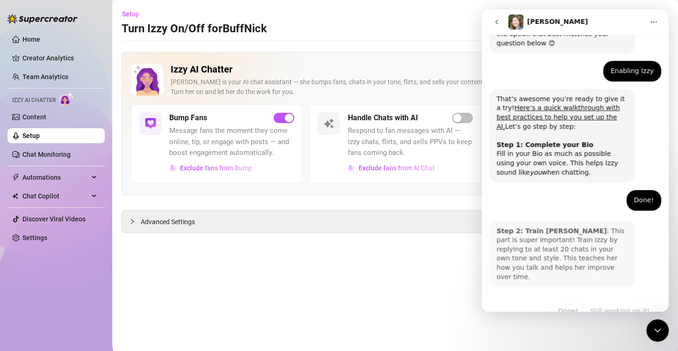
scroll to position [129, 0]
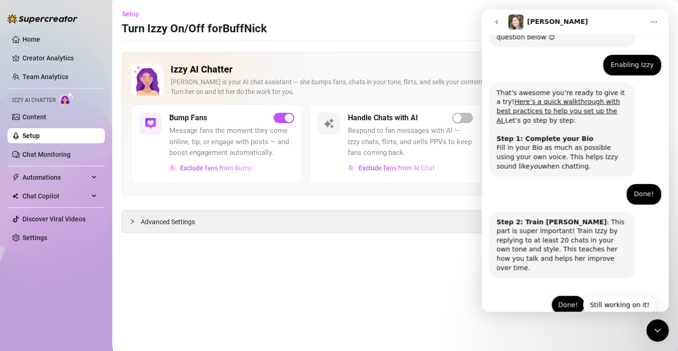
click at [566, 295] on button "Done!" at bounding box center [569, 304] width 34 height 19
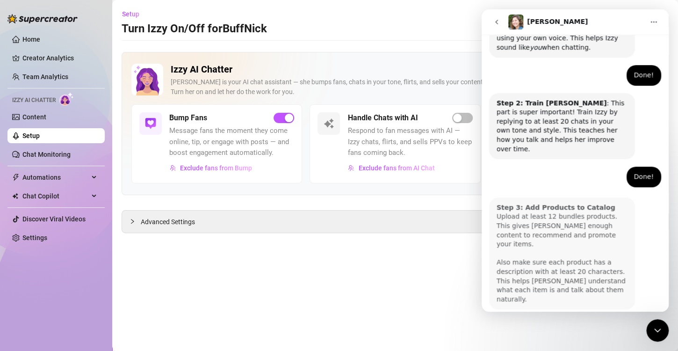
scroll to position [258, 0]
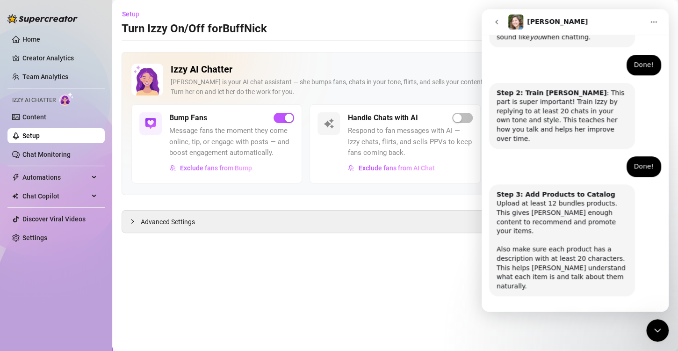
click at [562, 313] on button "Done!" at bounding box center [569, 322] width 34 height 19
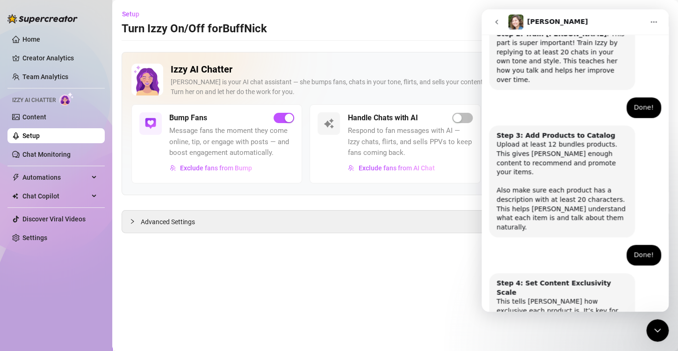
scroll to position [350, 0]
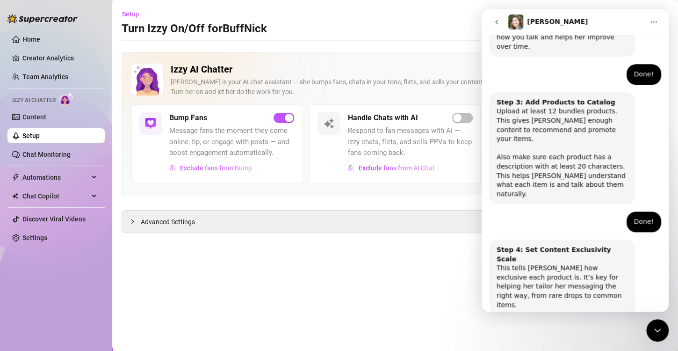
click at [564, 332] on button "Done!" at bounding box center [569, 341] width 34 height 19
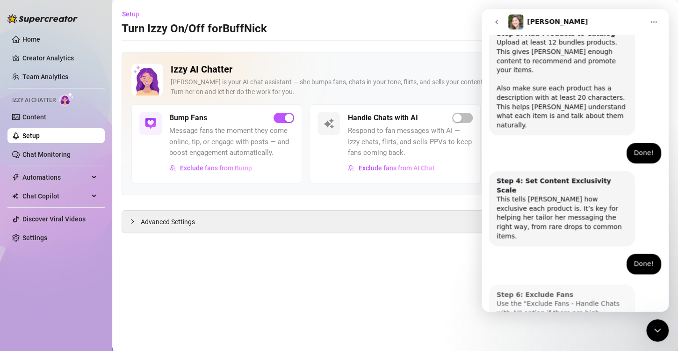
scroll to position [434, 0]
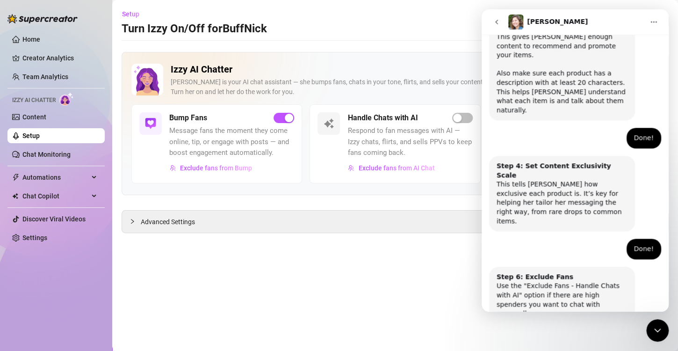
click at [562, 341] on button "Done!" at bounding box center [569, 350] width 34 height 19
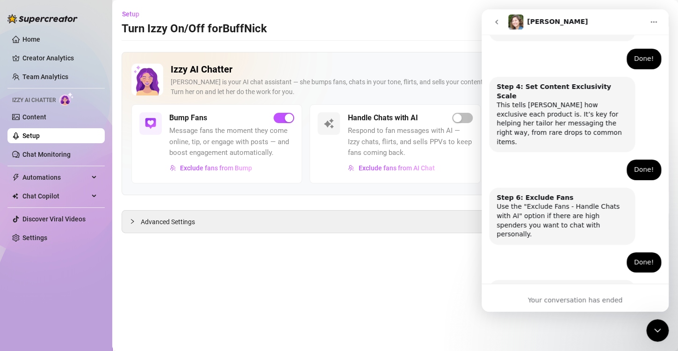
scroll to position [521, 0]
